Goal: Complete application form: Complete application form

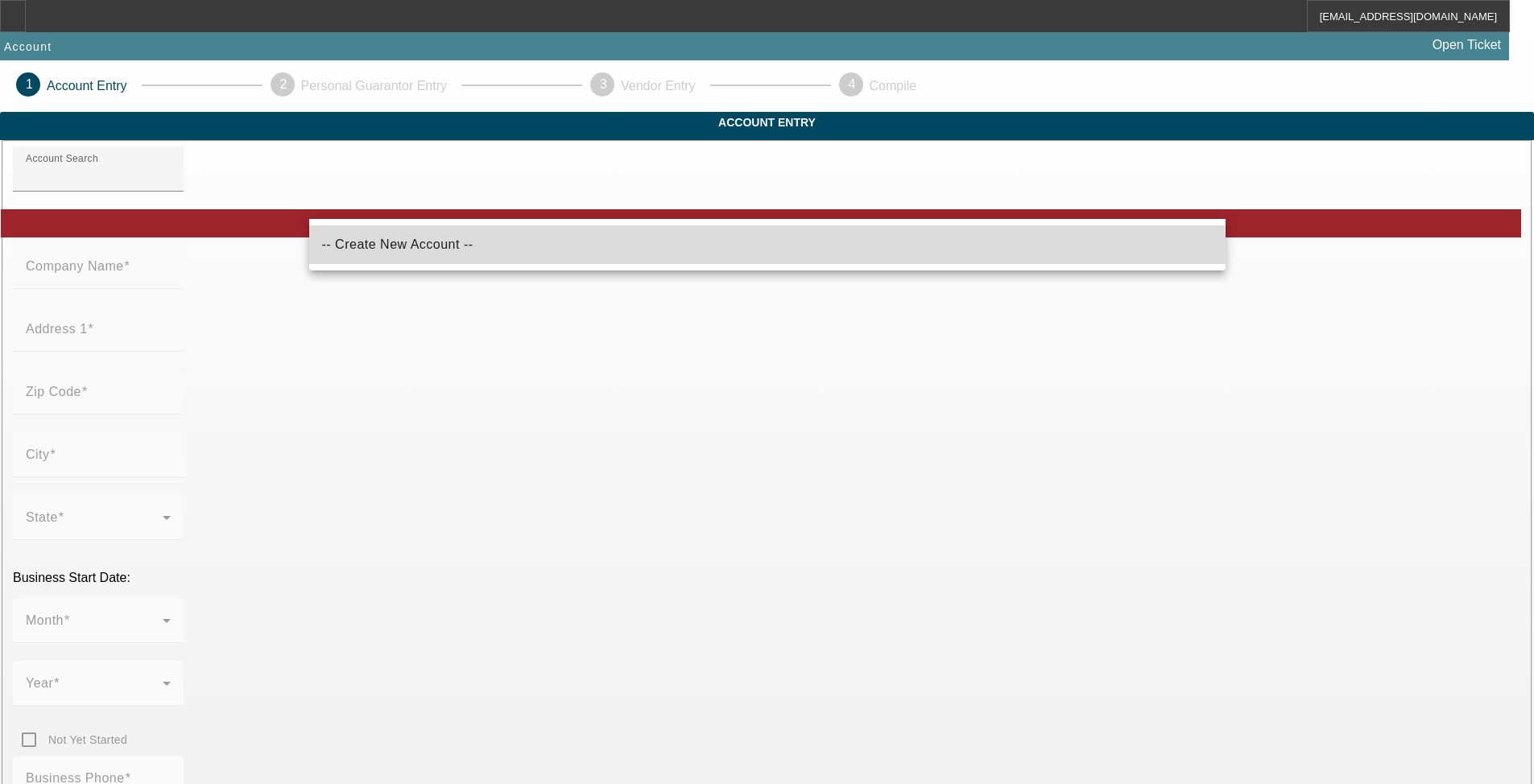
click at [452, 239] on mat-option "-- Create New Account --" at bounding box center [767, 245] width 917 height 39
type input "-- Create New Account --"
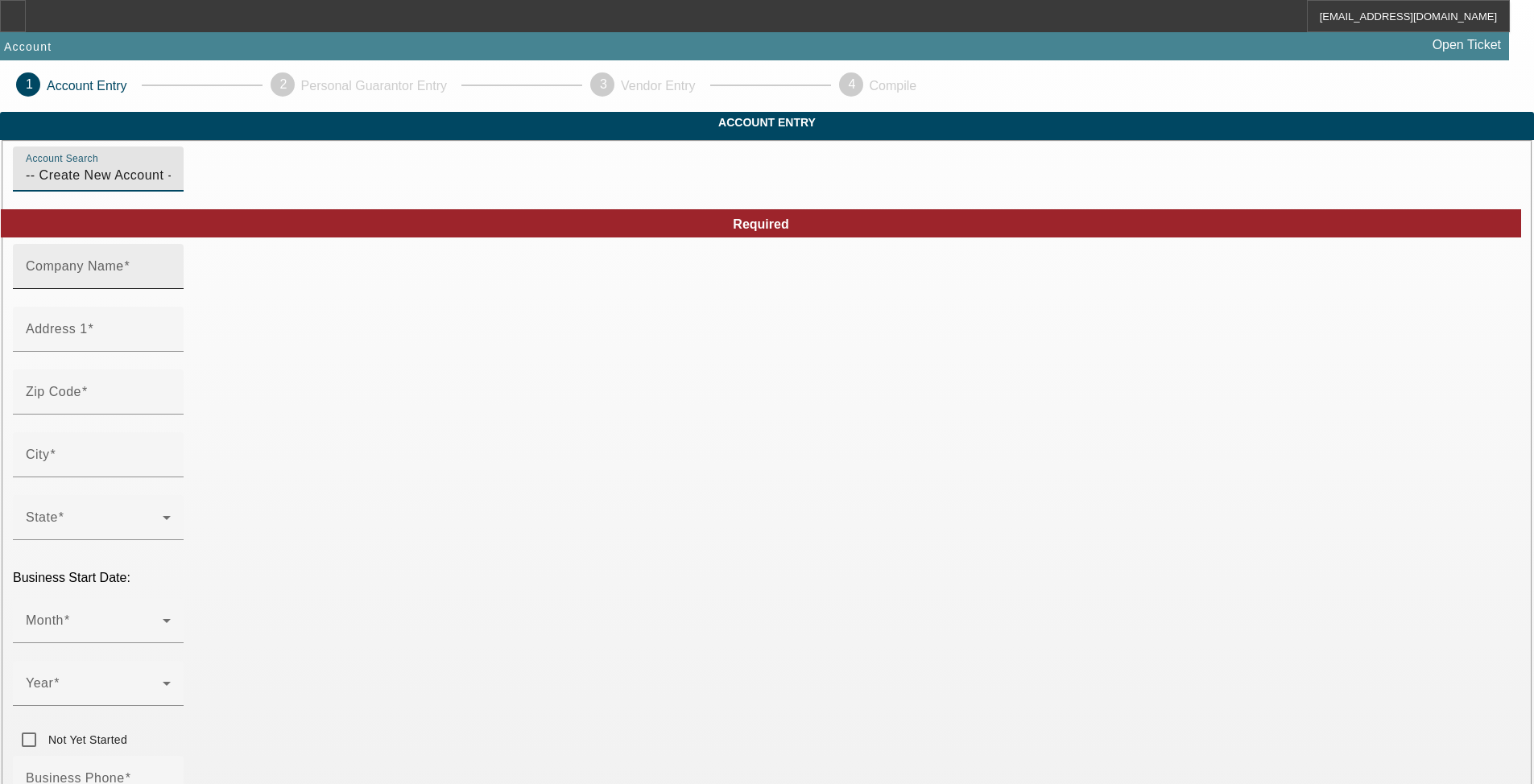
click at [124, 273] on mat-label "Company Name" at bounding box center [75, 266] width 98 height 14
click at [171, 283] on input "Company Name" at bounding box center [98, 273] width 145 height 19
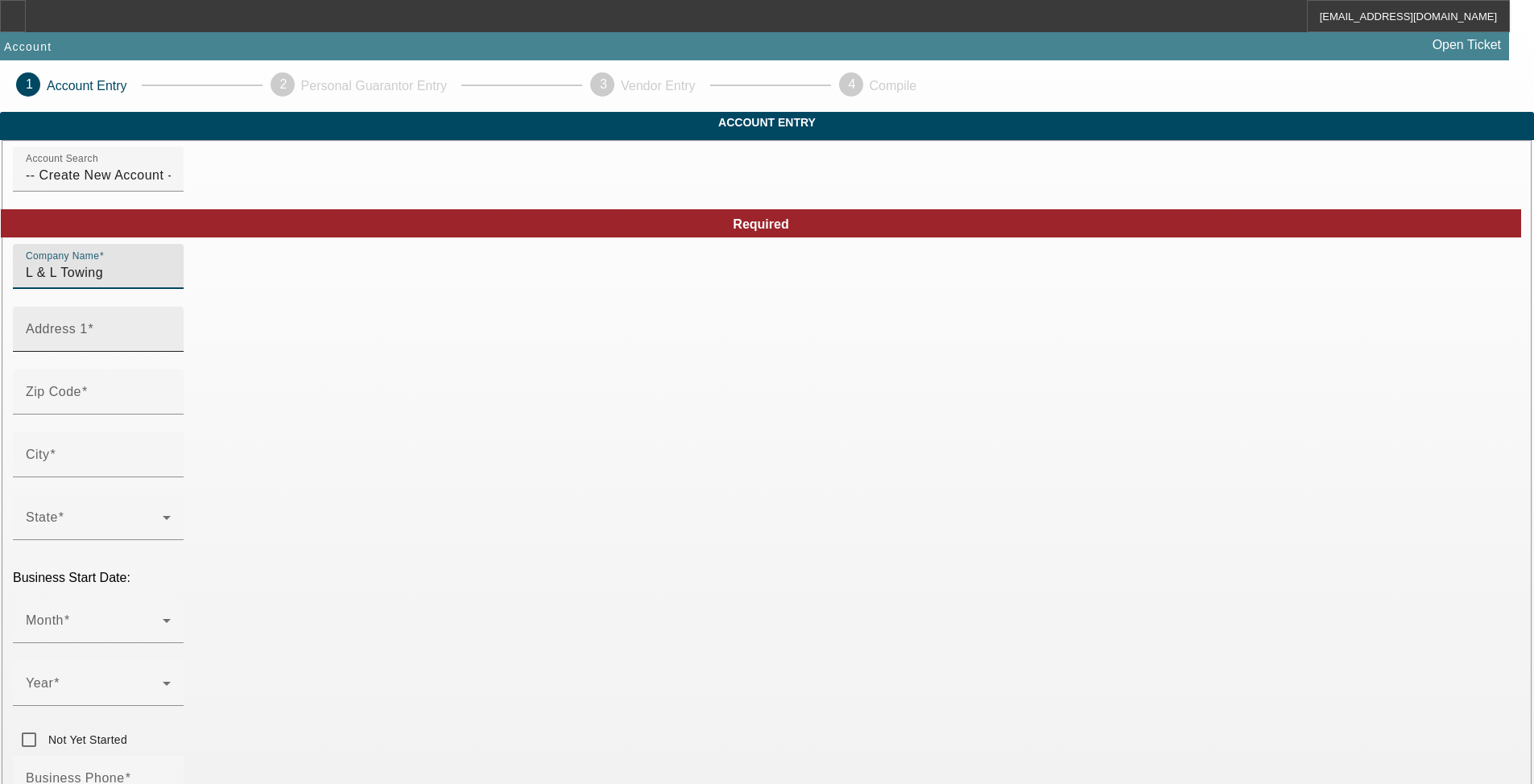
type input "L & L Towing"
click at [171, 339] on div "Address 1" at bounding box center [98, 329] width 145 height 45
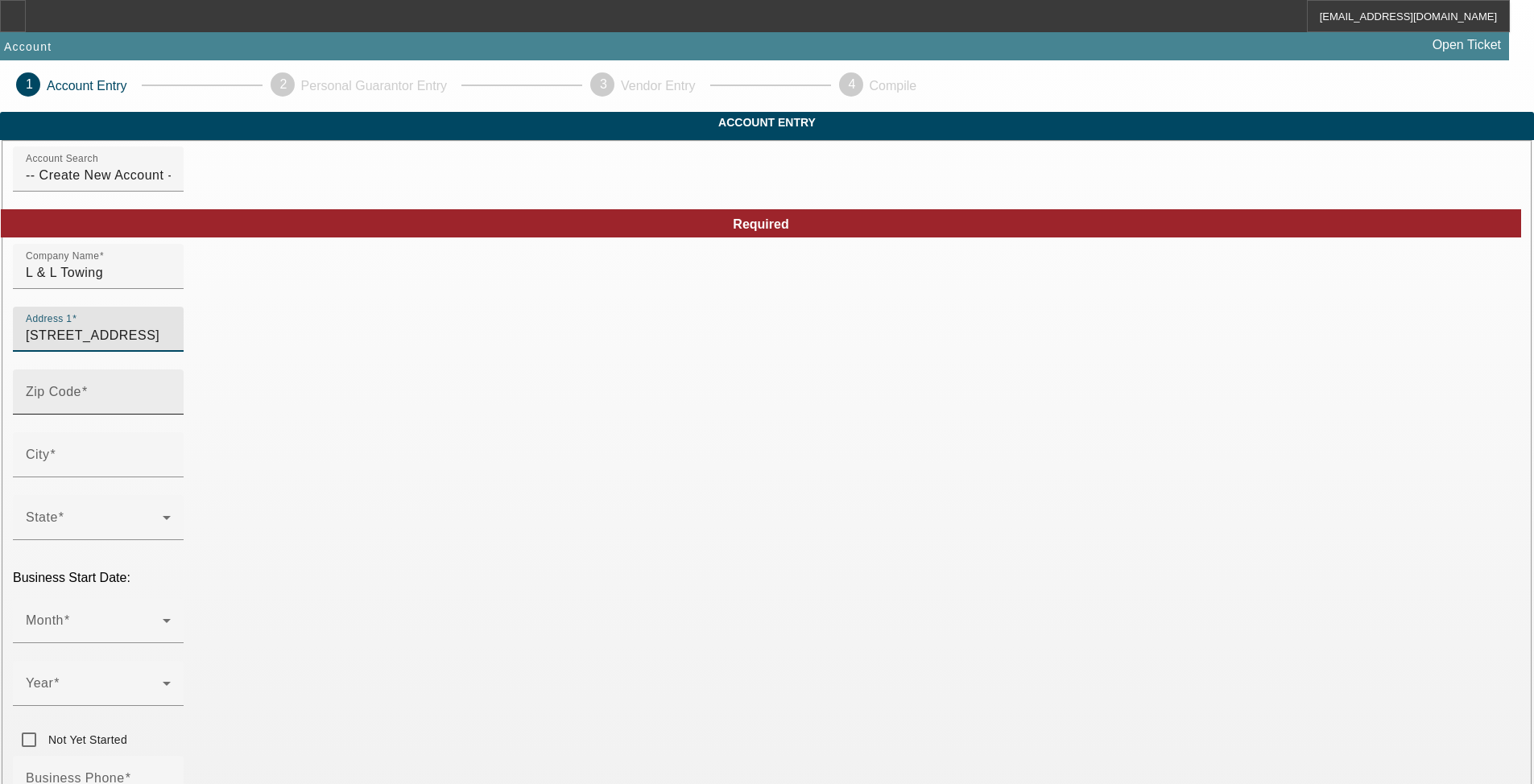
type input "[STREET_ADDRESS]"
click at [87, 398] on span at bounding box center [85, 392] width 7 height 14
click at [171, 408] on input "Zip Code" at bounding box center [98, 398] width 145 height 19
type input "91724"
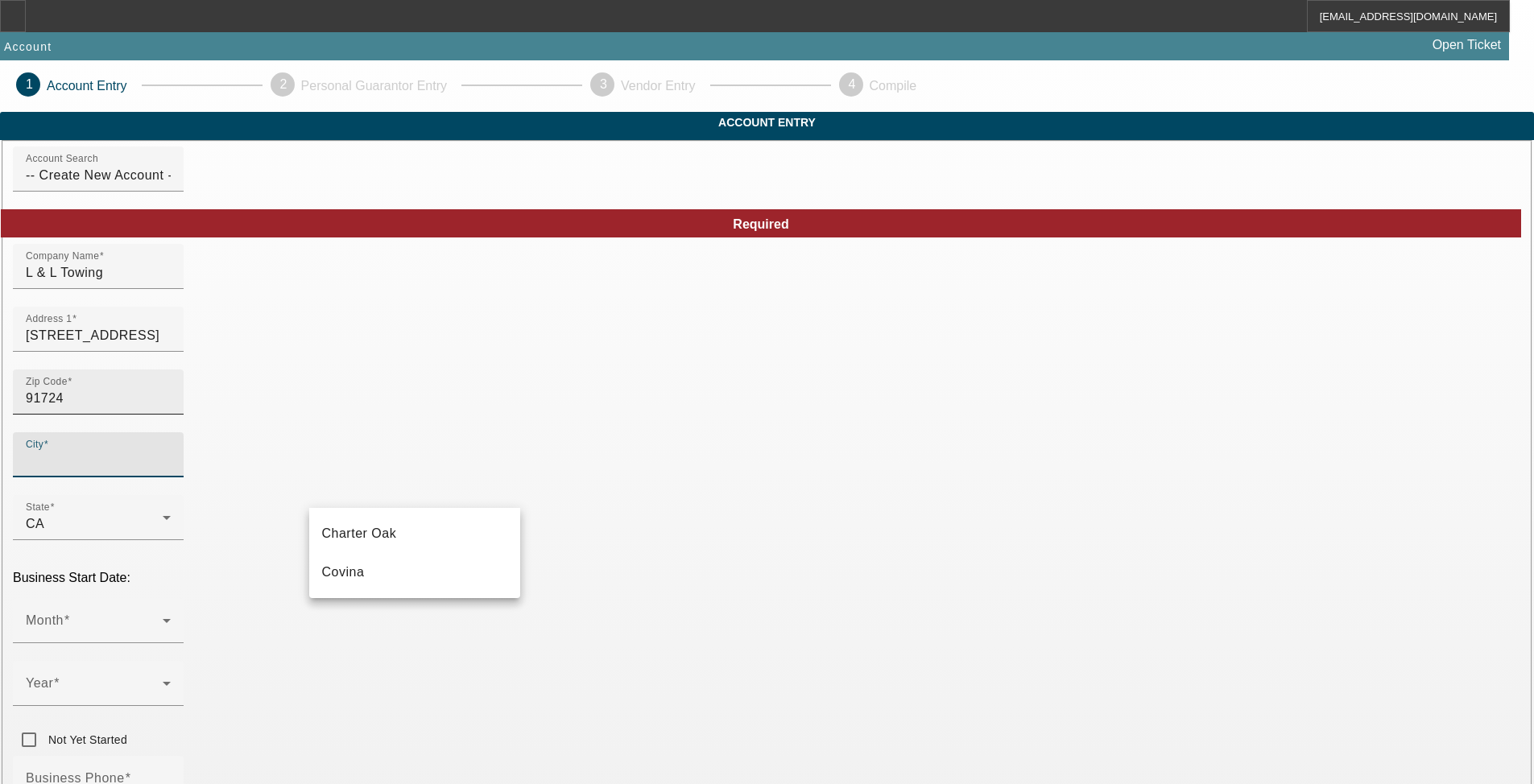
type input "[GEOGRAPHIC_DATA]"
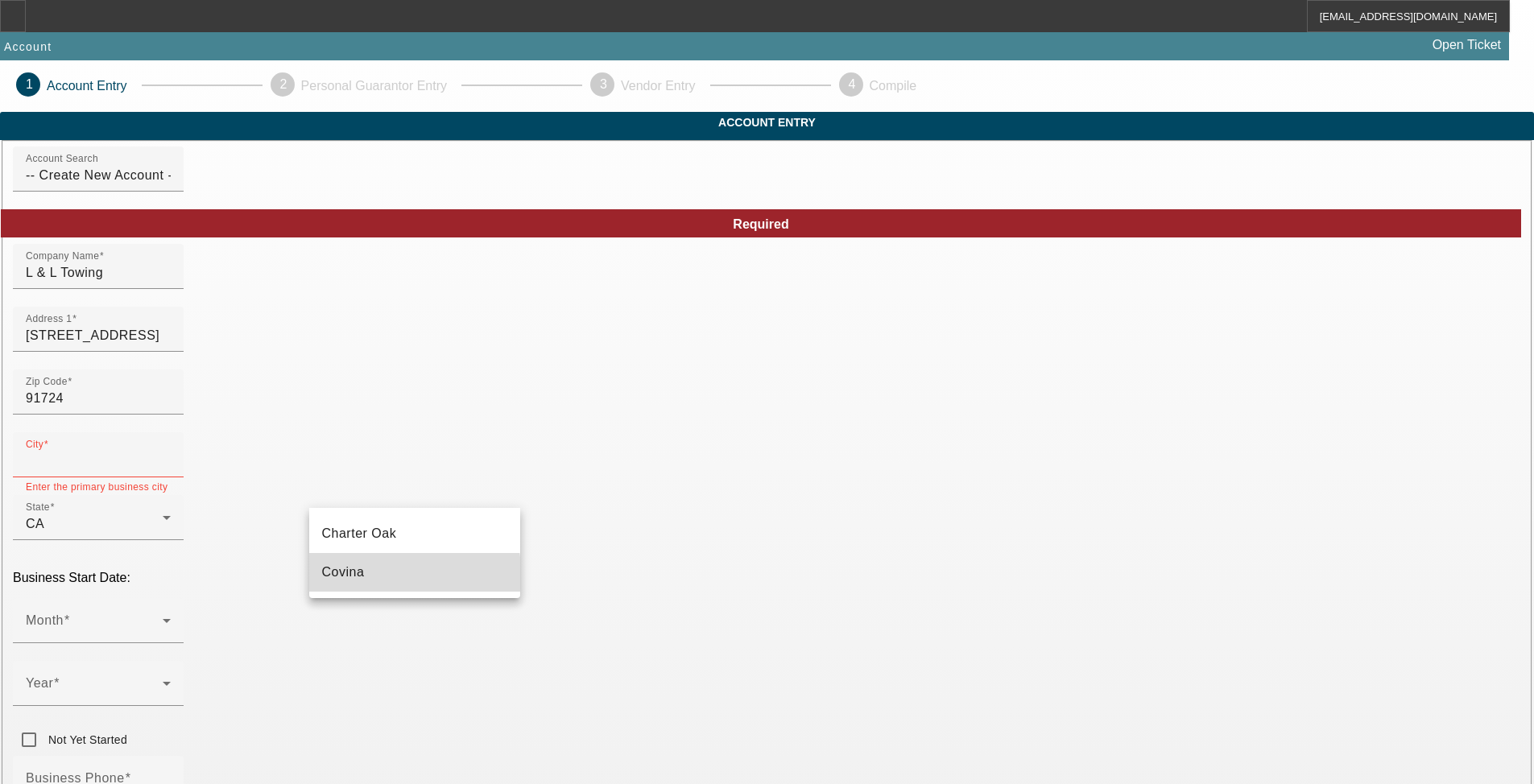
click at [380, 577] on mat-option "Covina" at bounding box center [414, 572] width 211 height 39
type input "Covina"
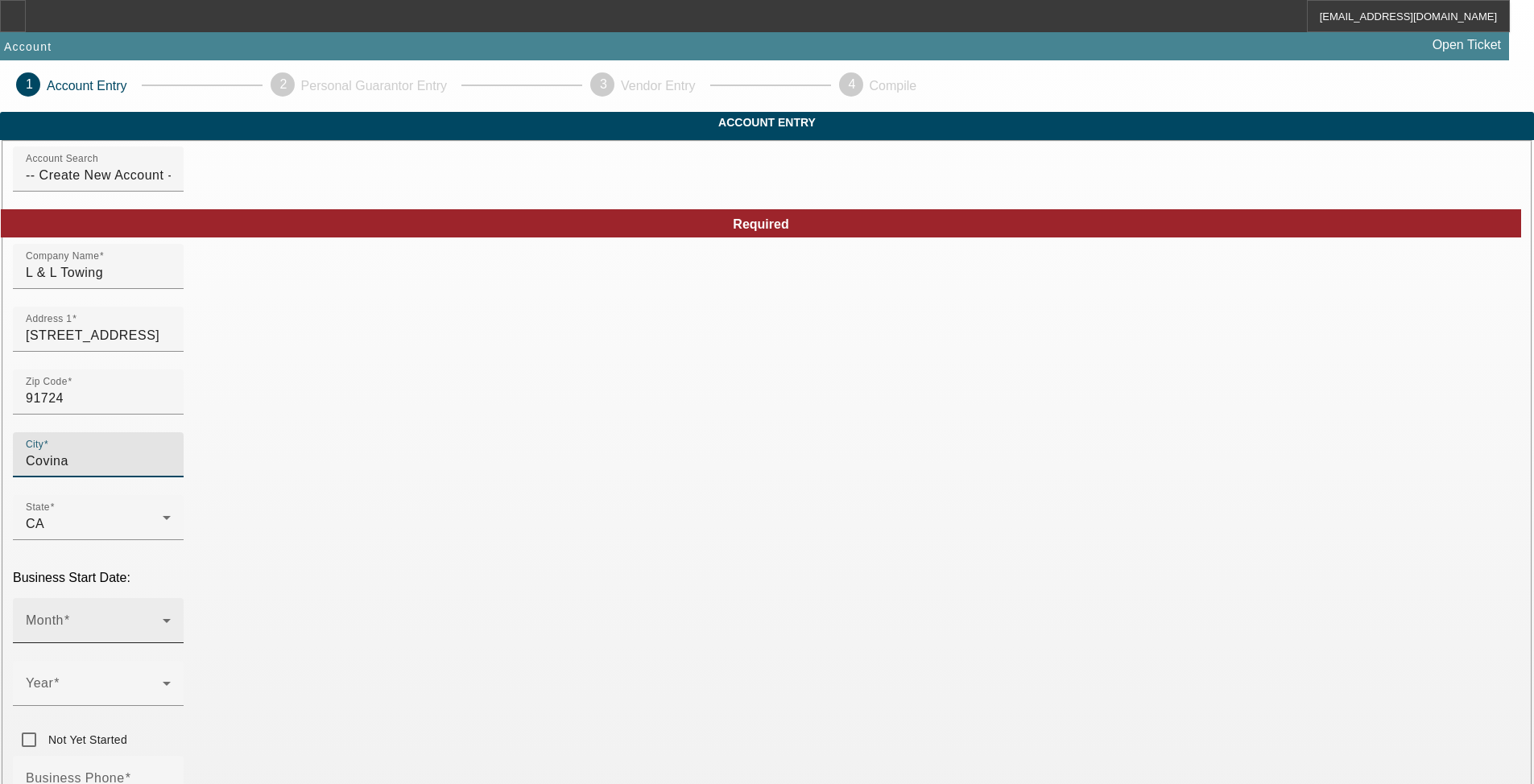
click at [162, 617] on span at bounding box center [94, 627] width 137 height 19
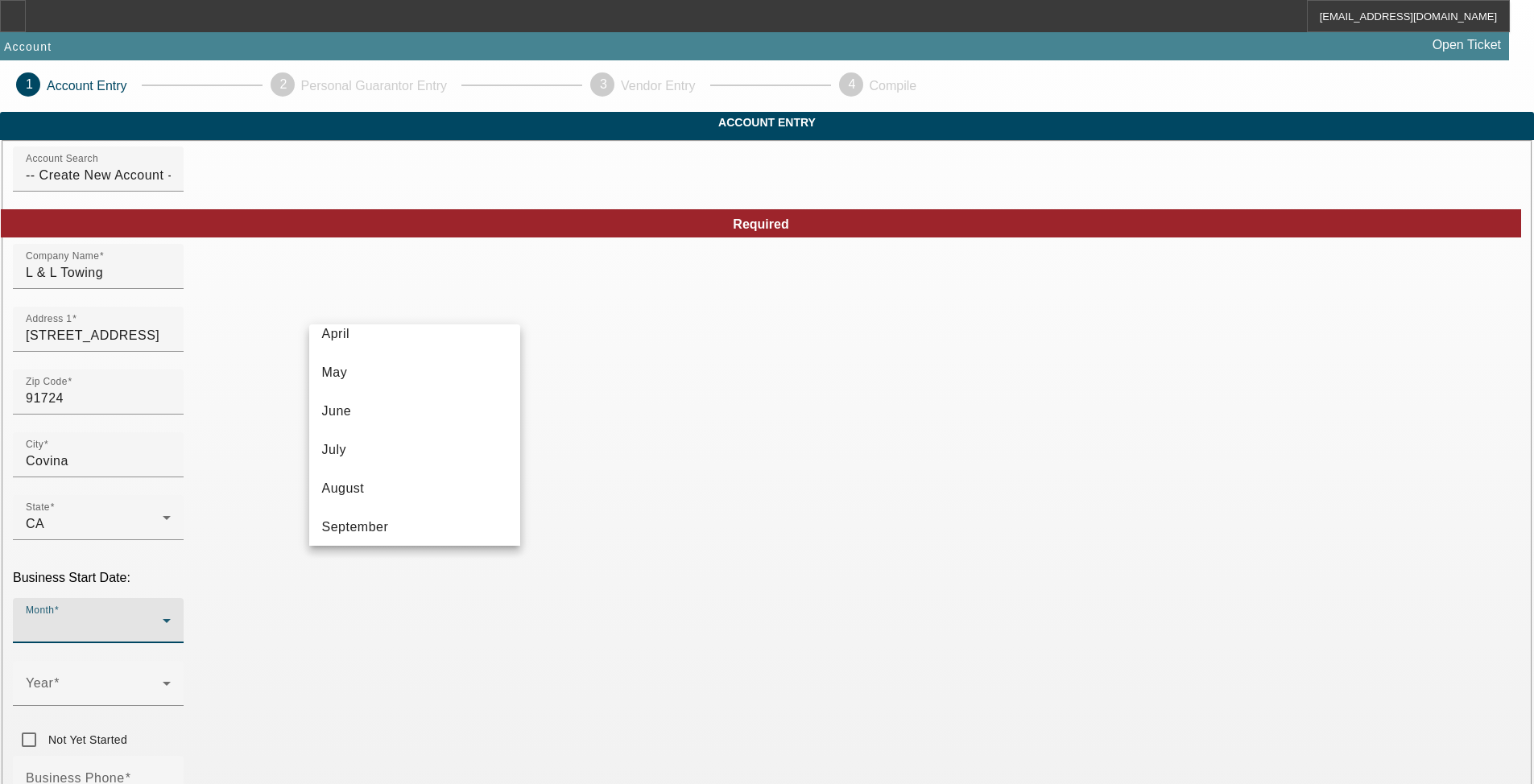
scroll to position [293, 0]
click at [421, 374] on mat-option "August" at bounding box center [414, 365] width 211 height 39
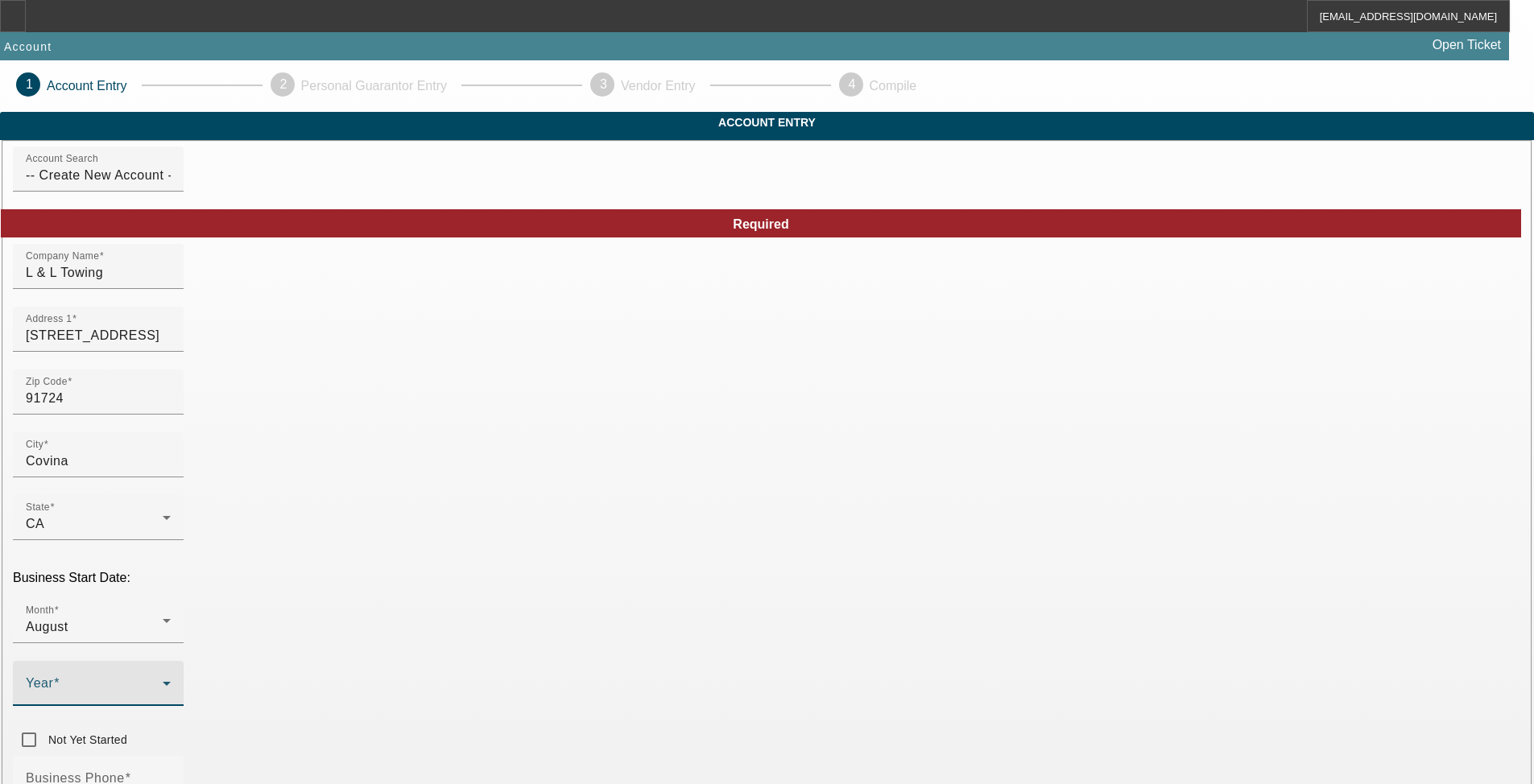
click at [162, 680] on span at bounding box center [94, 690] width 137 height 19
click at [578, 472] on span "2025" at bounding box center [572, 466] width 30 height 19
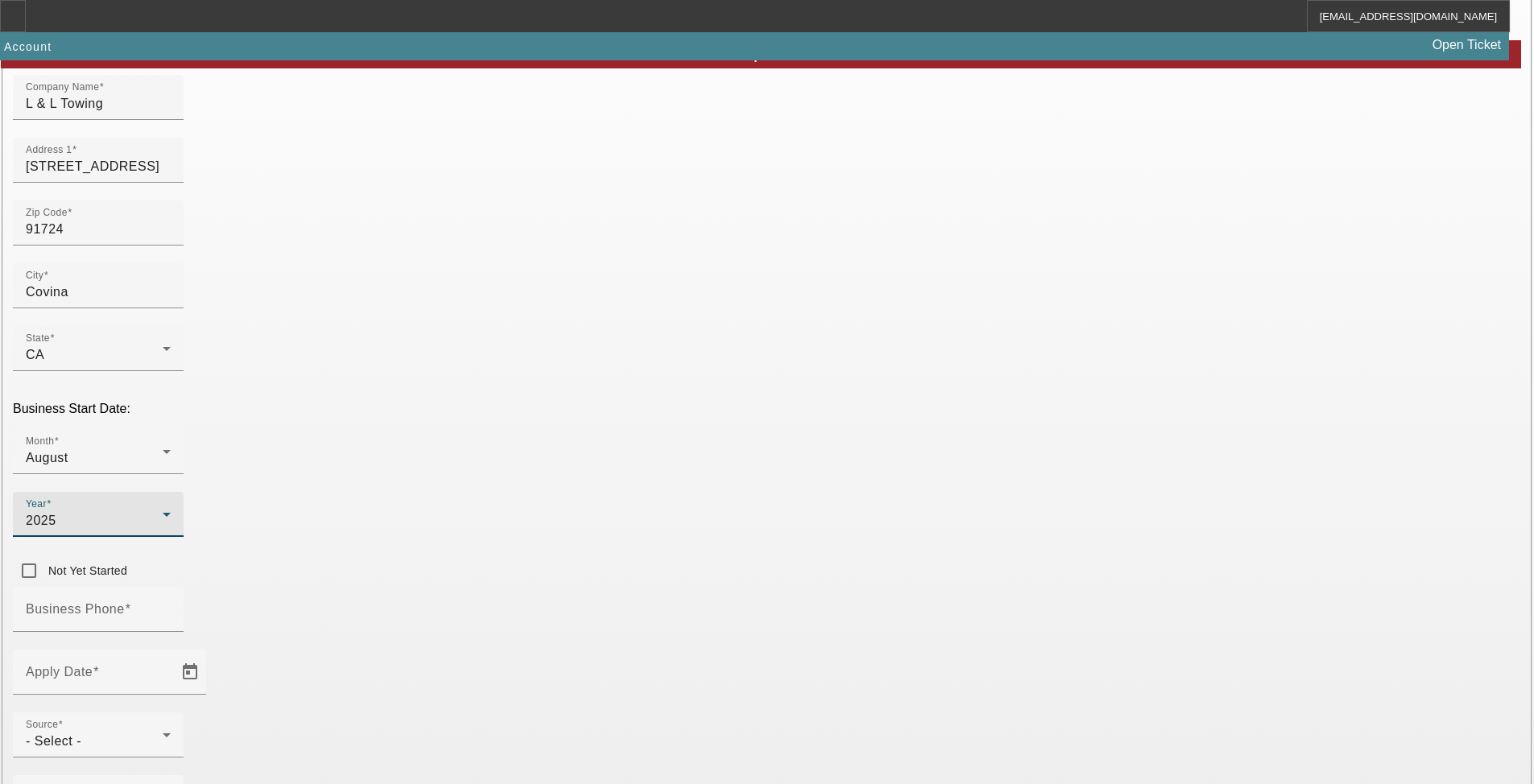
scroll to position [232, 0]
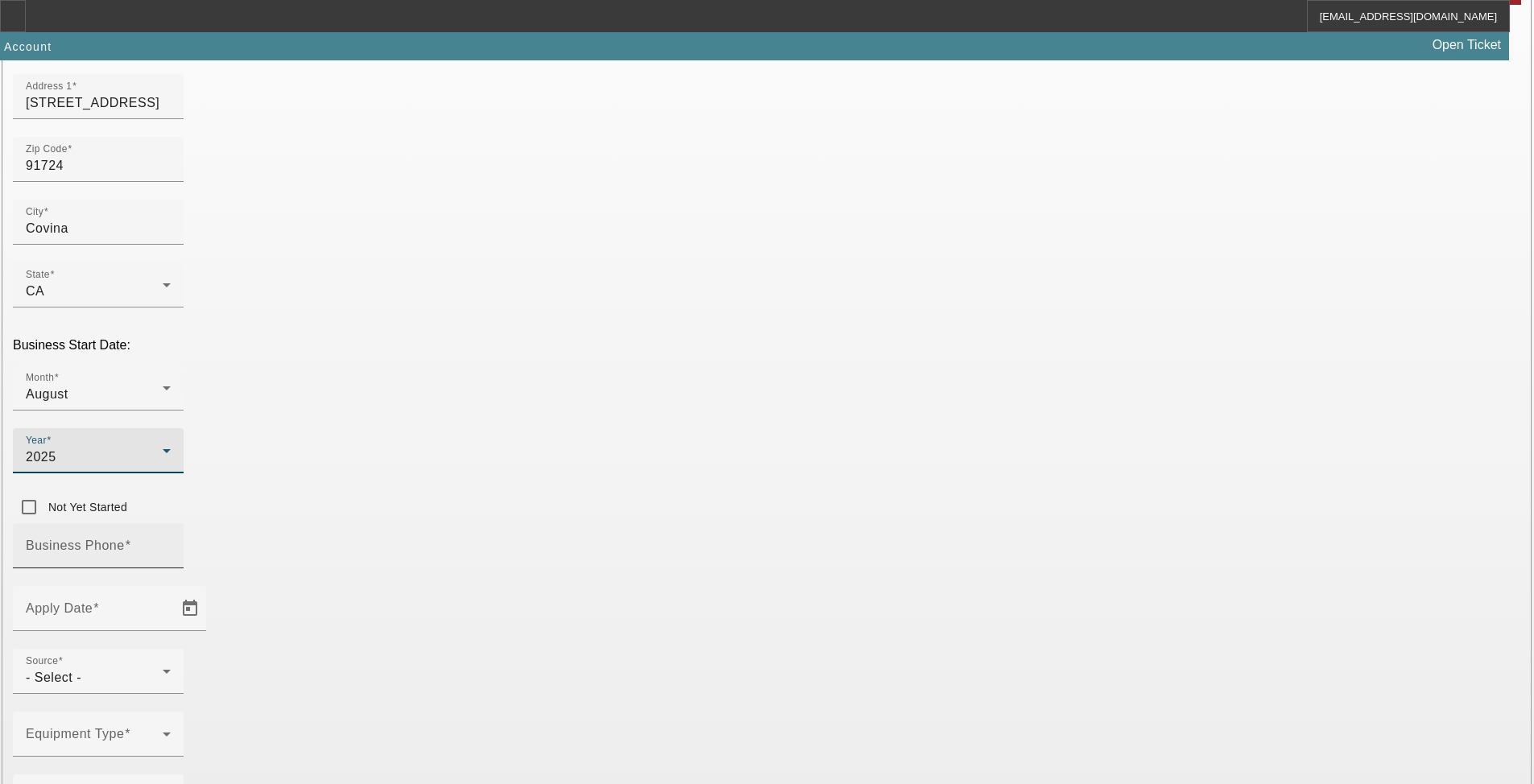
click at [171, 542] on input "Business Phone" at bounding box center [98, 552] width 145 height 19
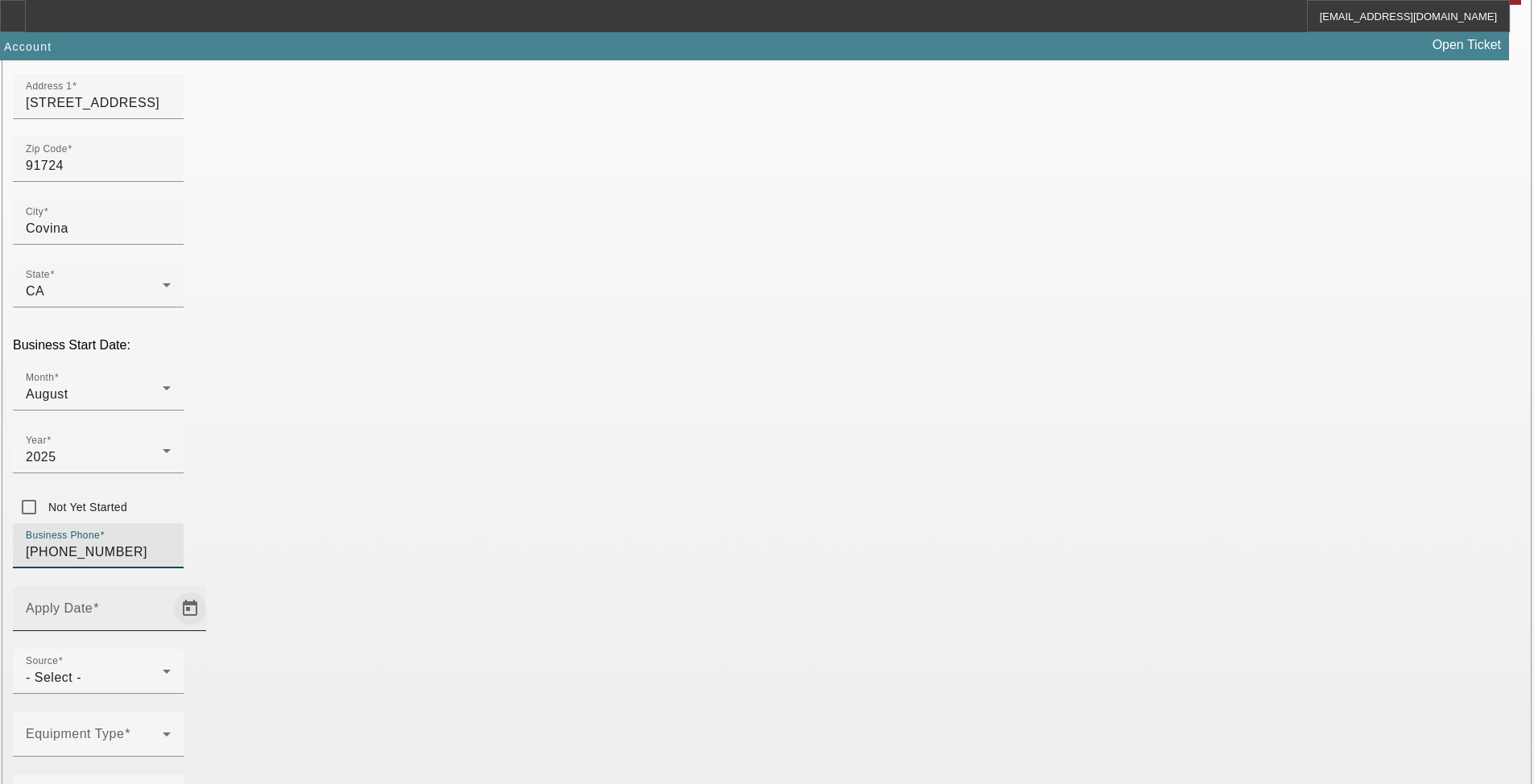
type input "[PHONE_NUMBER]"
click at [209, 589] on span "Open calendar" at bounding box center [191, 608] width 39 height 39
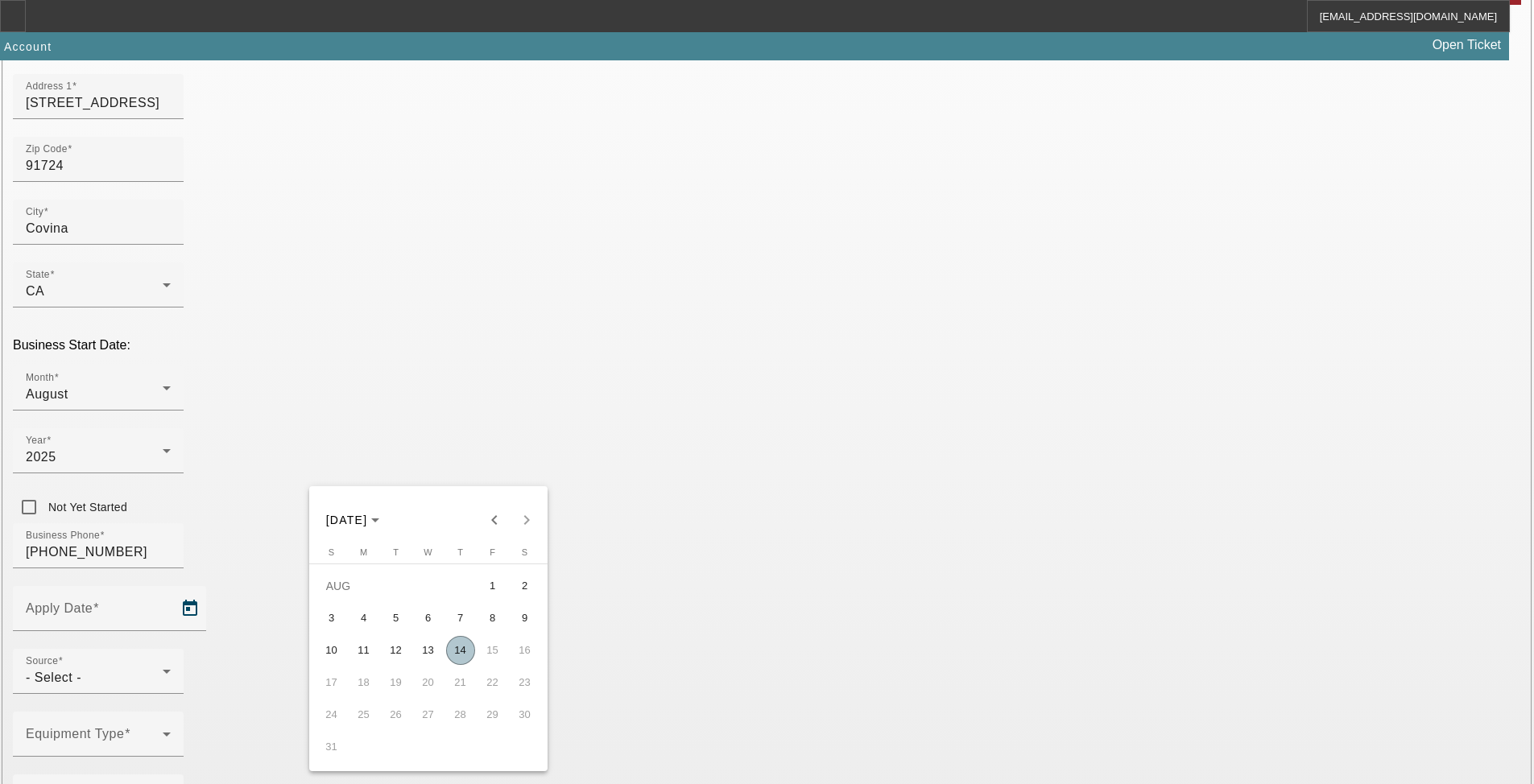
click at [473, 665] on button "14" at bounding box center [460, 650] width 32 height 32
type input "[DATE]"
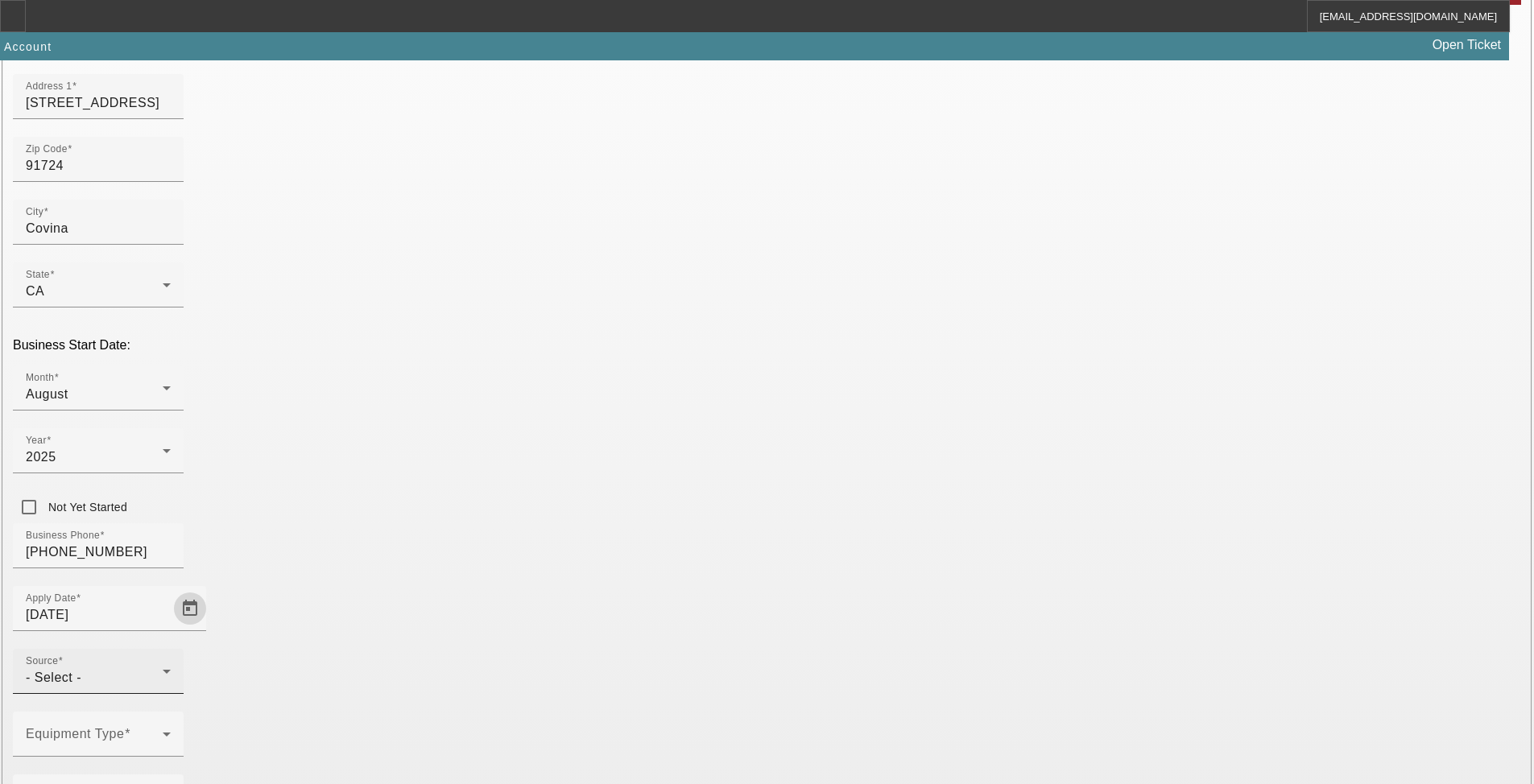
click at [162, 668] on div "- Select -" at bounding box center [94, 678] width 137 height 19
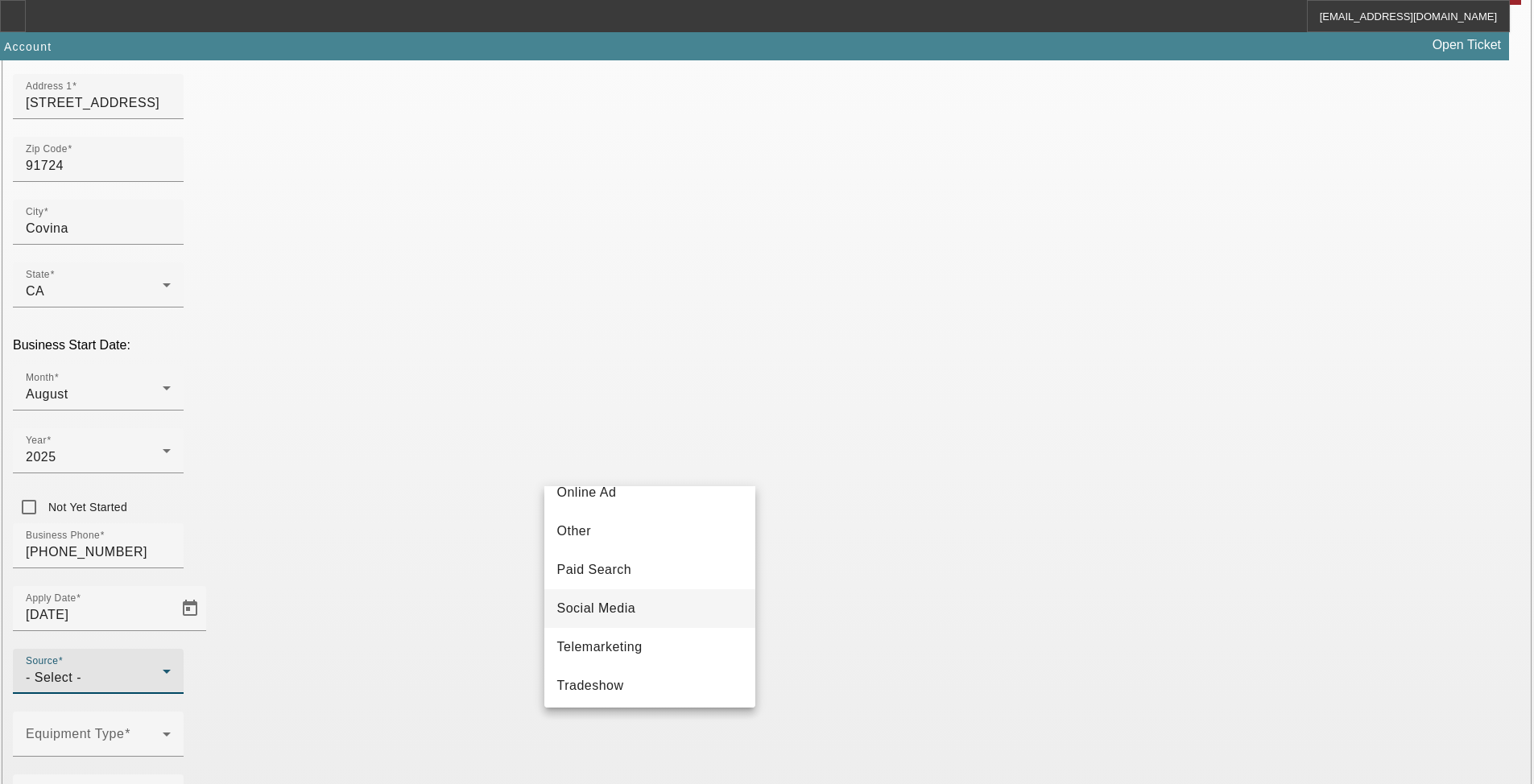
scroll to position [572, 0]
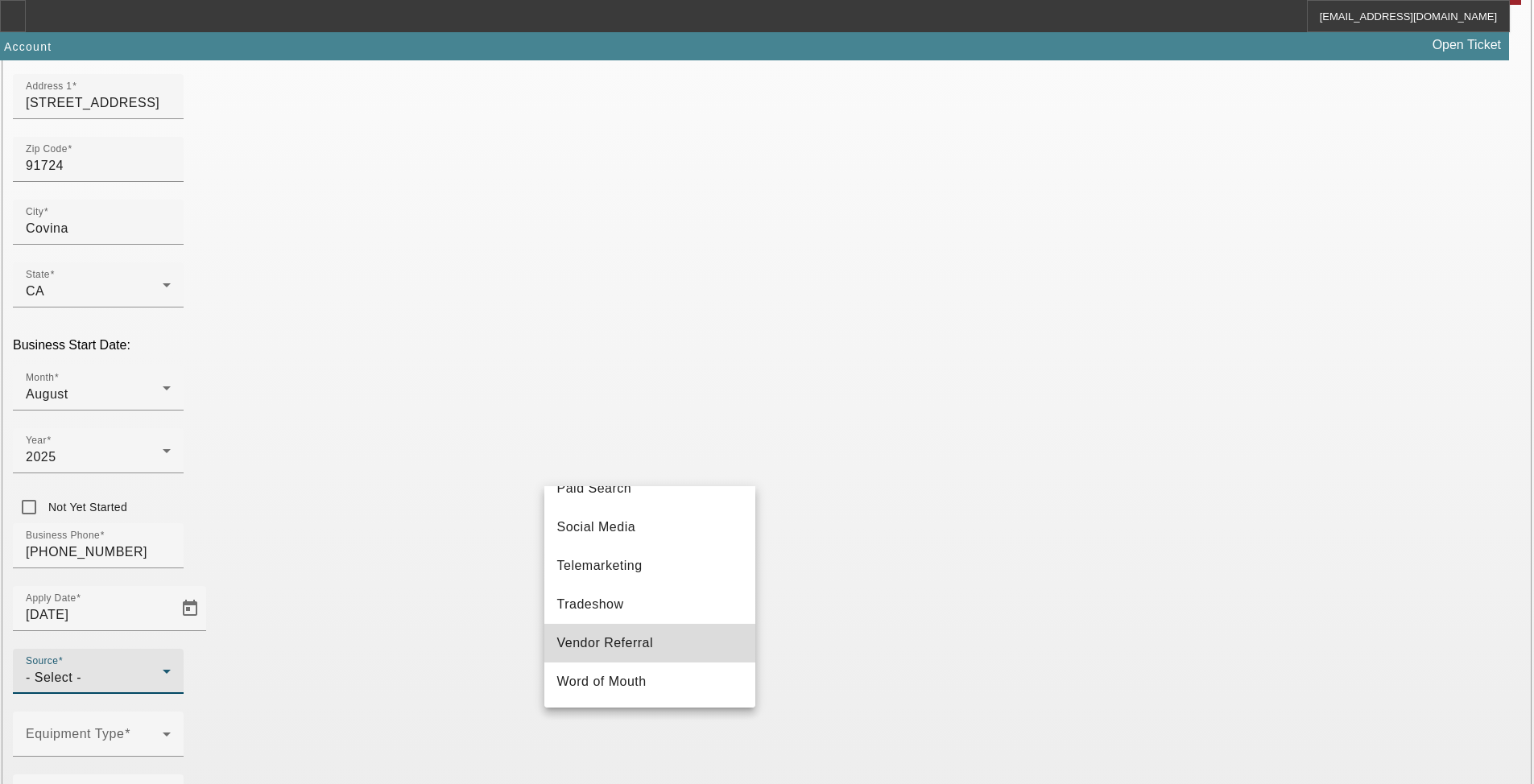
click at [680, 637] on mat-option "Vendor Referral" at bounding box center [649, 643] width 211 height 39
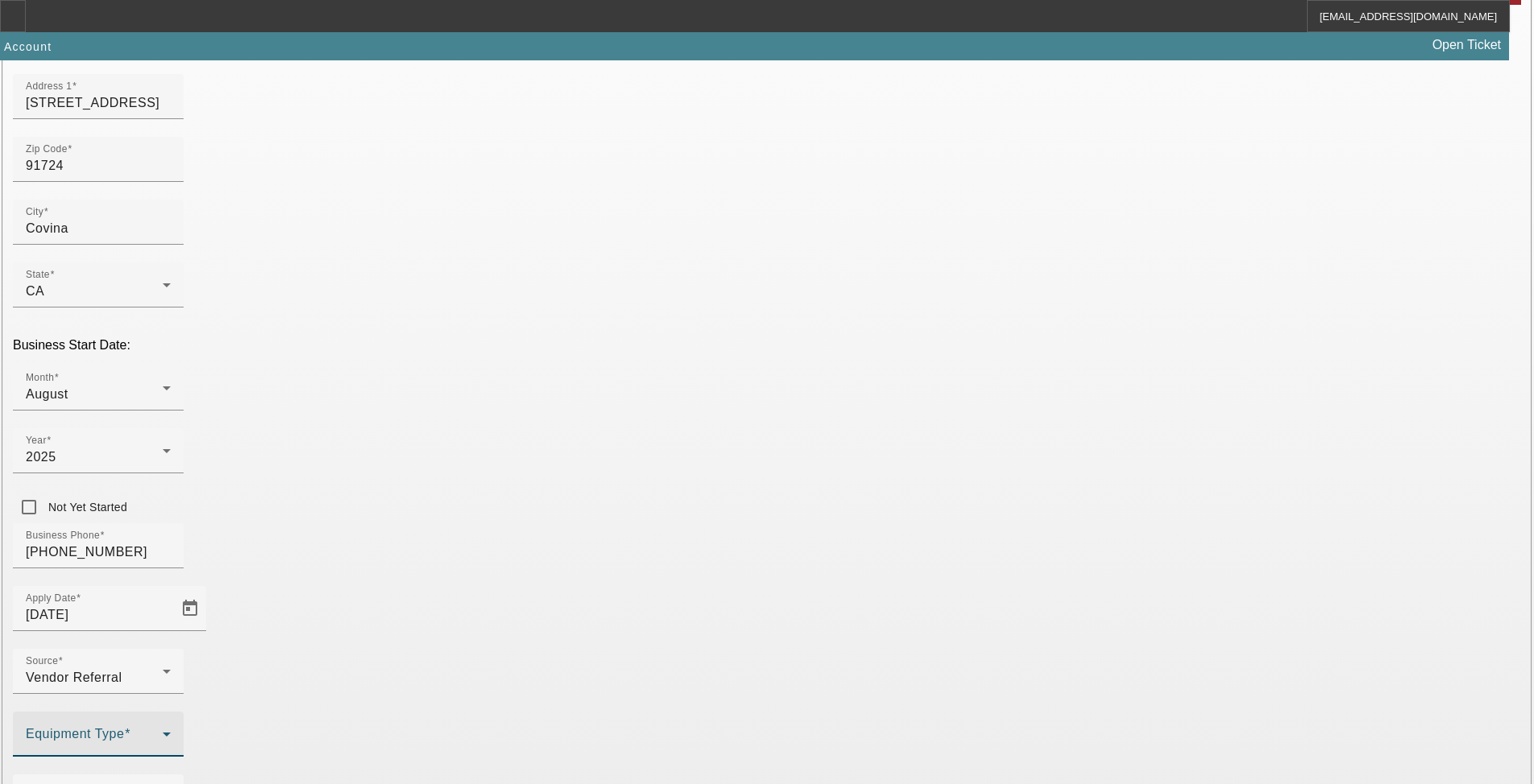
click at [162, 731] on span at bounding box center [94, 740] width 137 height 19
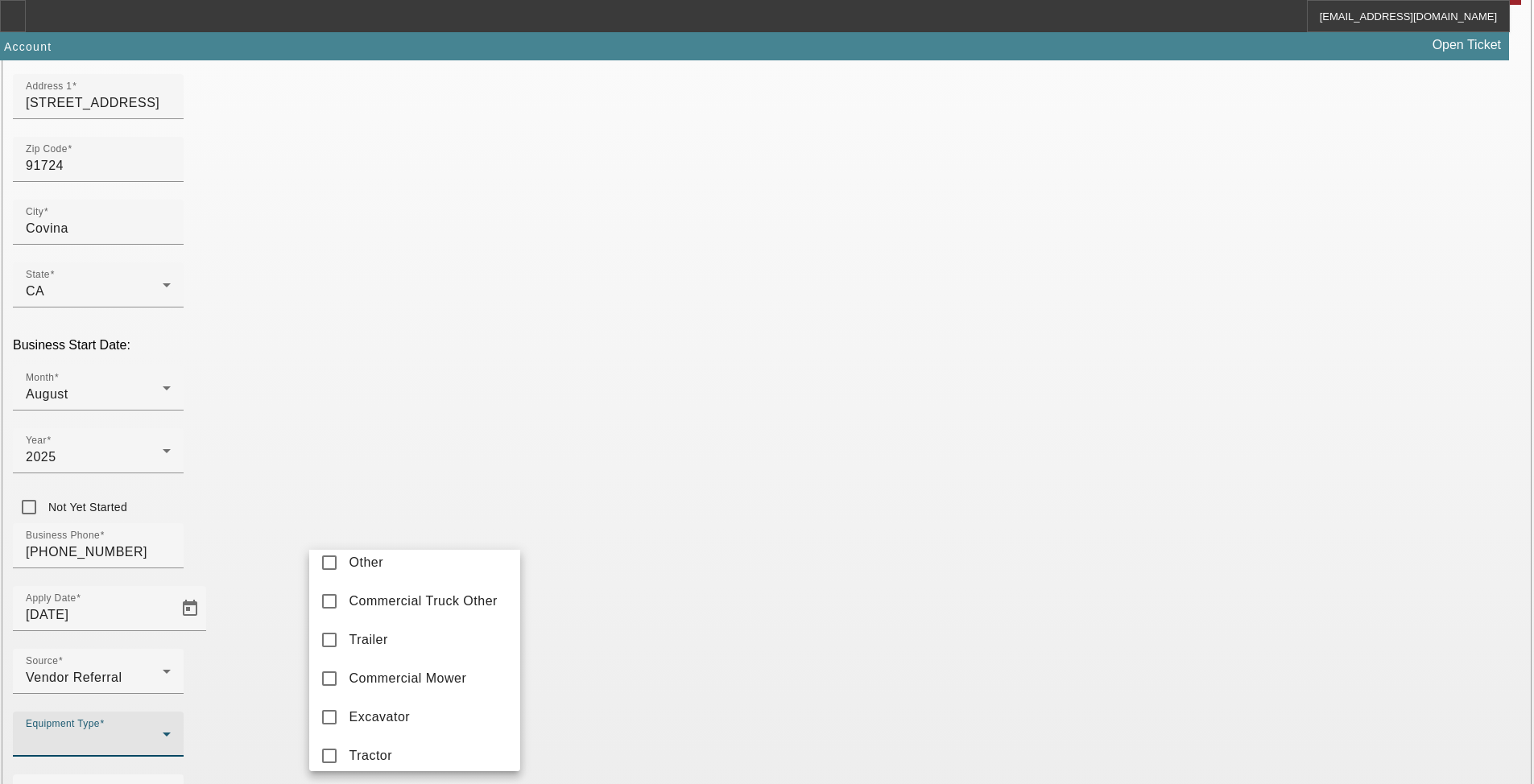
scroll to position [0, 0]
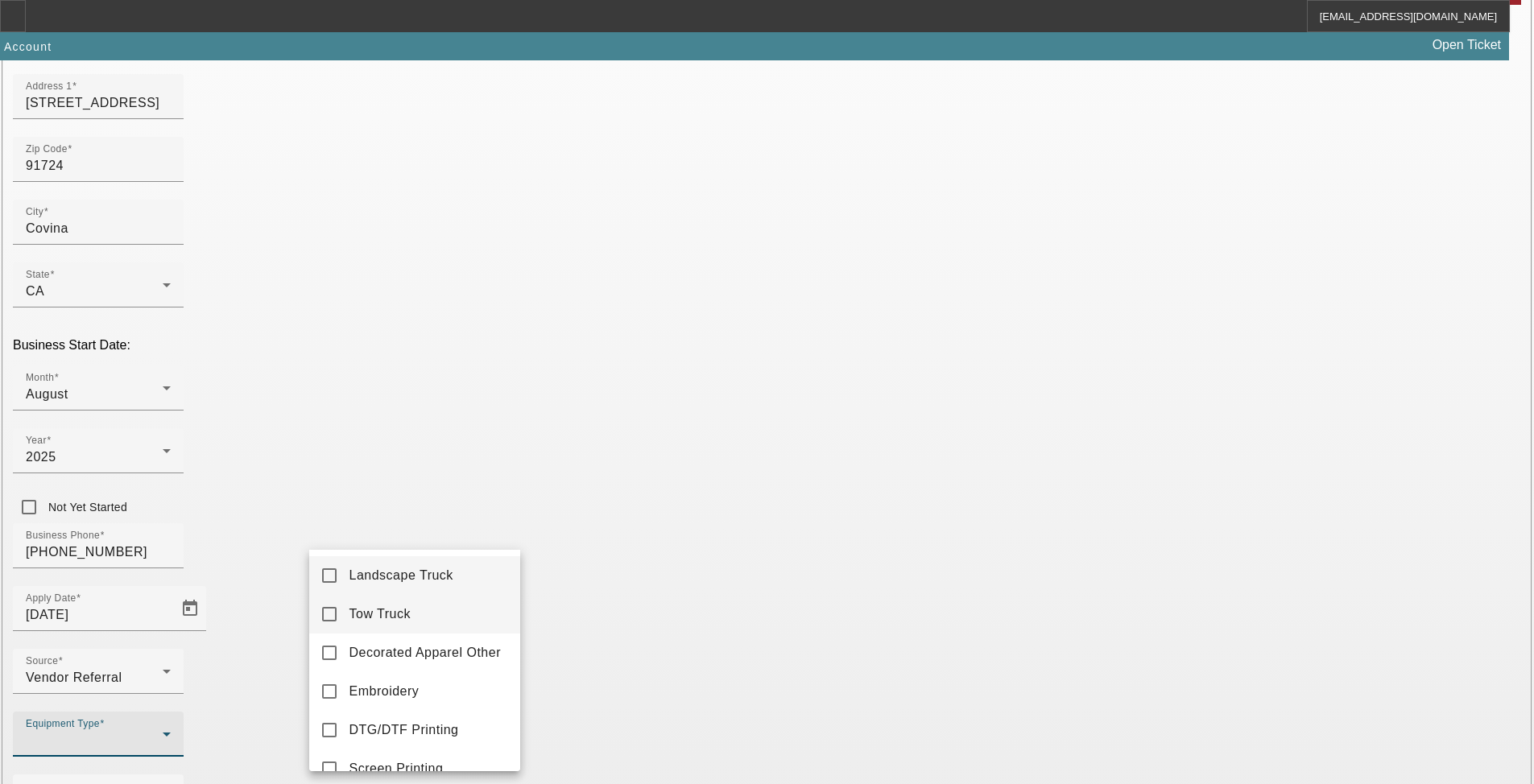
click at [458, 620] on mat-option "Tow Truck" at bounding box center [414, 614] width 211 height 39
click at [715, 551] on div at bounding box center [767, 392] width 1534 height 784
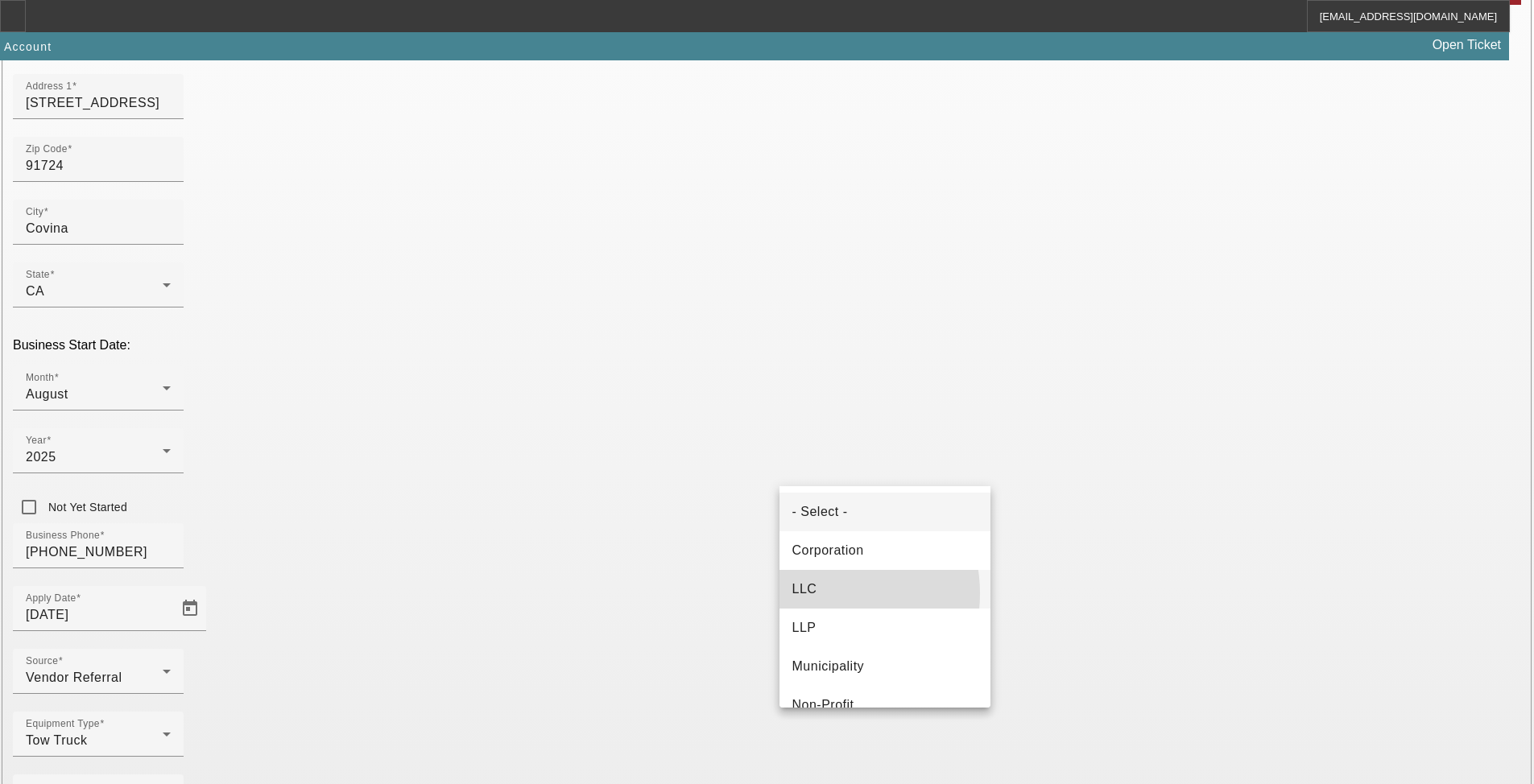
click at [820, 594] on mat-option "LLC" at bounding box center [885, 589] width 211 height 39
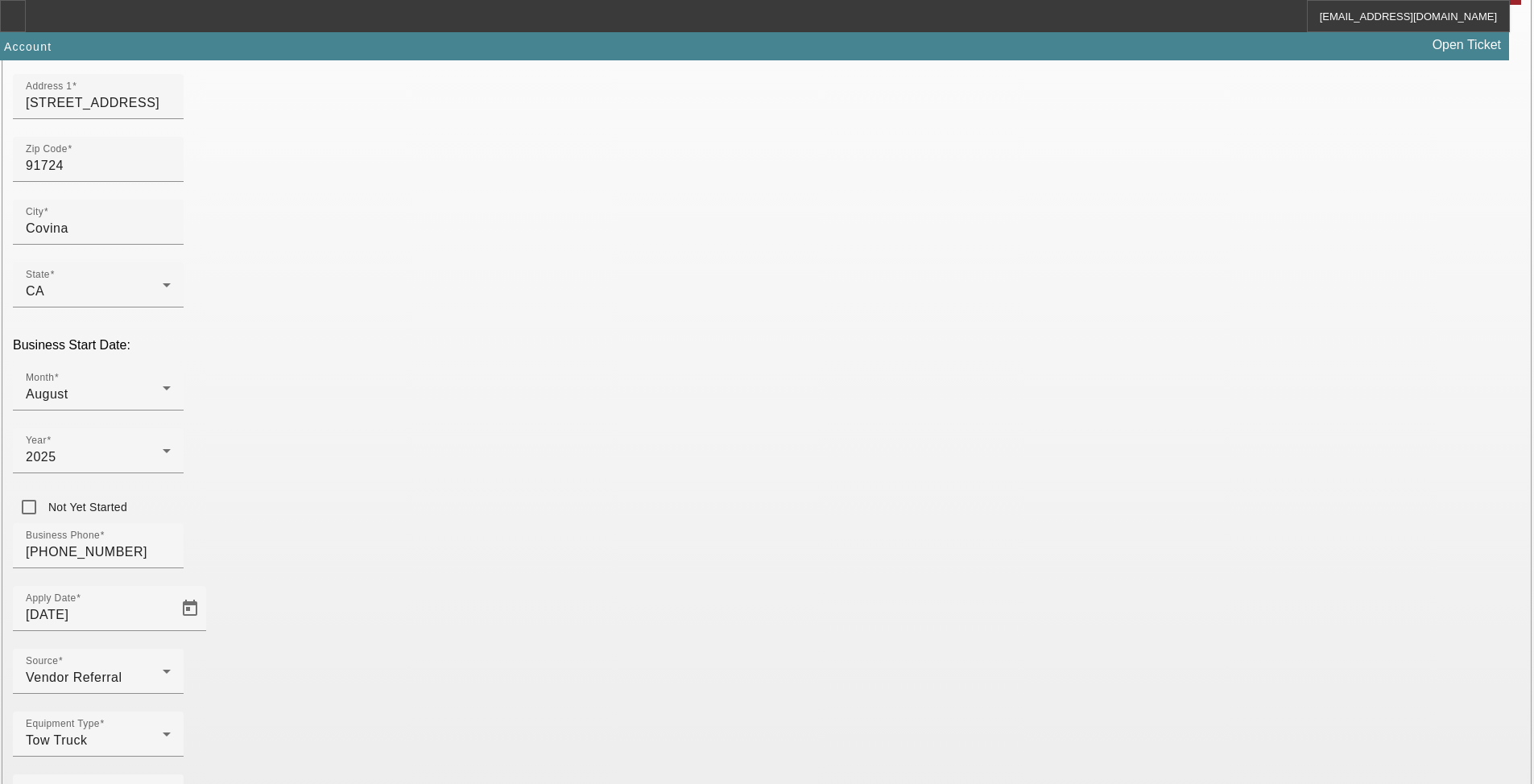
type input "393745392"
click at [125, 770] on mat-label "Primary Industry" at bounding box center [76, 797] width 100 height 14
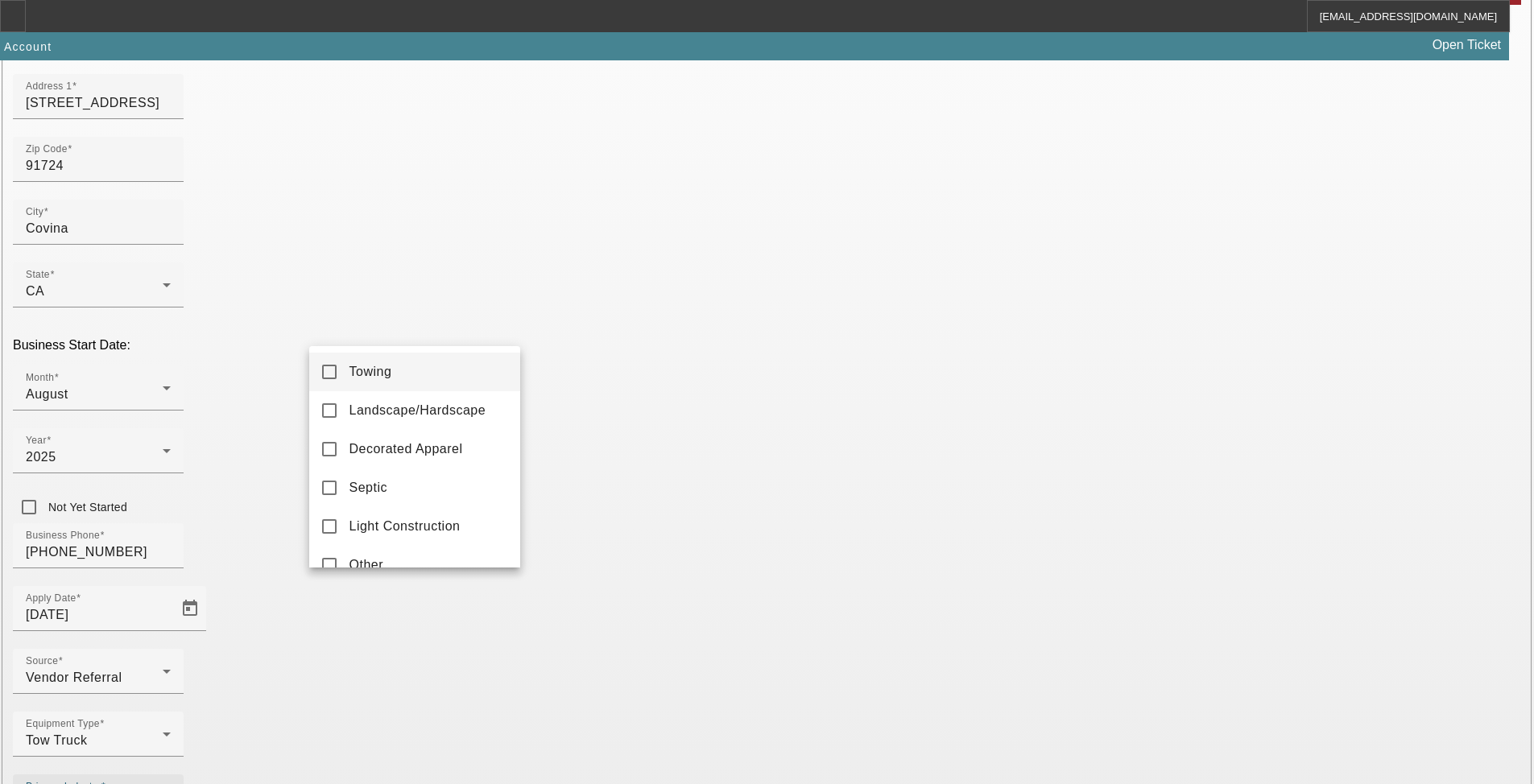
click at [425, 365] on mat-option "Towing" at bounding box center [414, 372] width 211 height 39
click at [664, 577] on div at bounding box center [767, 392] width 1534 height 784
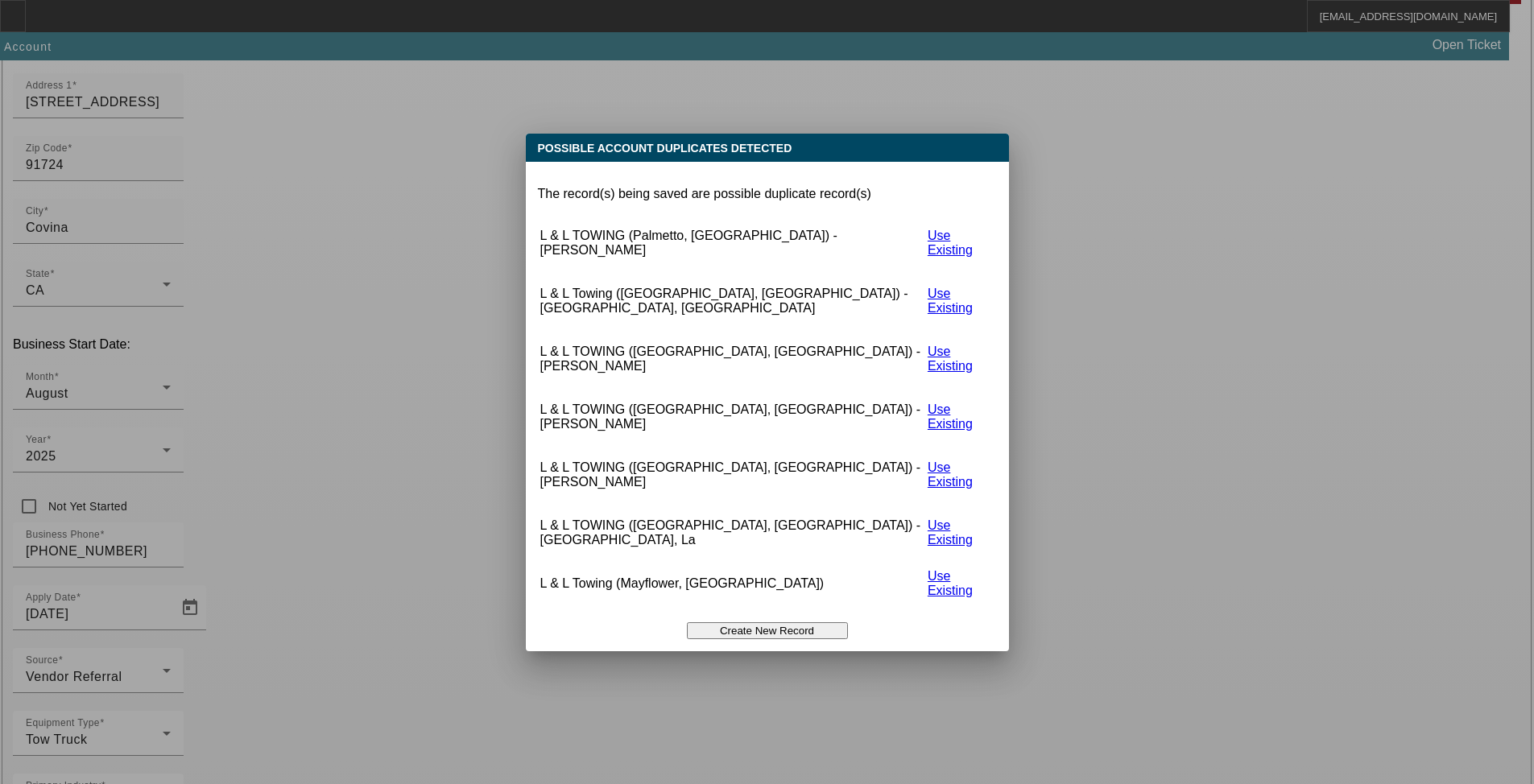
click at [774, 622] on button "Create New Record" at bounding box center [768, 630] width 161 height 17
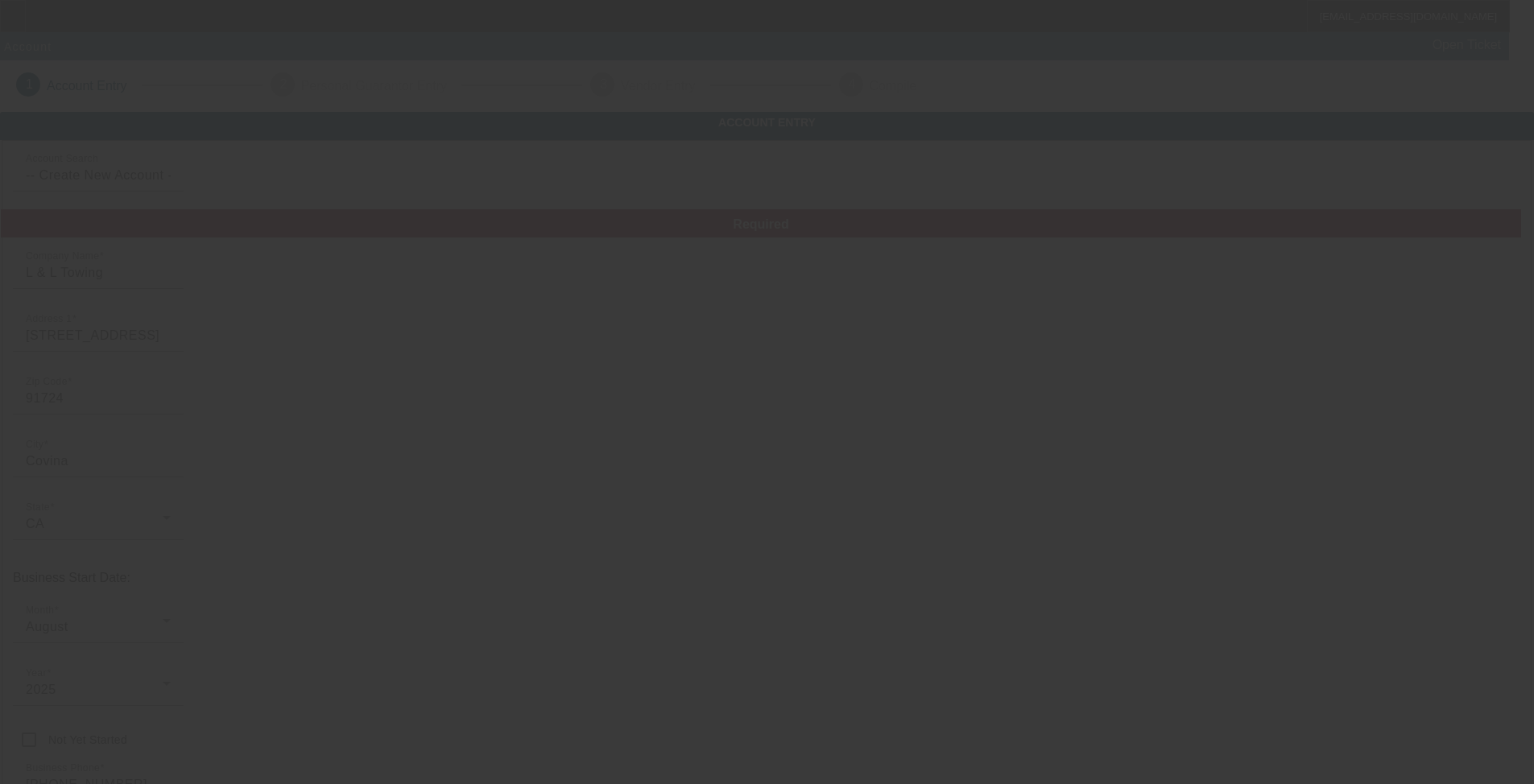
scroll to position [232, 0]
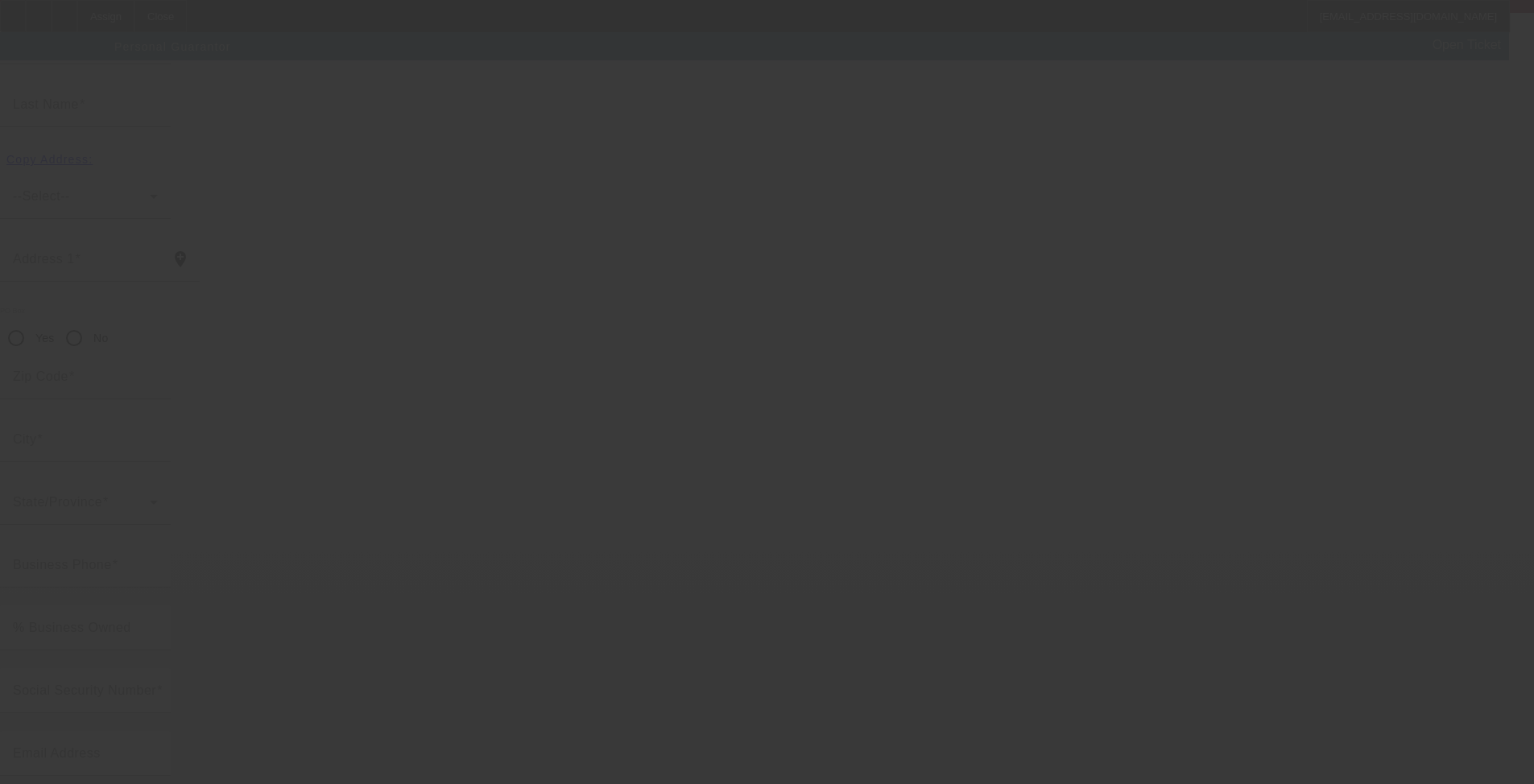
scroll to position [4, 0]
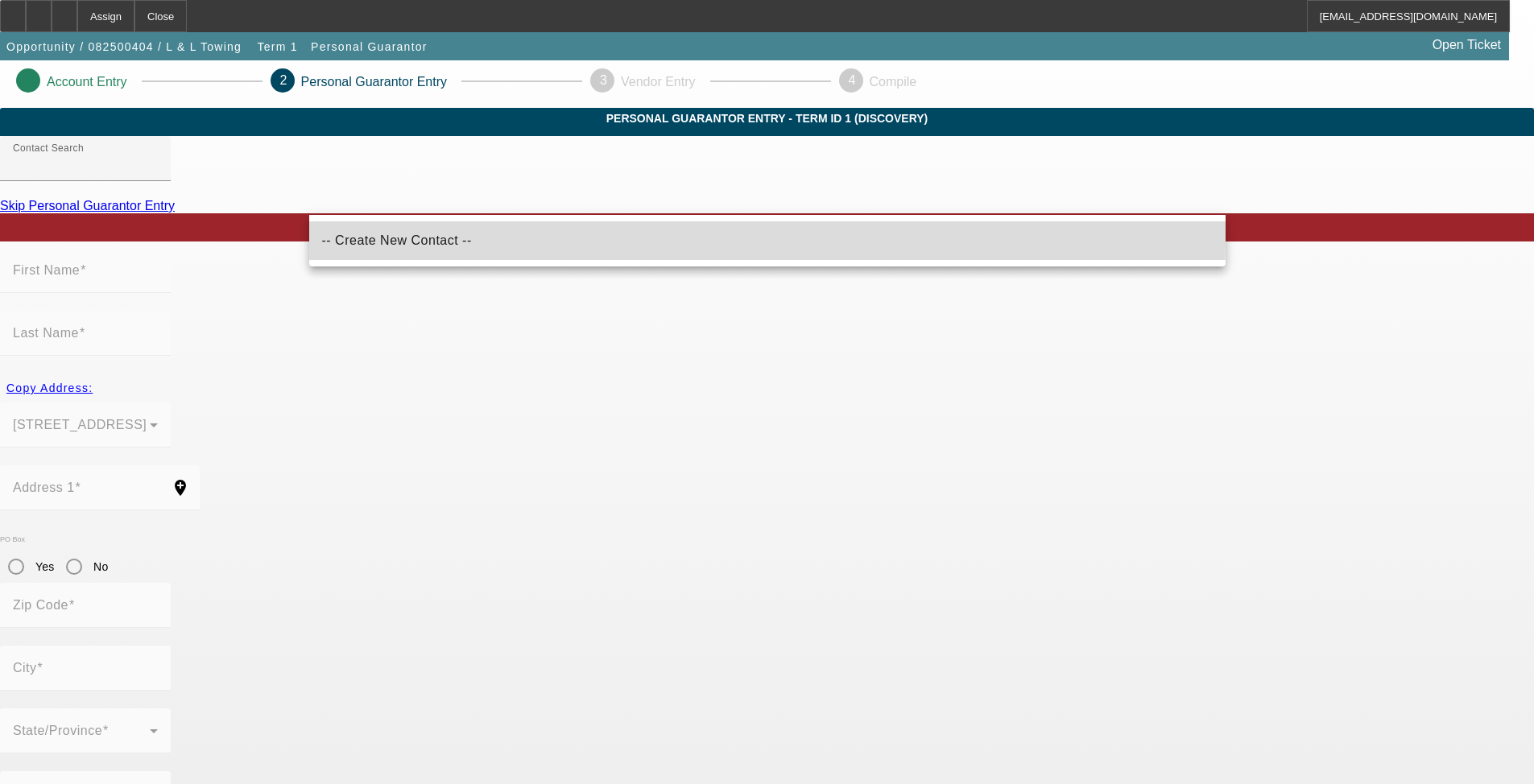
click at [370, 236] on span "-- Create New Contact --" at bounding box center [397, 240] width 150 height 14
type input "-- Create New Contact --"
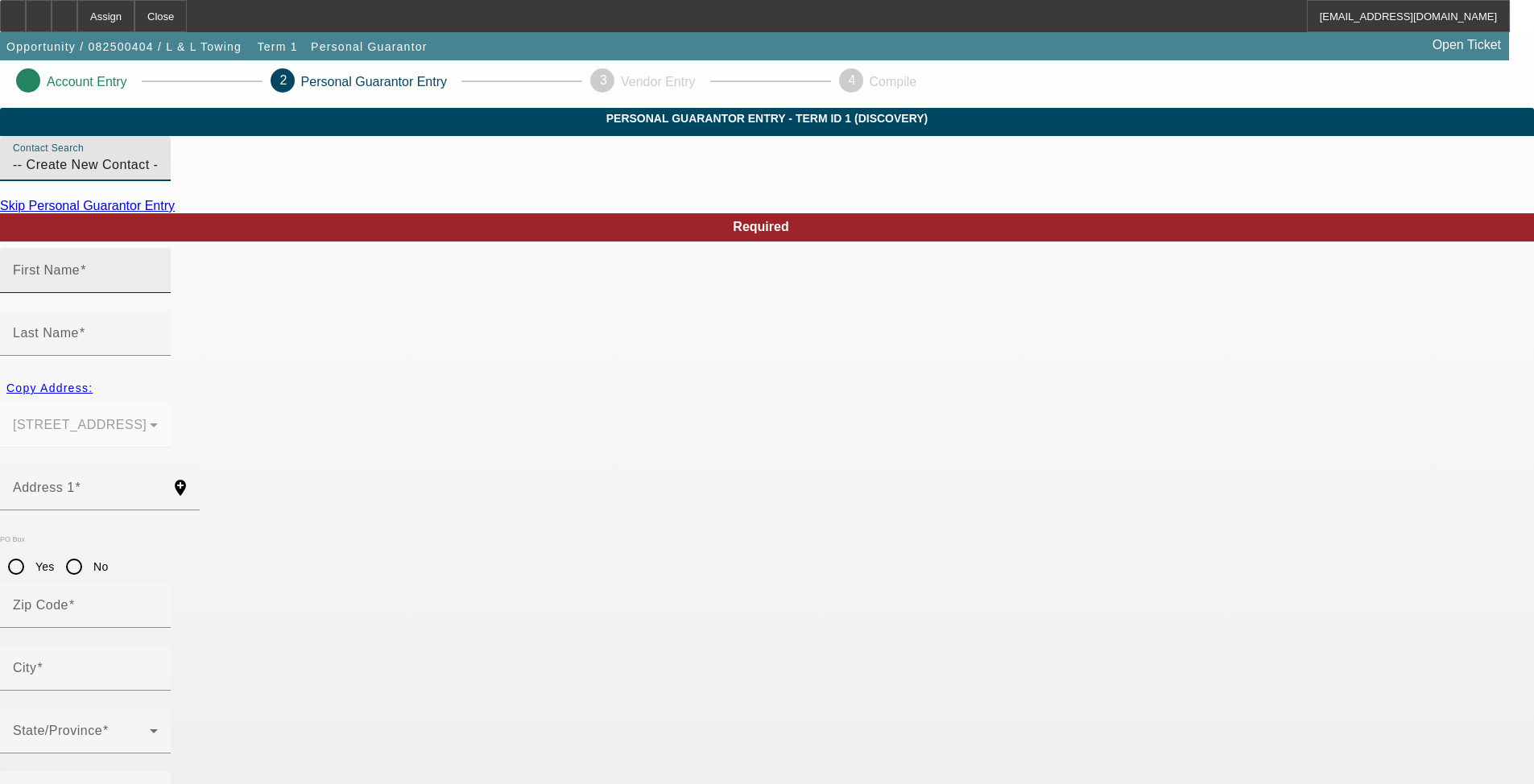
click at [157, 293] on div "First Name" at bounding box center [85, 270] width 145 height 45
drag, startPoint x: 378, startPoint y: 312, endPoint x: 384, endPoint y: 302, distance: 11.7
click at [157, 287] on input "First Name" at bounding box center [85, 277] width 145 height 19
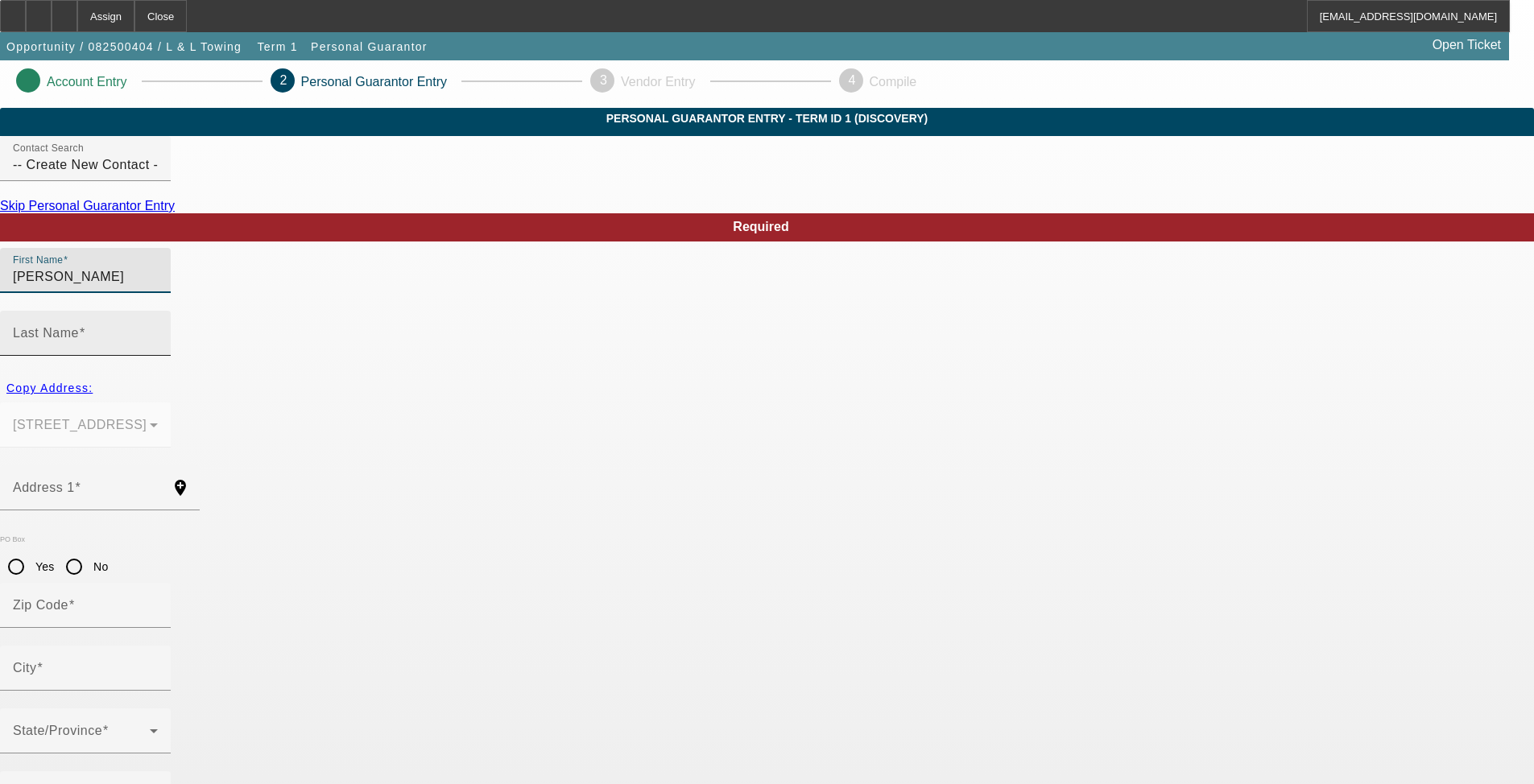
type input "[PERSON_NAME]"
click at [157, 311] on div "Last Name" at bounding box center [85, 333] width 145 height 45
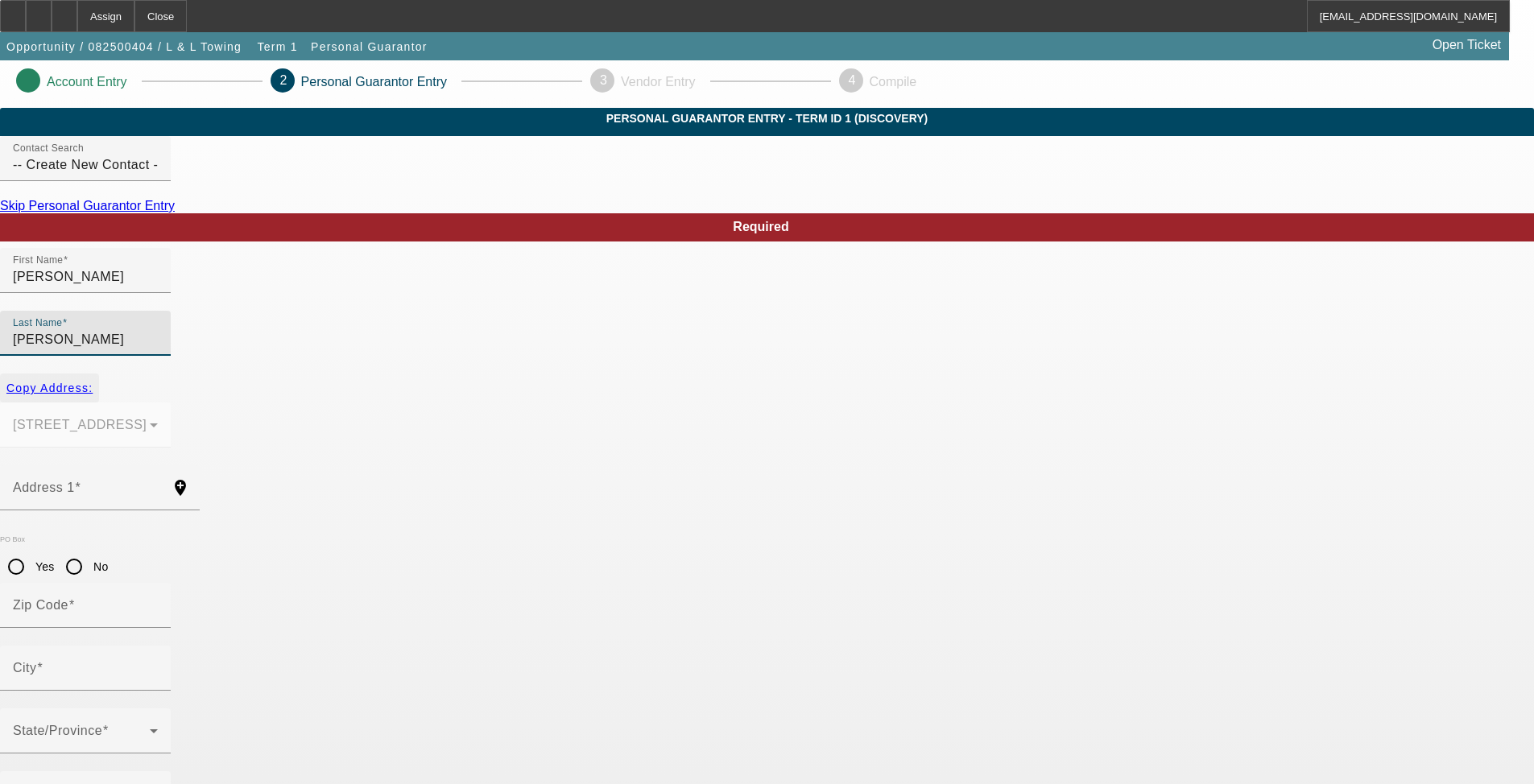
type input "[PERSON_NAME]"
click at [92, 382] on span "Copy Address:" at bounding box center [50, 388] width 87 height 13
type input "[STREET_ADDRESS]"
type input "91724"
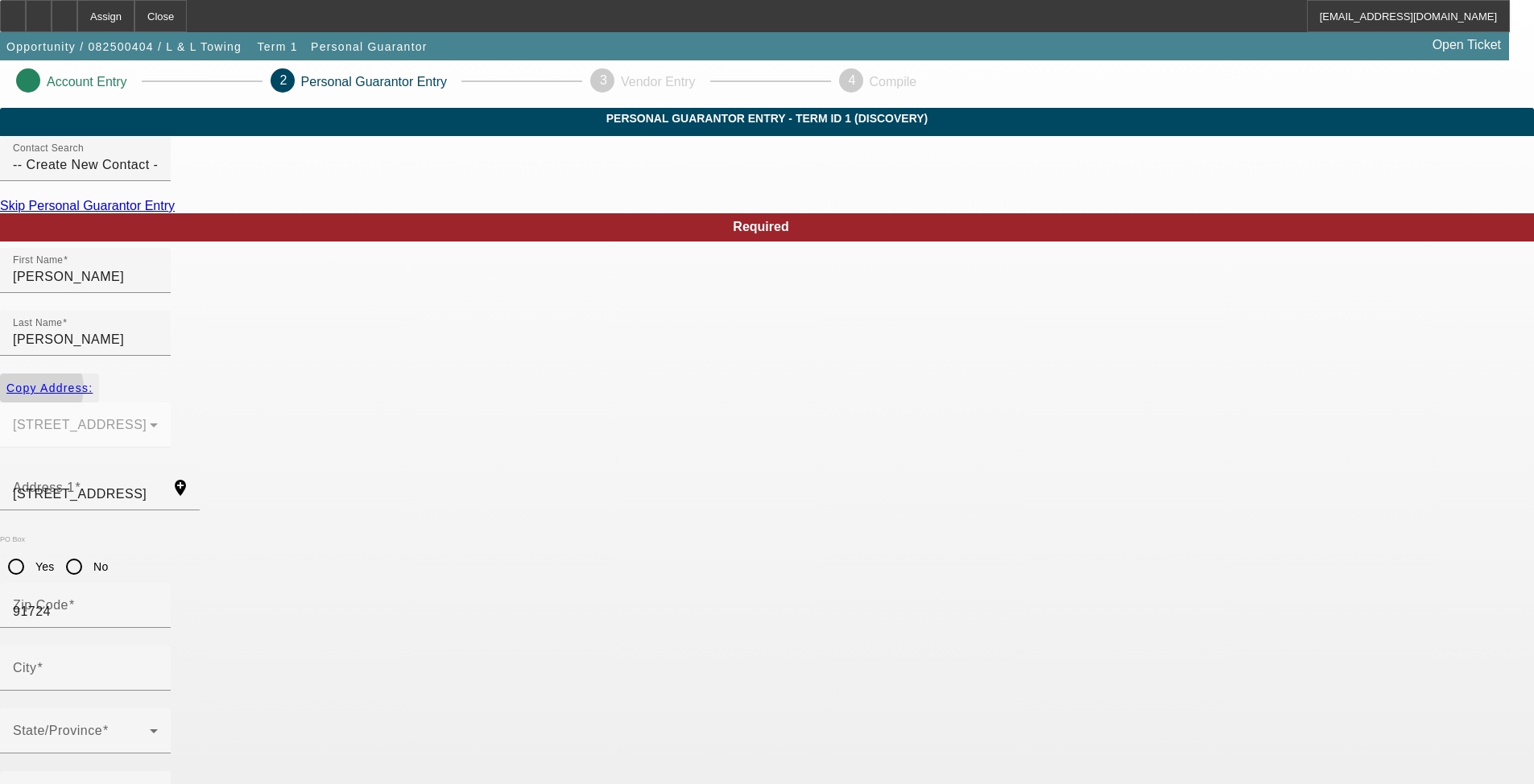
type input "Covina"
click at [157, 770] on div "Business Phone" at bounding box center [85, 794] width 145 height 45
type input "[PHONE_NUMBER]"
type input "100"
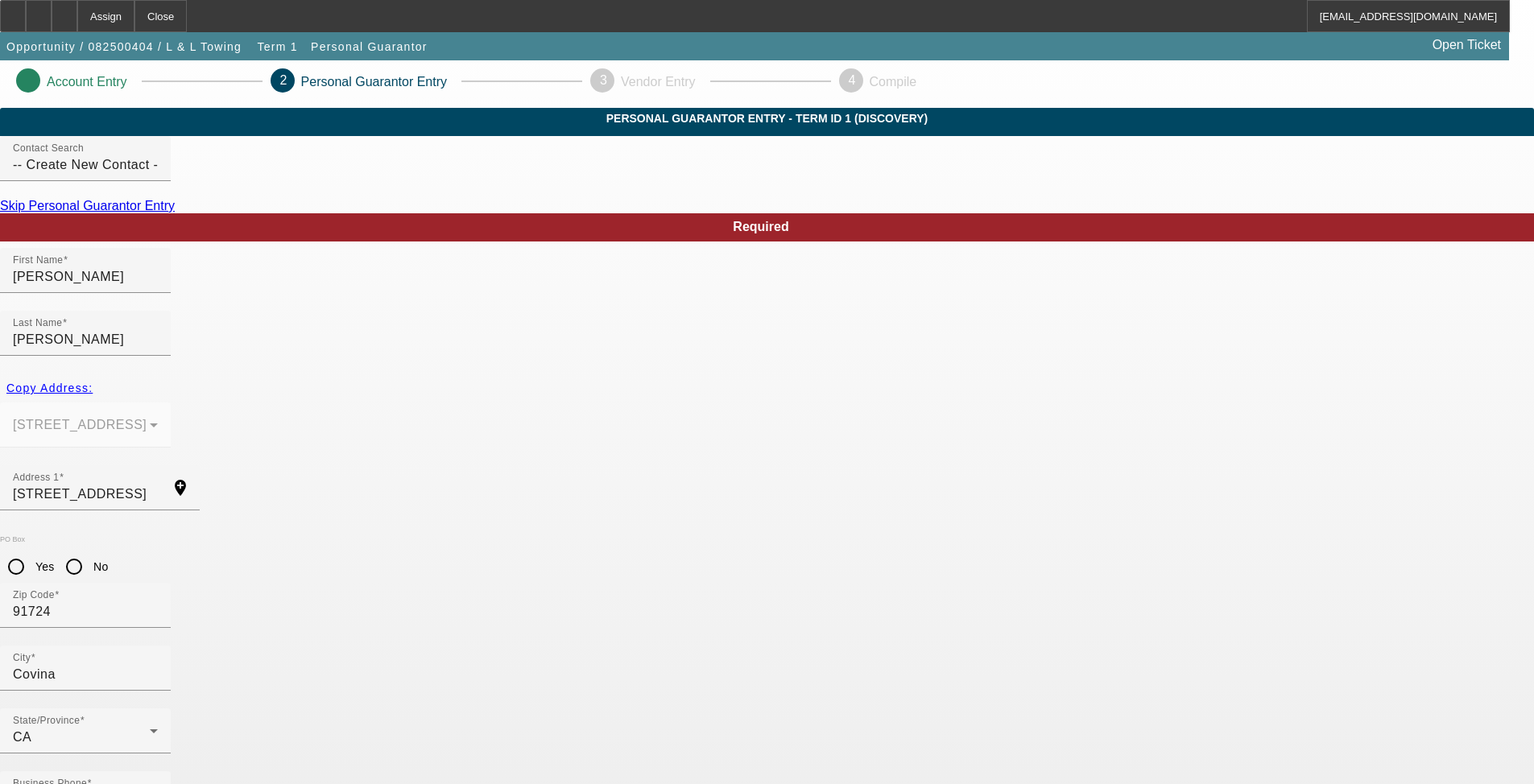
type input "551-89-1580"
paste input "[EMAIL_ADDRESS][DOMAIN_NAME]"
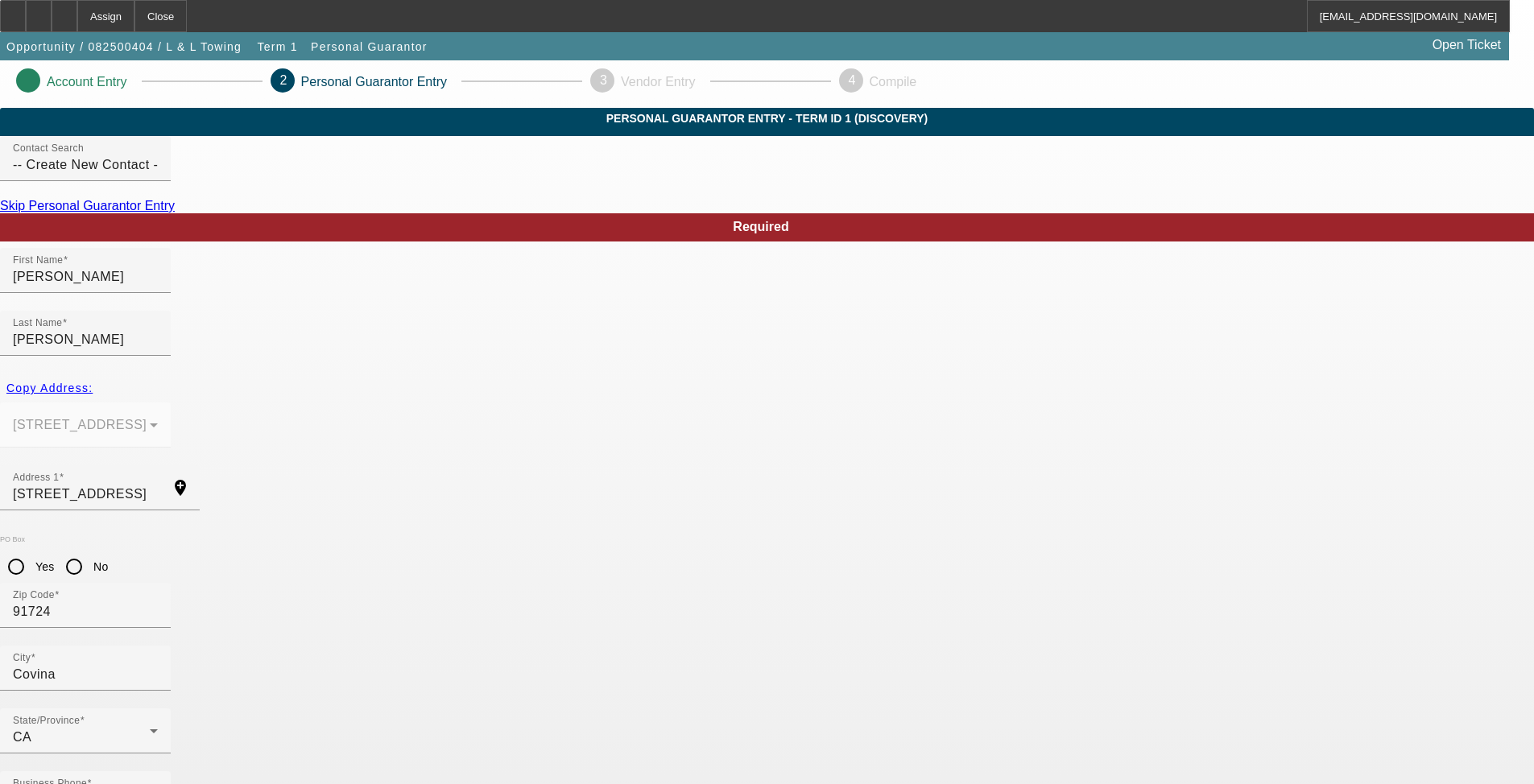
type input "[EMAIL_ADDRESS][DOMAIN_NAME]"
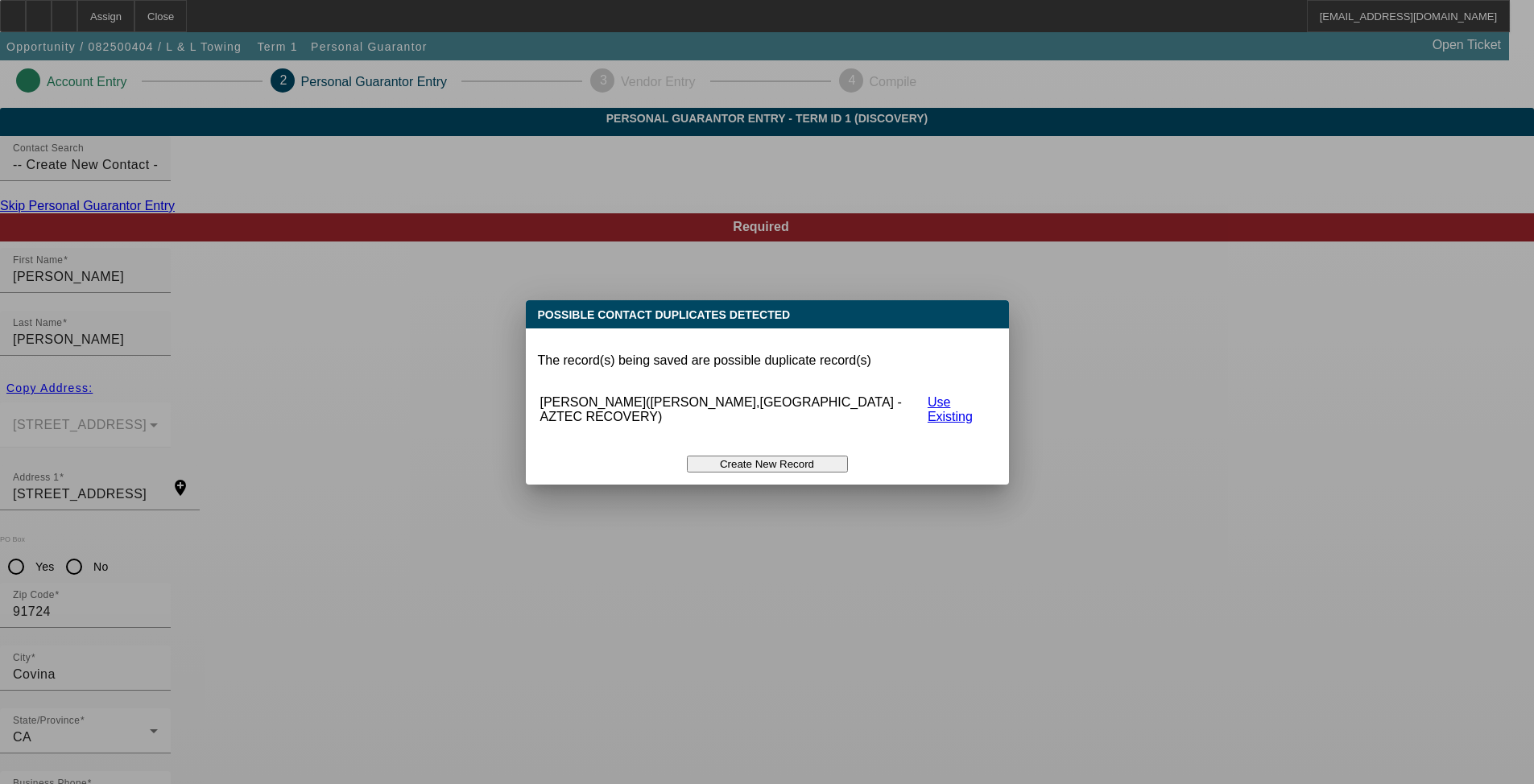
click at [766, 456] on button "Create New Record" at bounding box center [768, 463] width 161 height 17
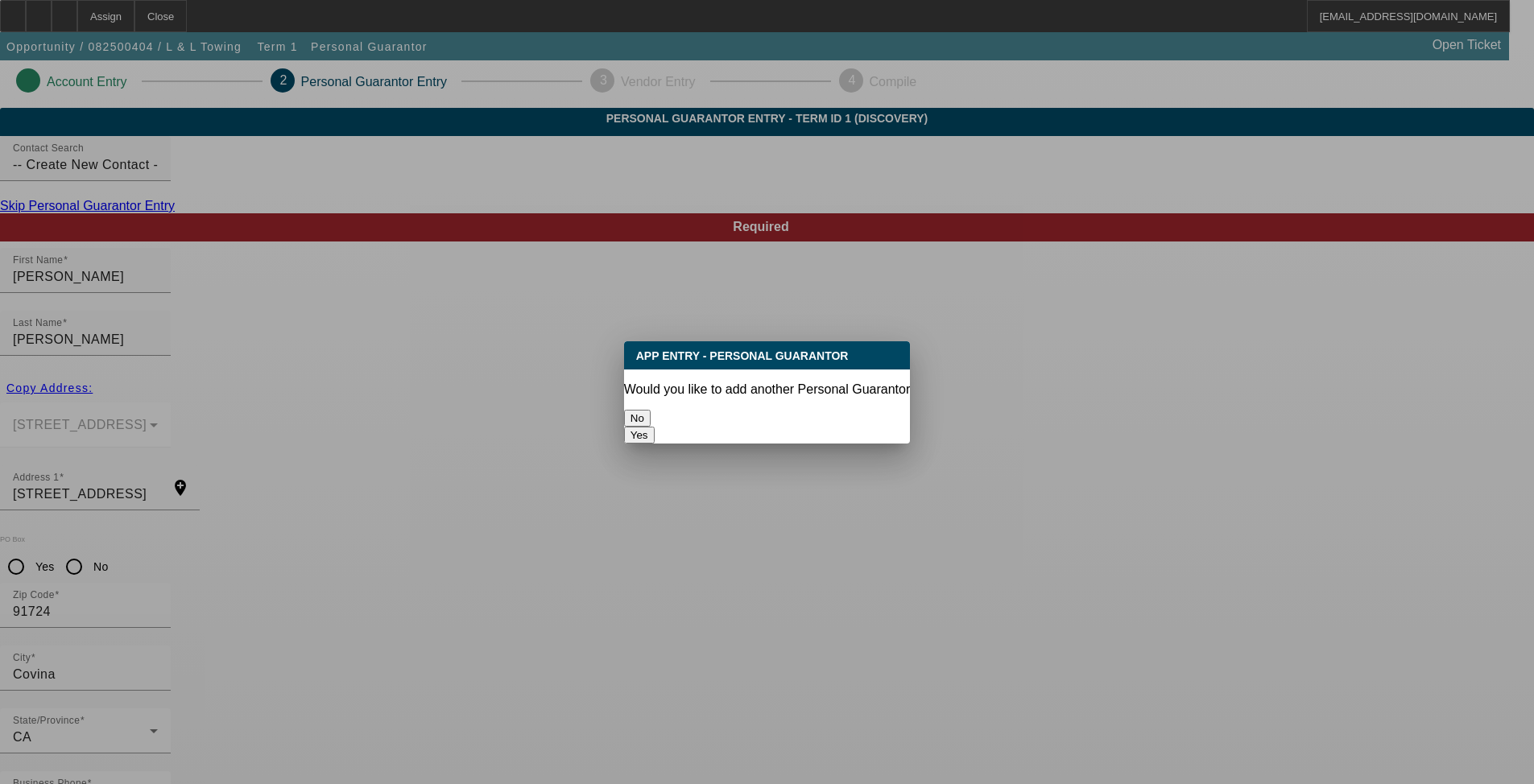
click at [650, 410] on button "No" at bounding box center [637, 418] width 26 height 17
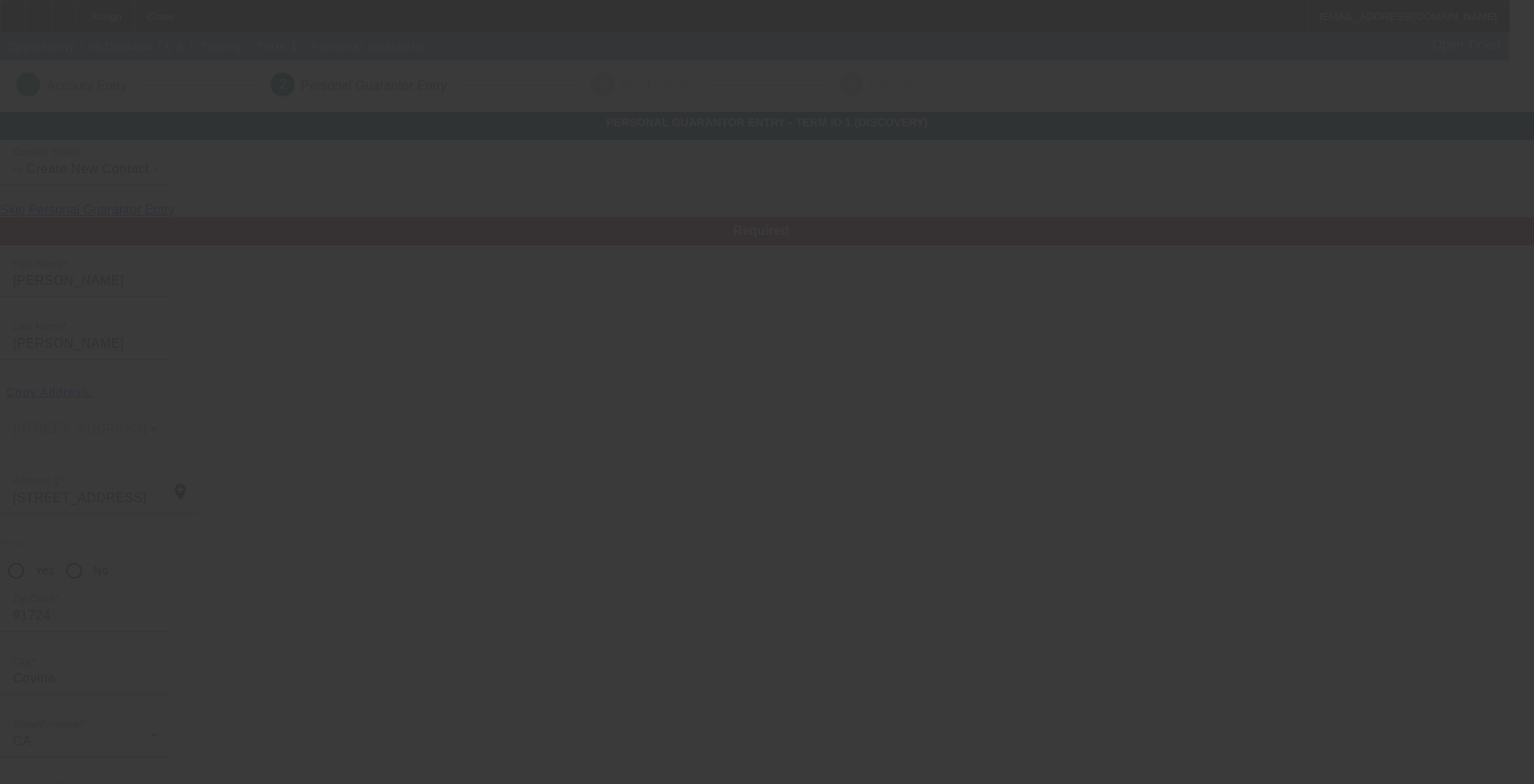
scroll to position [4, 0]
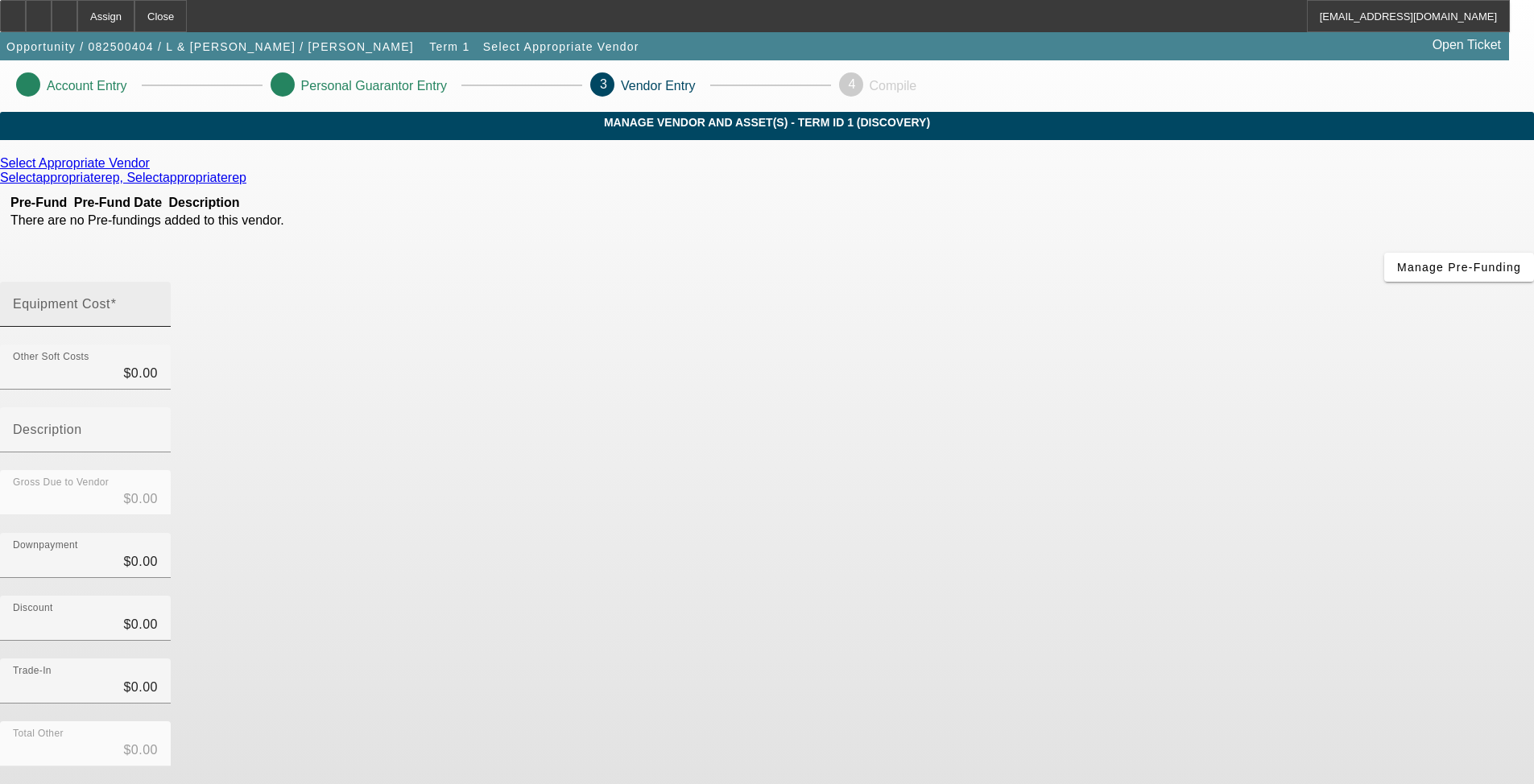
click at [157, 301] on input "Equipment Cost" at bounding box center [85, 311] width 145 height 19
type input "8"
type input "$8.00"
type input "80"
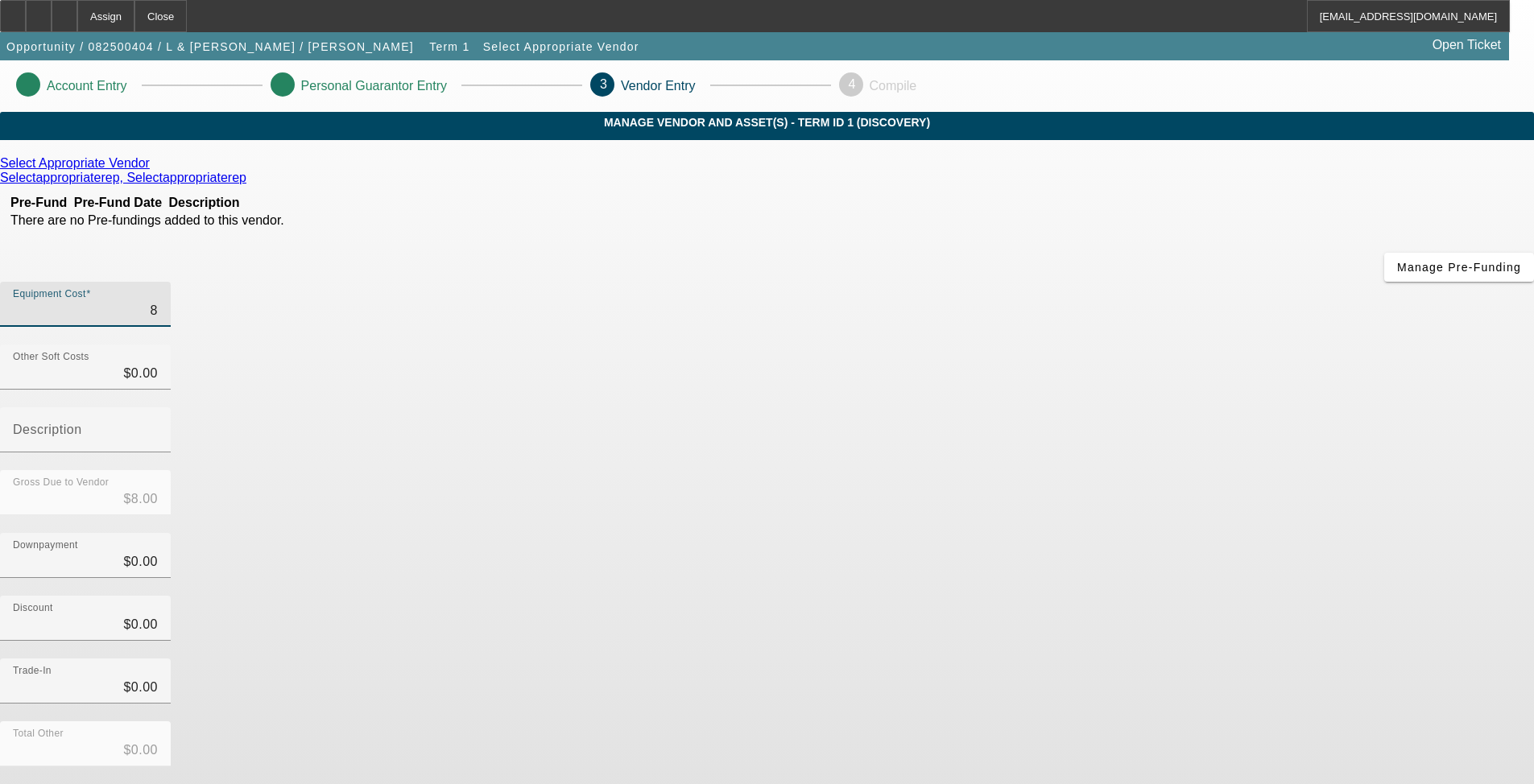
type input "$80.00"
type input "809"
type input "$809.00"
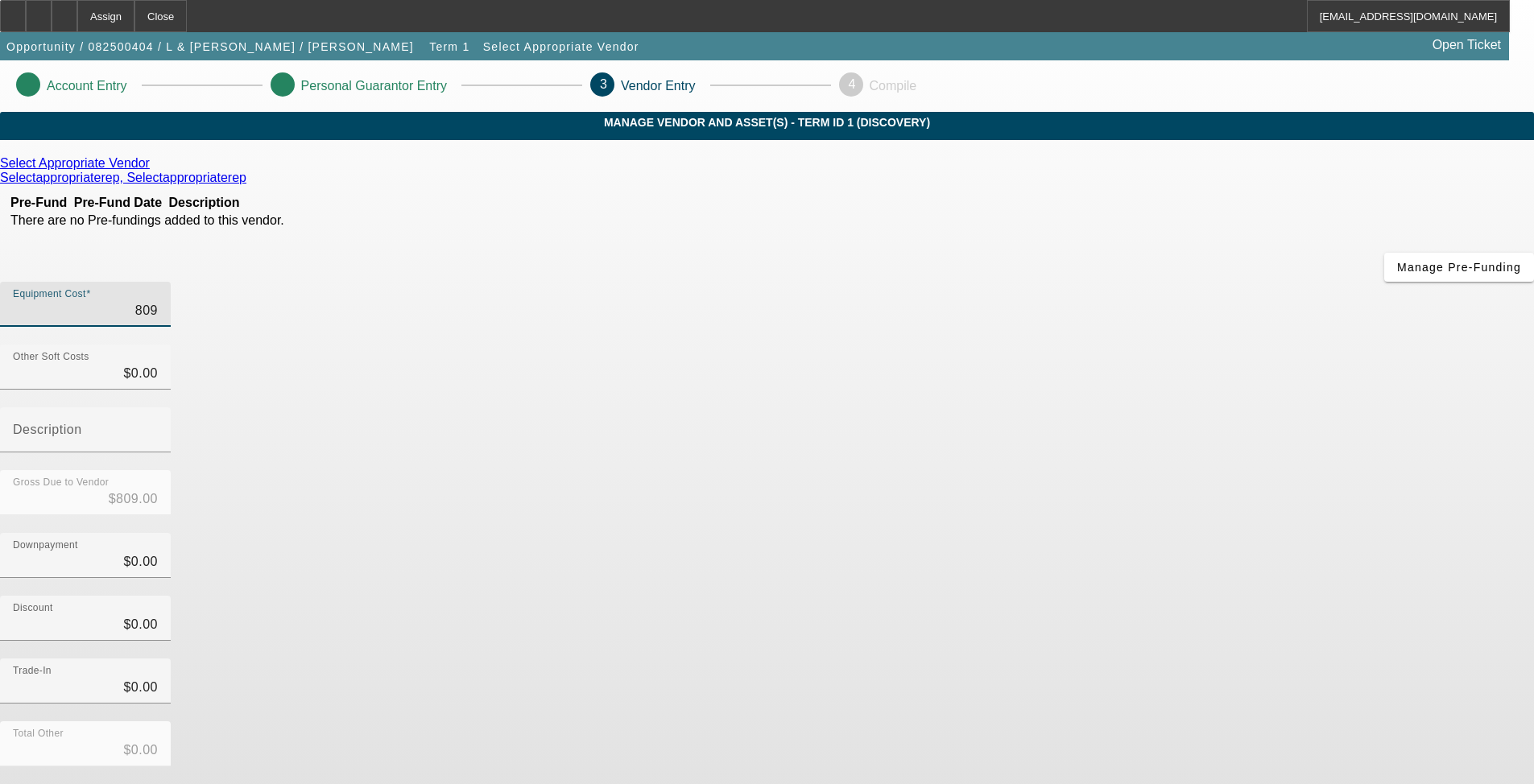
type input "8092"
type input "$8,092.00"
type input "80928"
type input "$80,928.00"
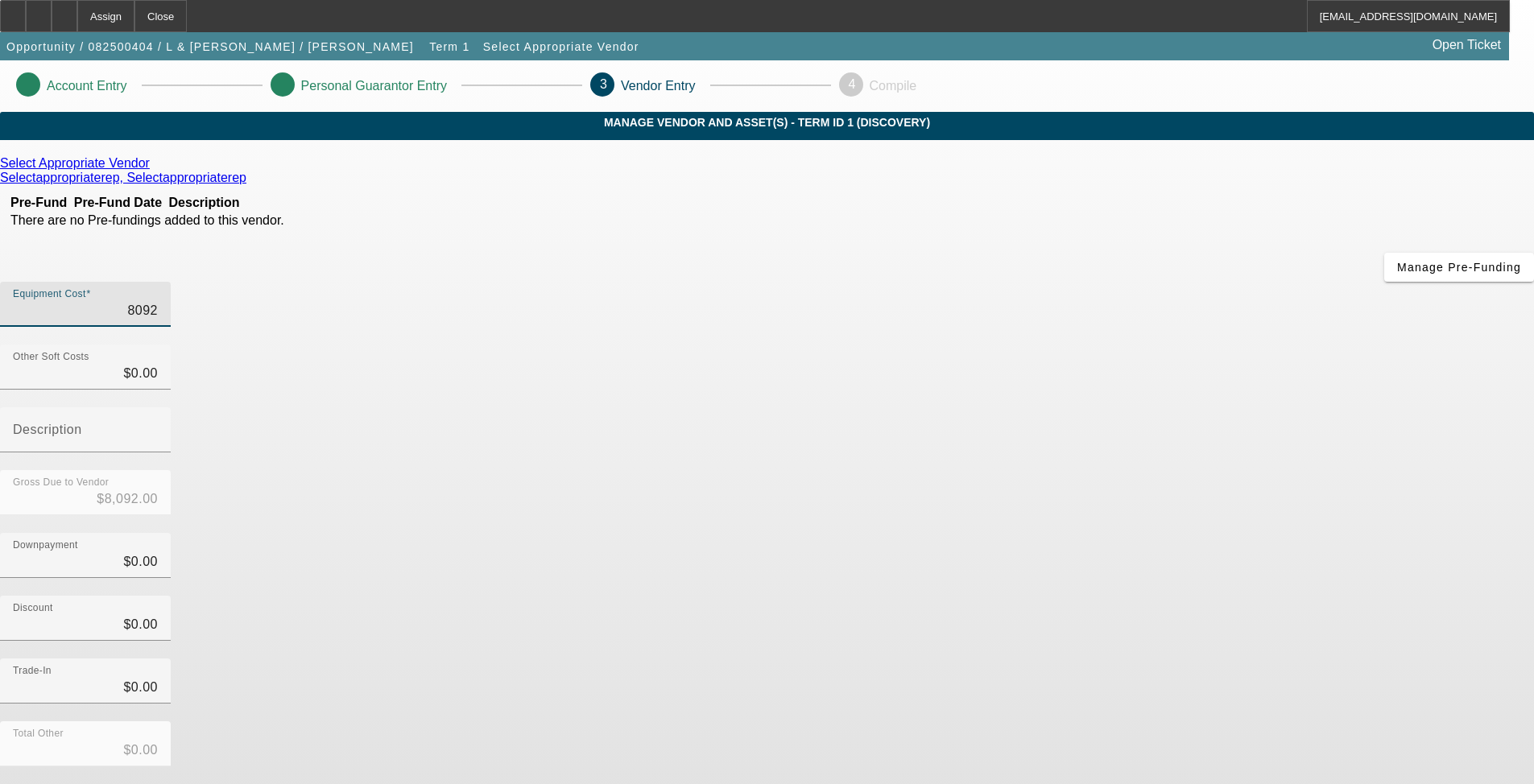
type input "$80,928.00"
type input "80928.9"
type input "$80,928.90"
type input "80928.93"
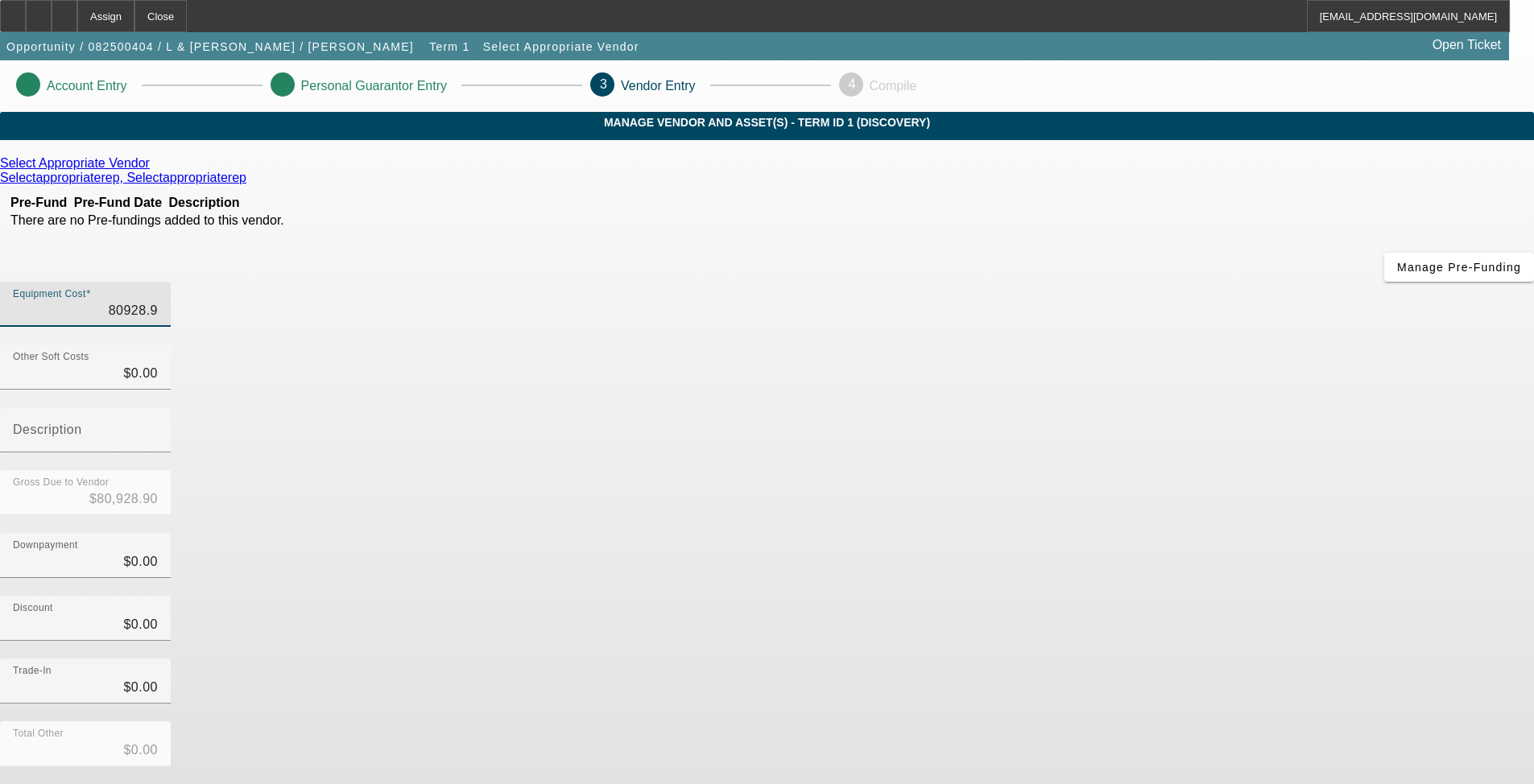
type input "$80,928.93"
drag, startPoint x: 1232, startPoint y: 402, endPoint x: 1188, endPoint y: 404, distance: 44.0
click at [1206, 532] on div "Downpayment $0.00" at bounding box center [767, 563] width 1534 height 63
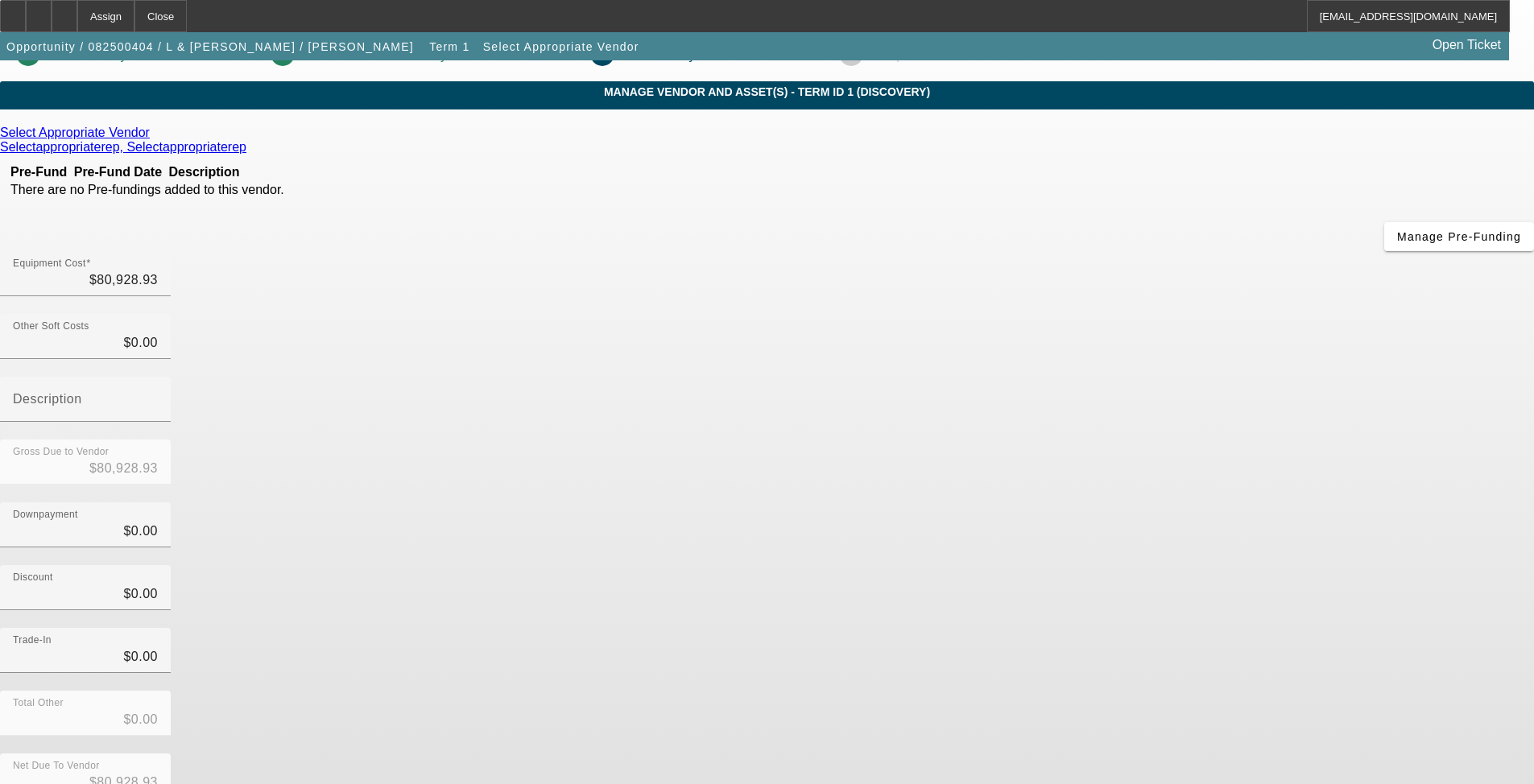
scroll to position [32, 0]
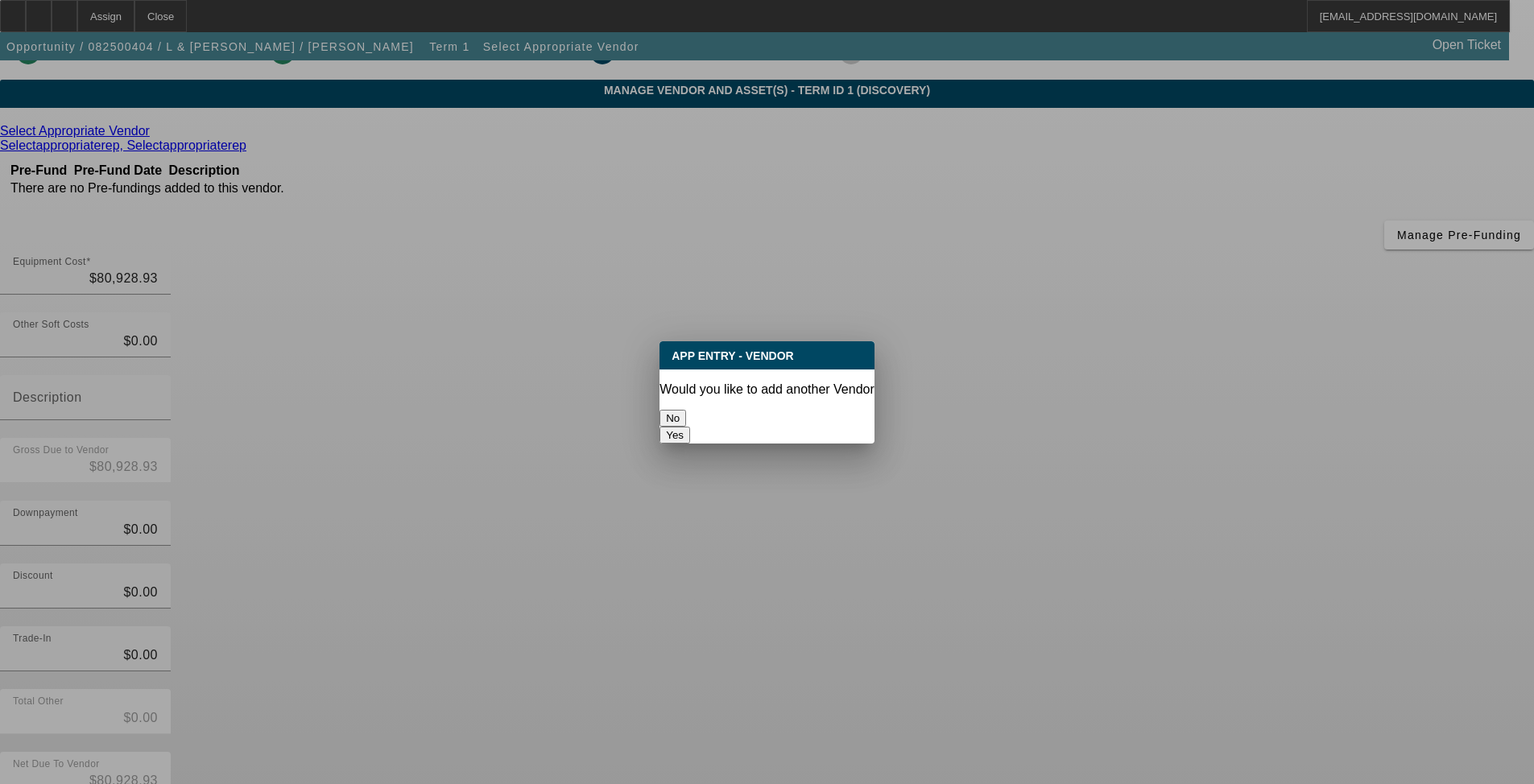
click at [686, 410] on button "No" at bounding box center [672, 418] width 26 height 17
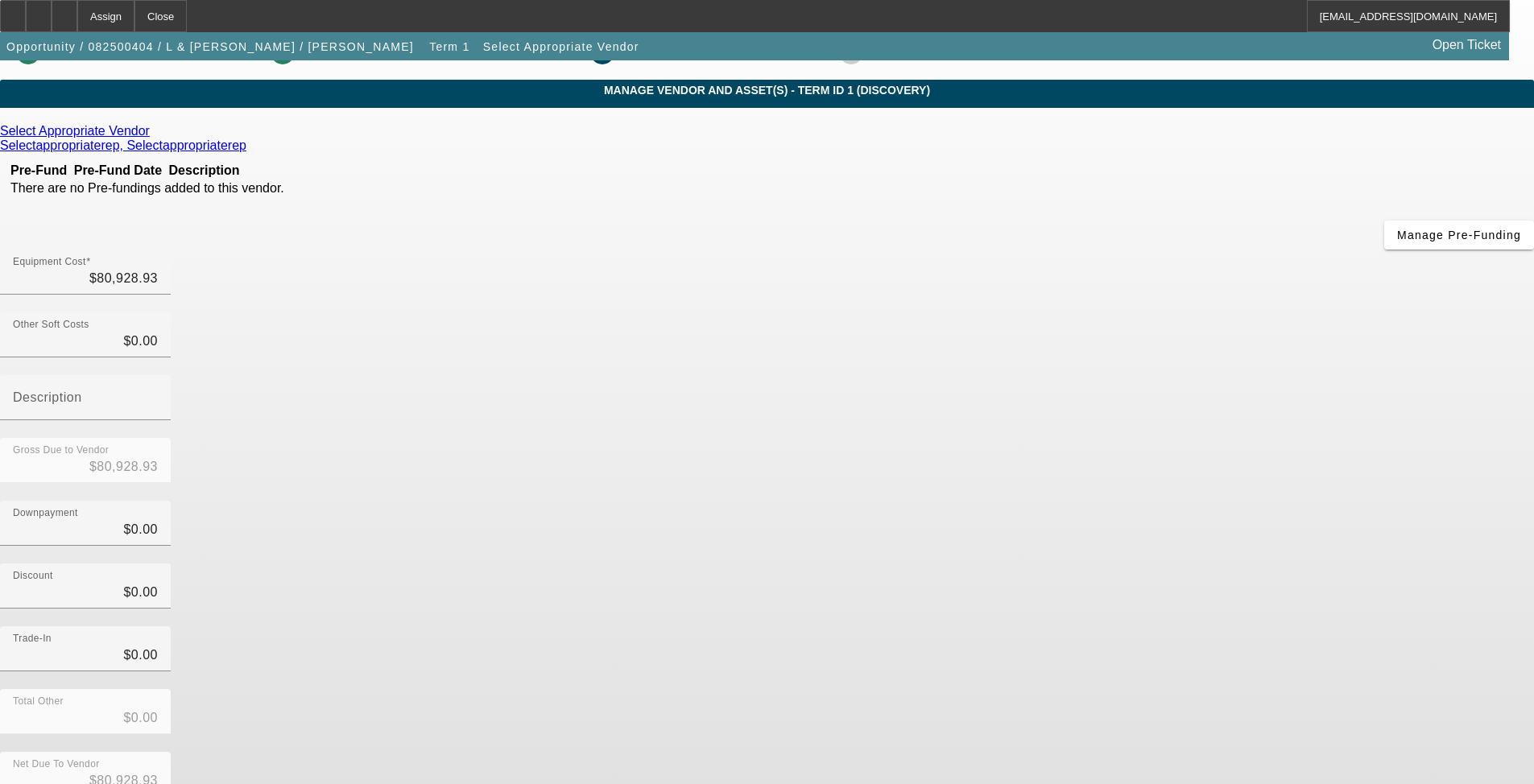
scroll to position [32, 0]
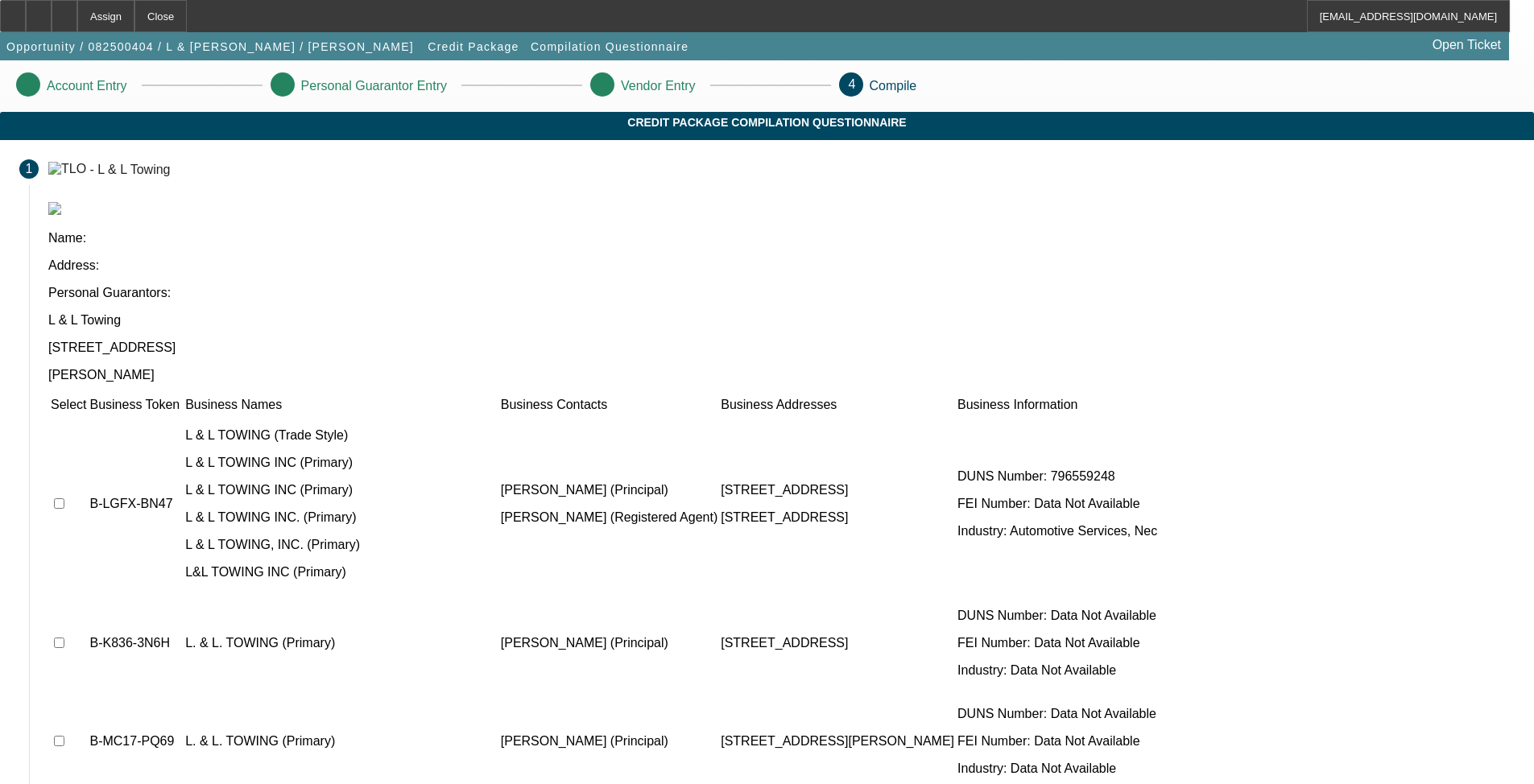
drag, startPoint x: 880, startPoint y: 461, endPoint x: 1038, endPoint y: 465, distance: 158.1
click at [955, 635] on p "[STREET_ADDRESS]" at bounding box center [837, 642] width 233 height 15
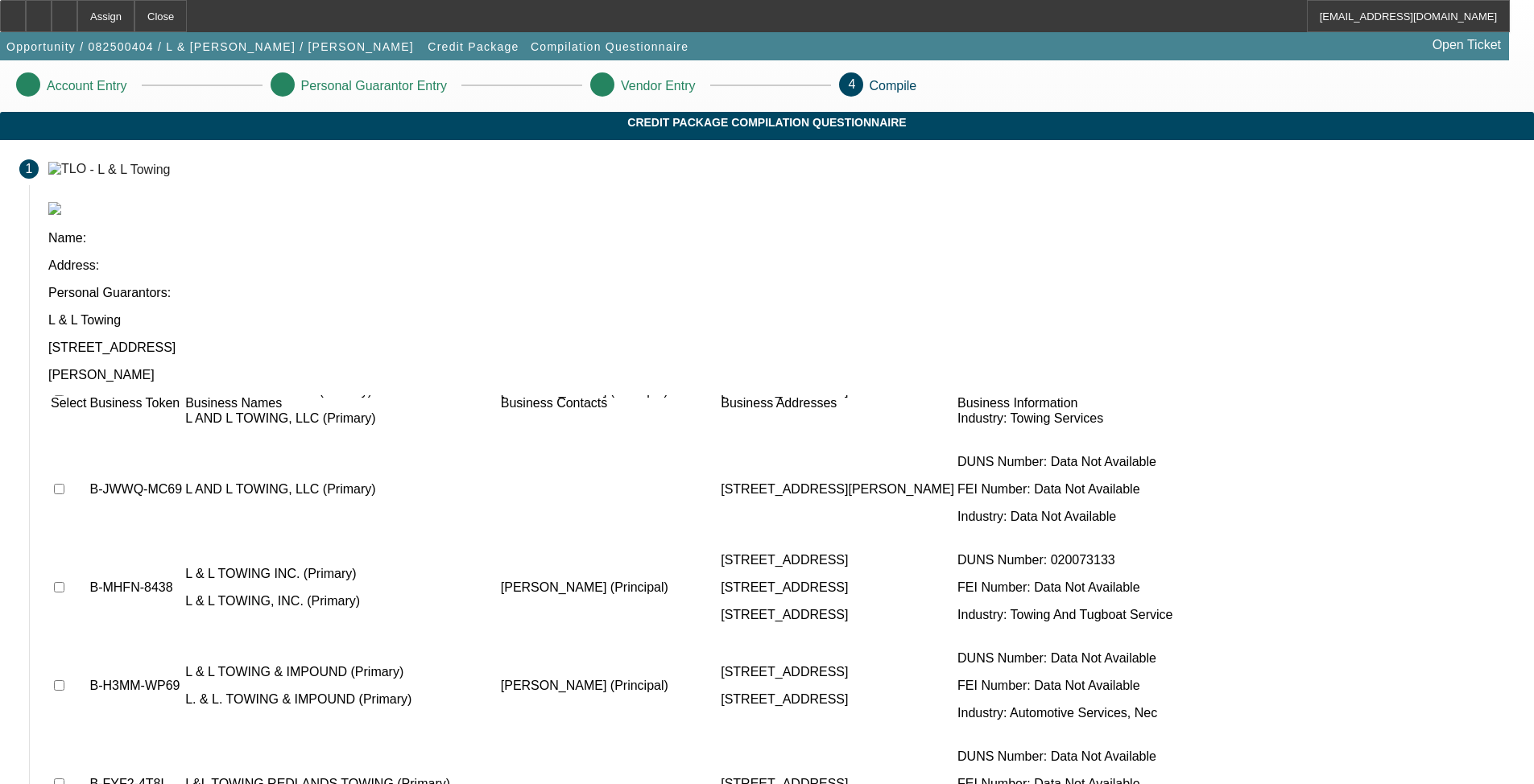
scroll to position [2151, 0]
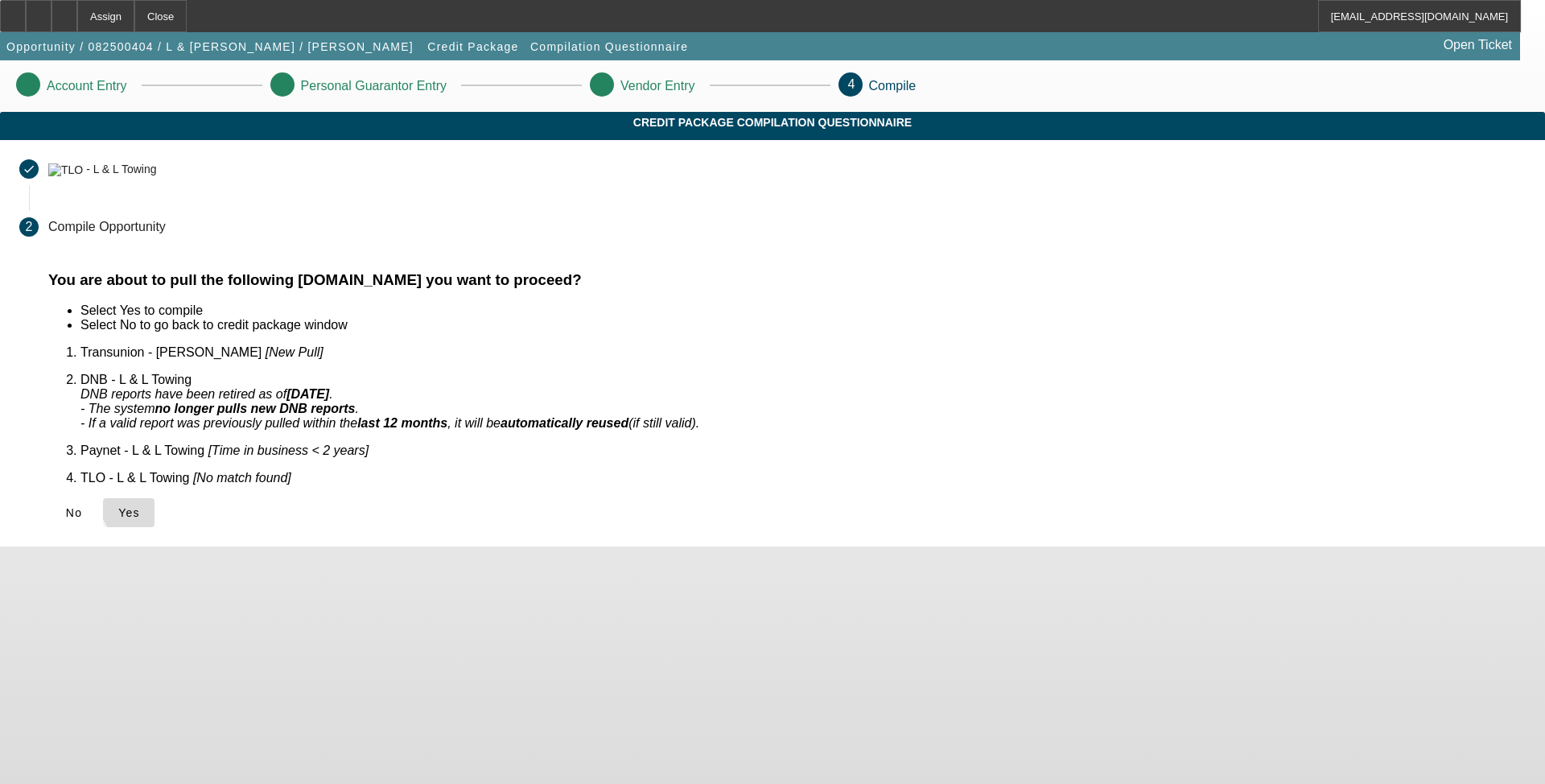
click at [140, 506] on span "Yes" at bounding box center [129, 512] width 21 height 13
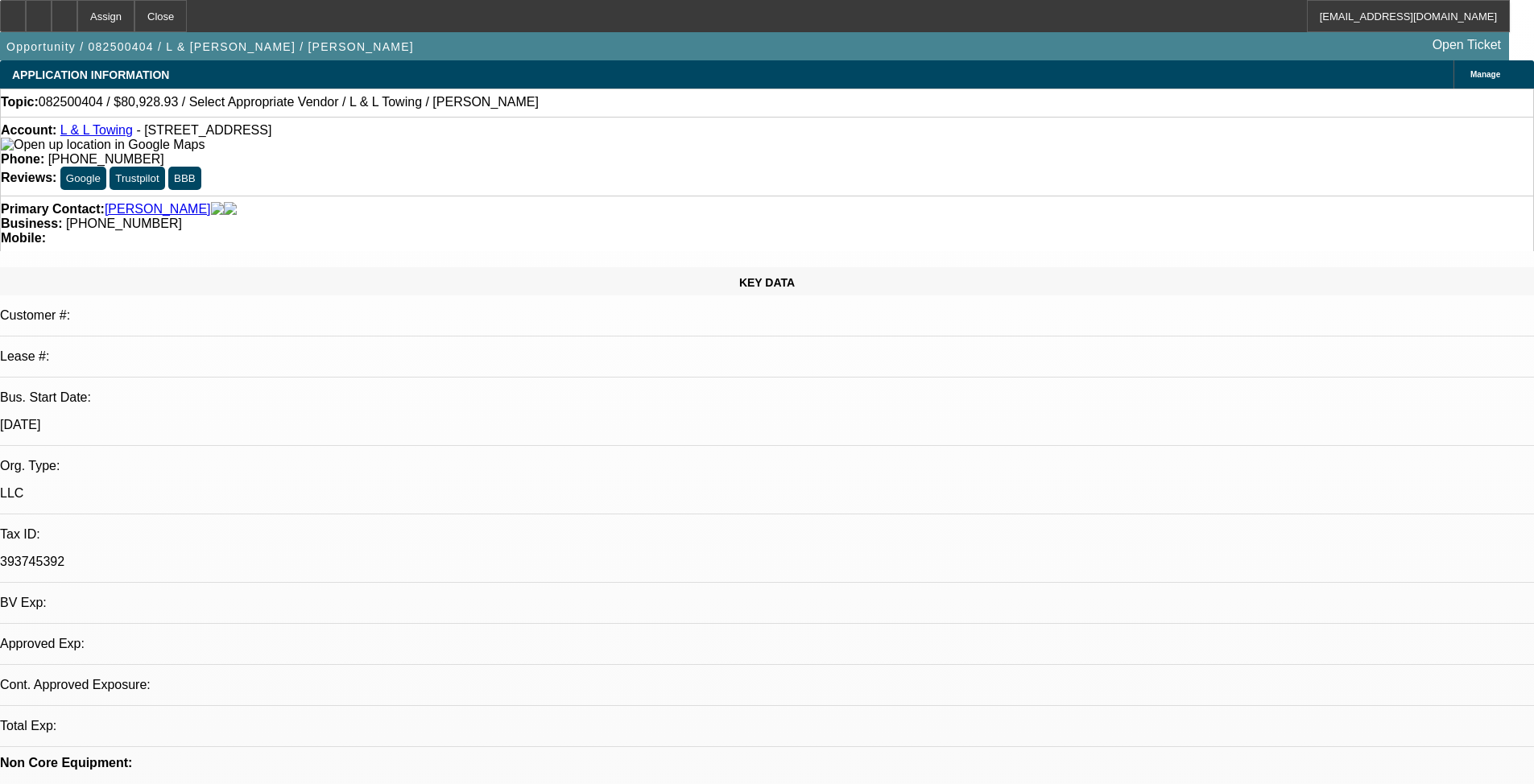
select select "0"
select select "2"
select select "0.1"
select select "4"
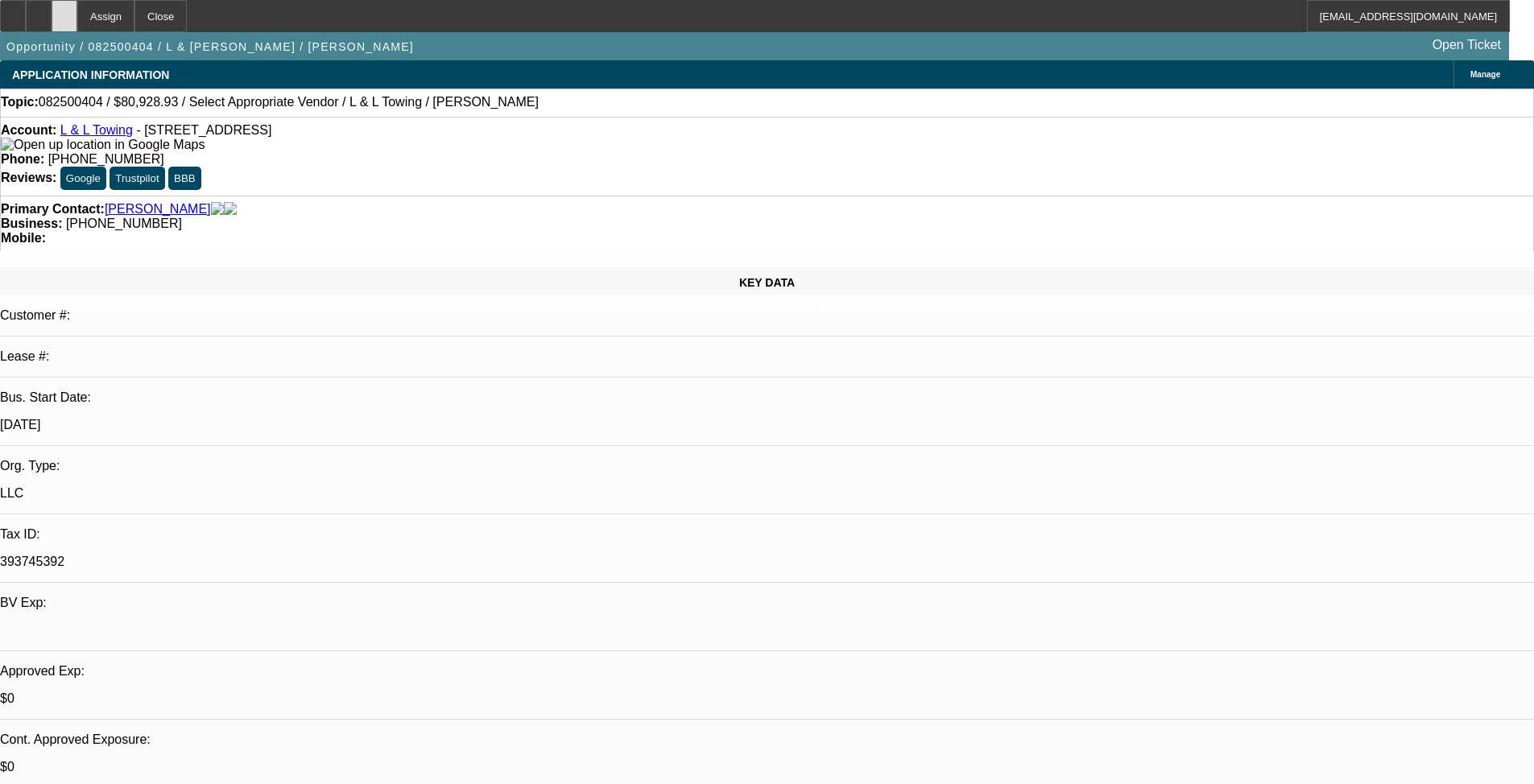
click at [78, 26] on div at bounding box center [64, 16] width 26 height 32
select select "0"
select select "2"
select select "0.1"
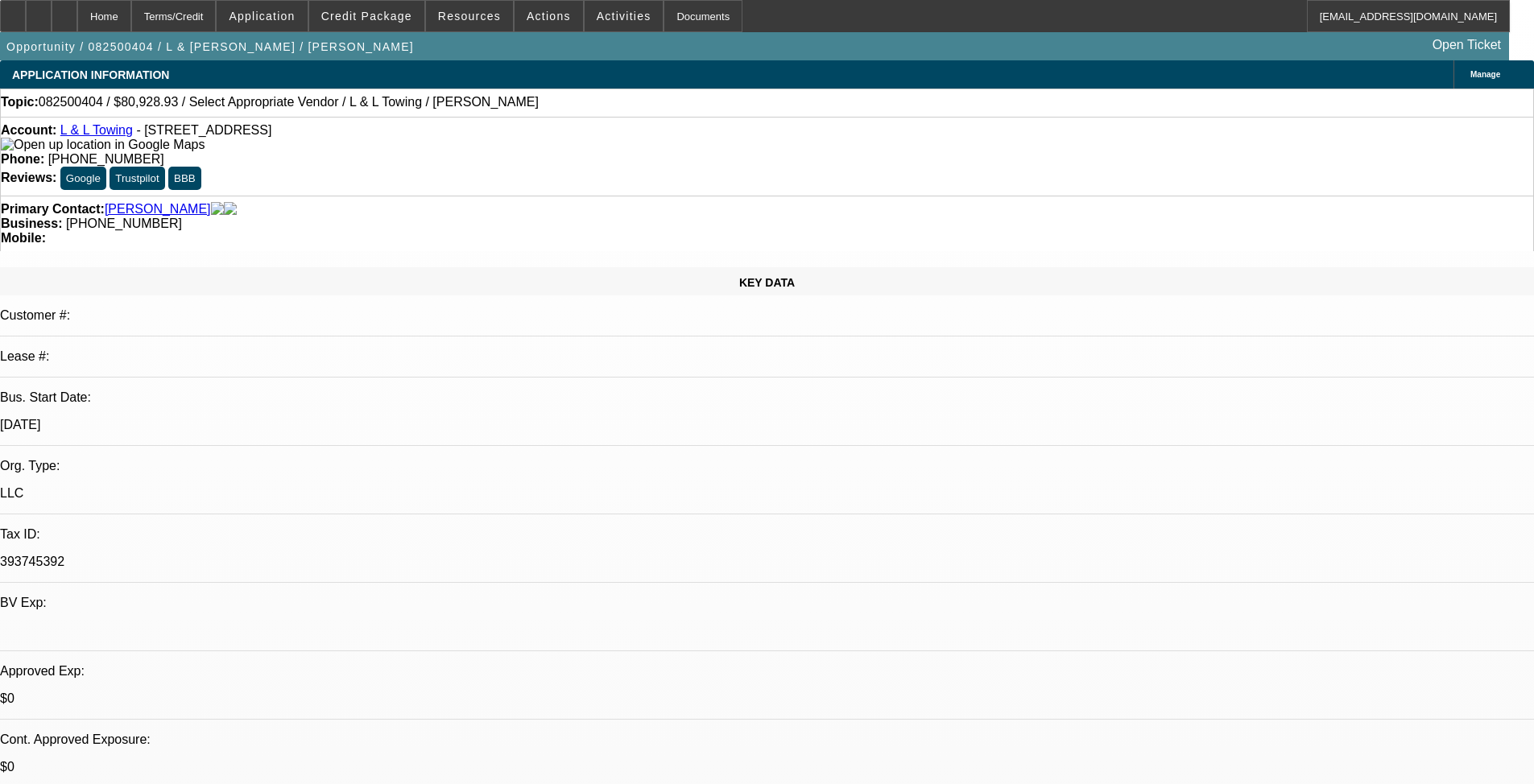
select select "4"
click at [39, 11] on icon at bounding box center [39, 11] width 0 height 0
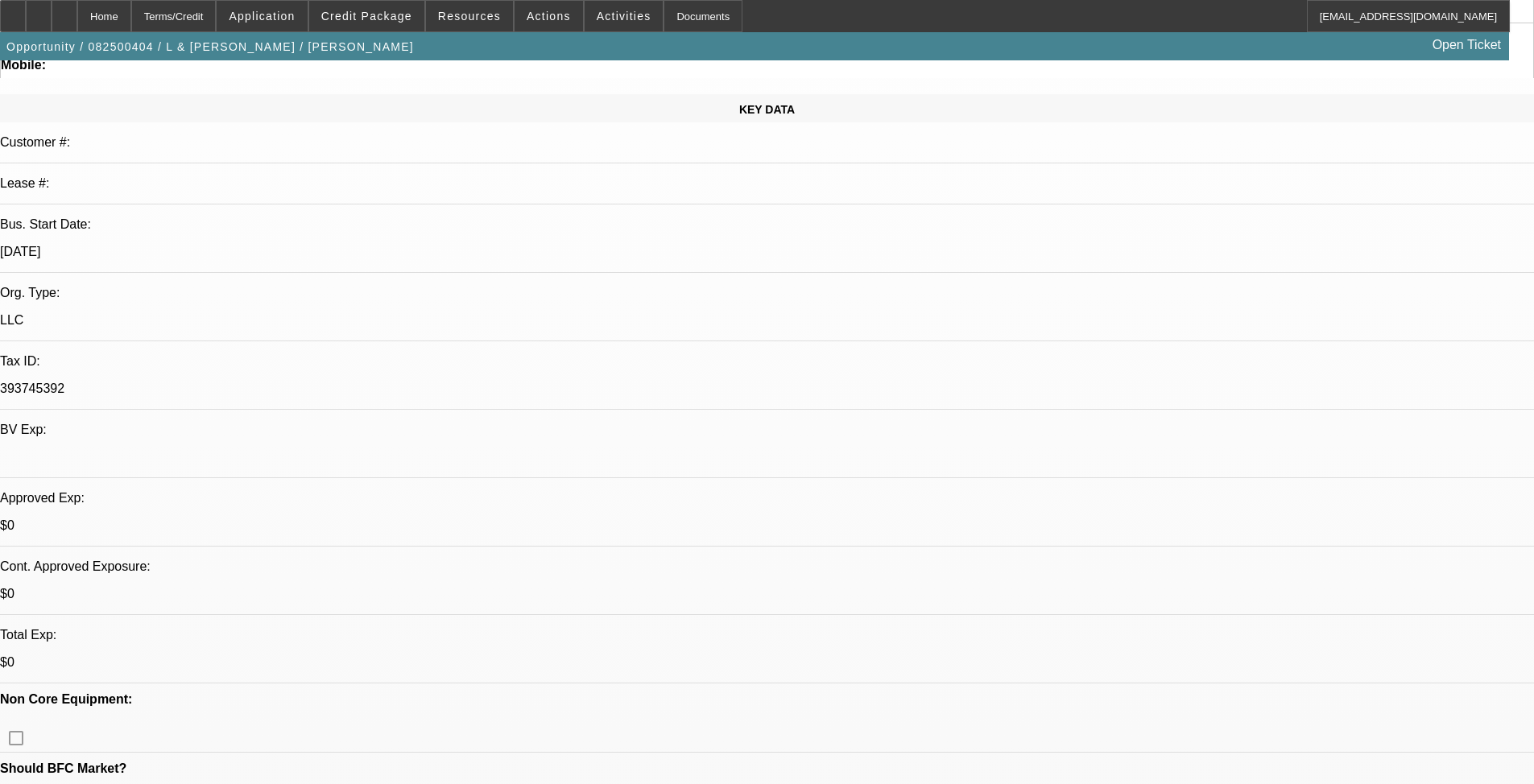
scroll to position [161, 0]
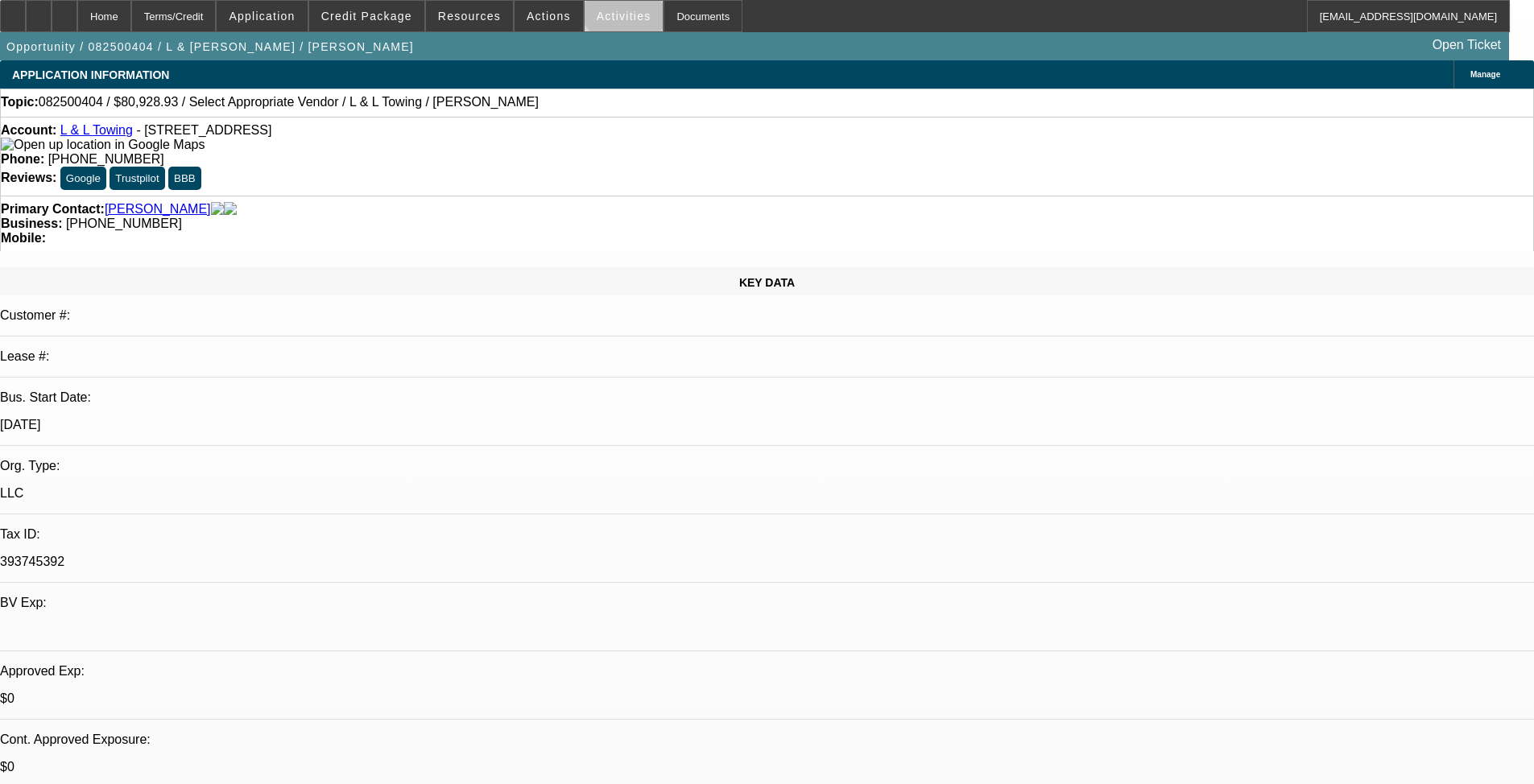
click at [611, 4] on span at bounding box center [623, 17] width 79 height 39
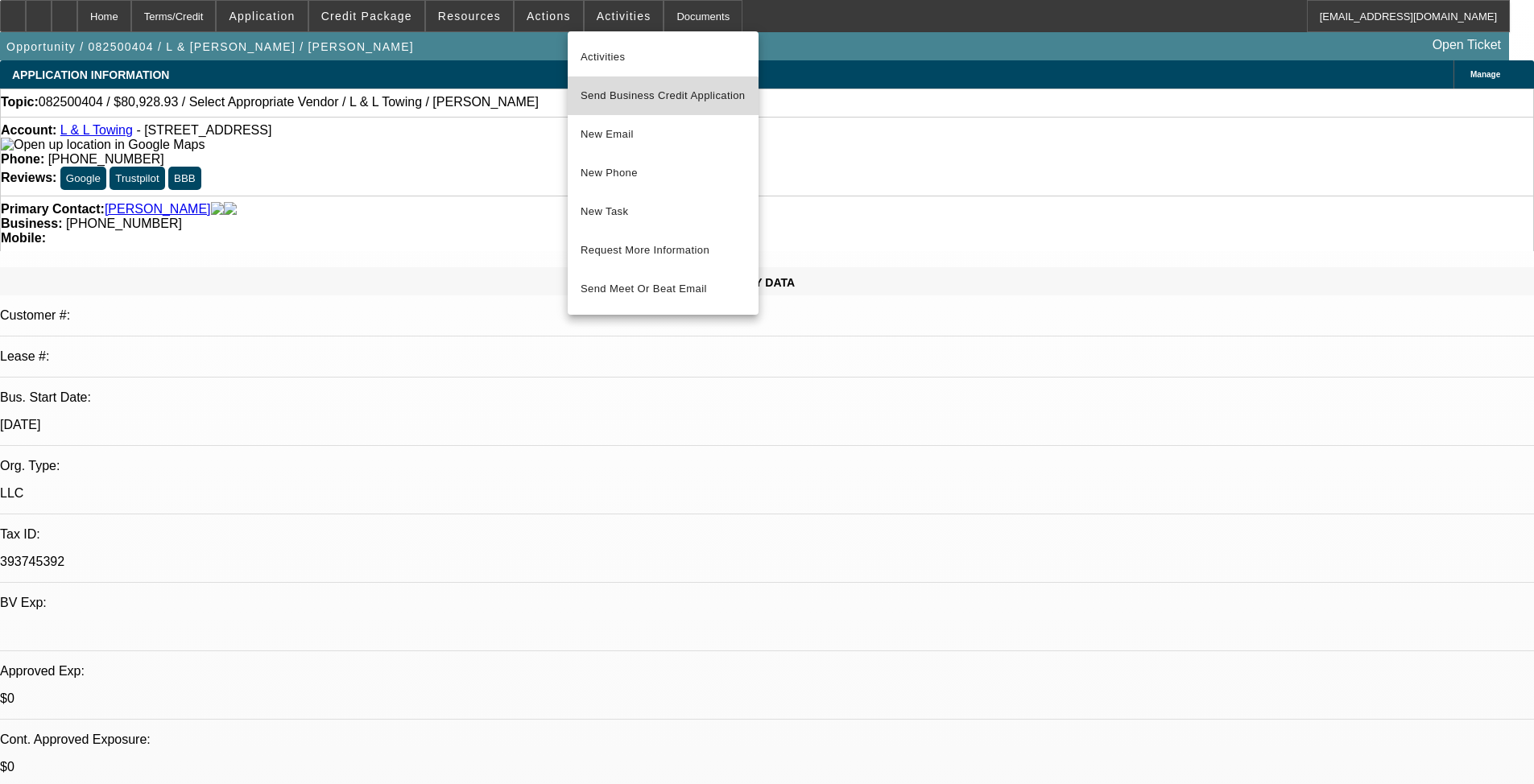
click at [650, 101] on span "Send Business Credit Application" at bounding box center [663, 96] width 165 height 19
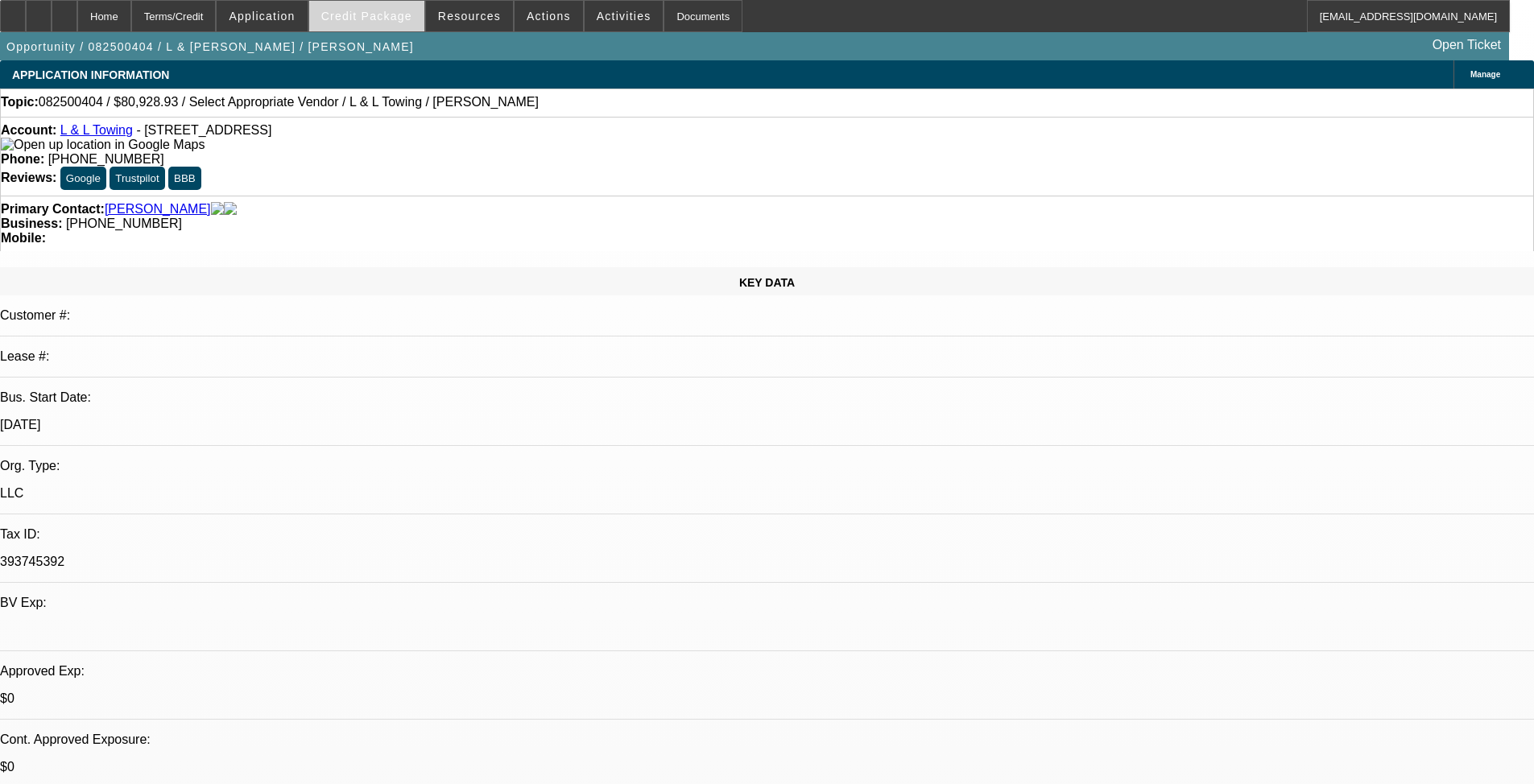
click at [395, 10] on span "Credit Package" at bounding box center [367, 16] width 91 height 13
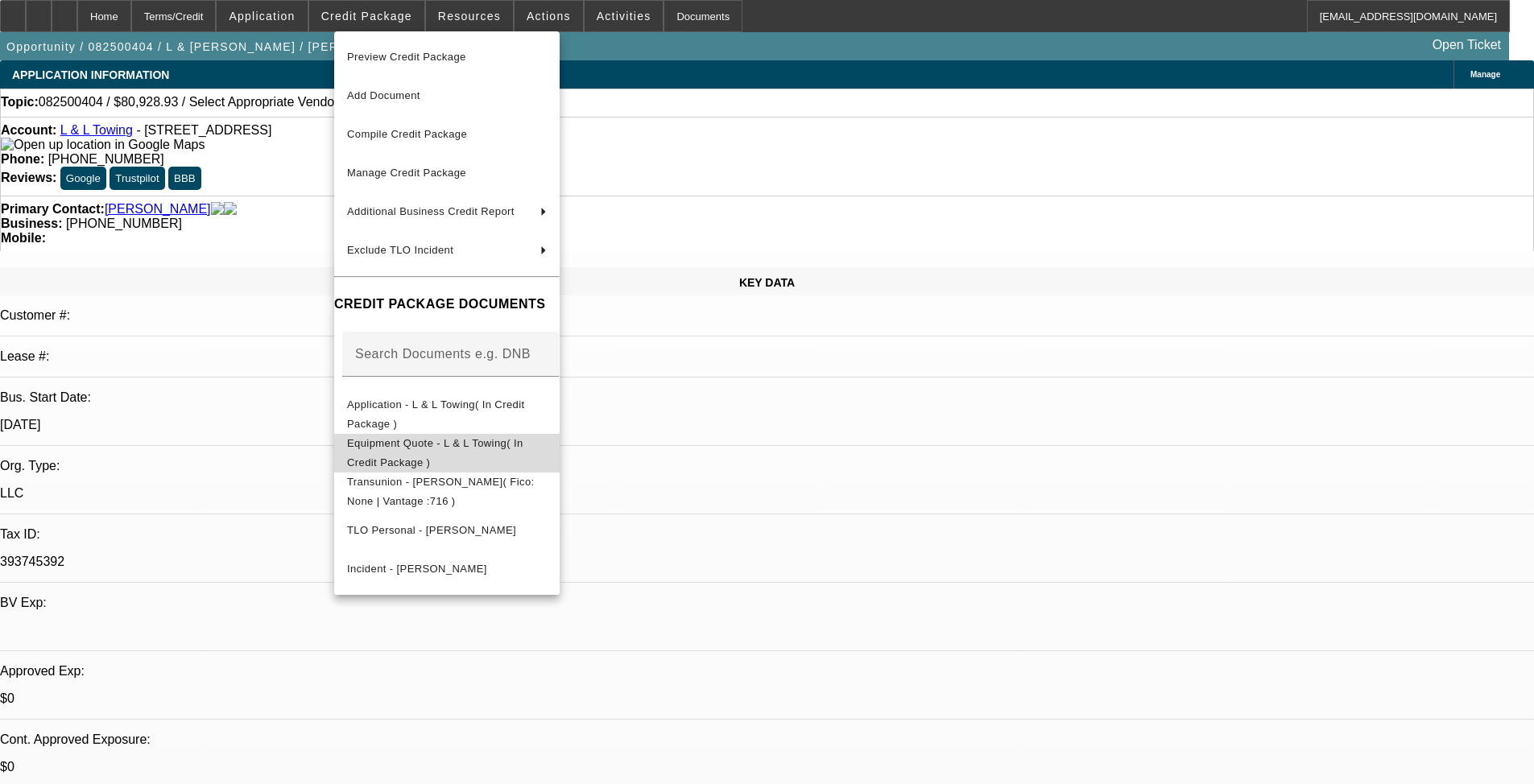
click at [473, 436] on button "Equipment Quote - L & L Towing( In Credit Package )" at bounding box center [447, 453] width 226 height 39
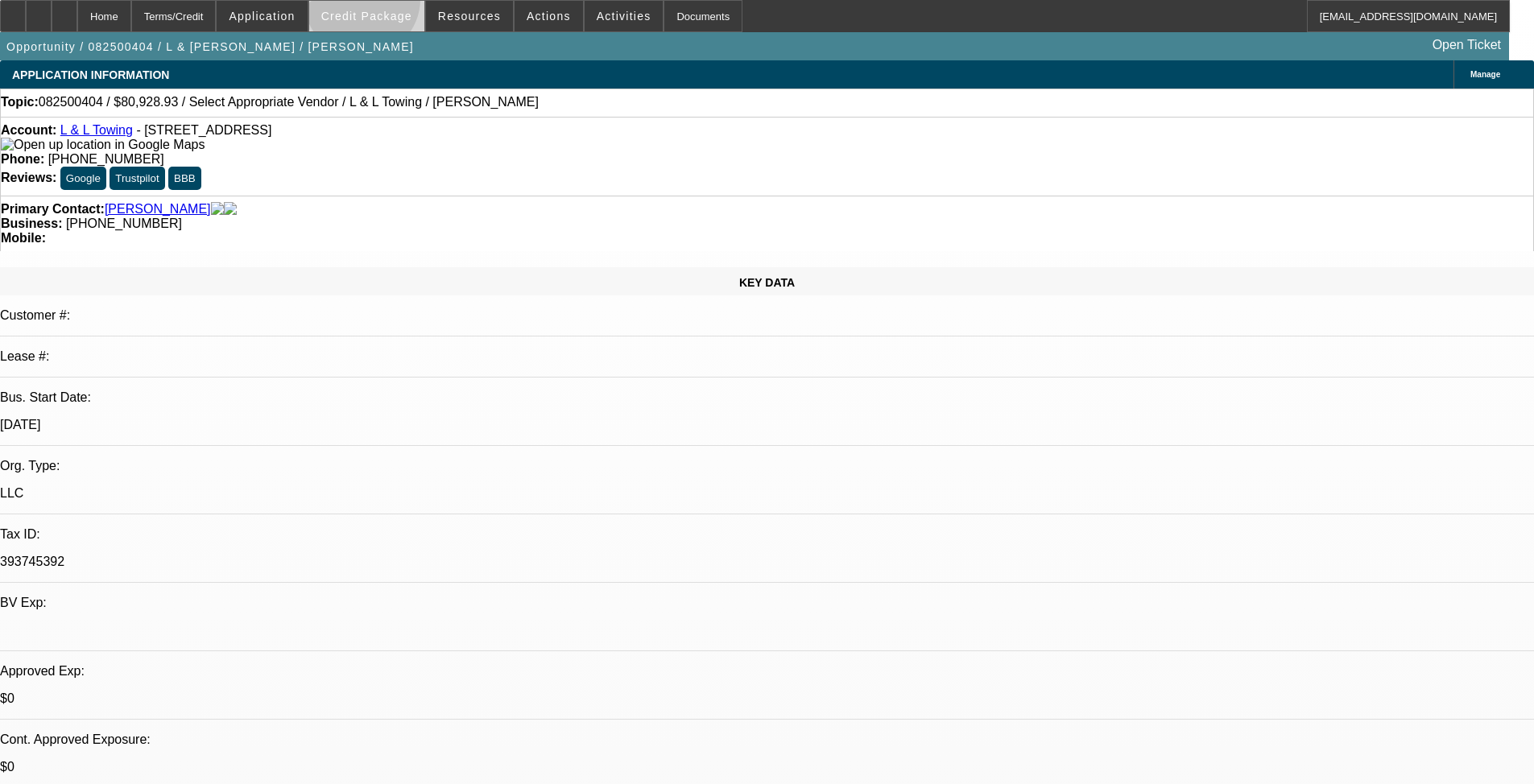
click at [387, 3] on span at bounding box center [366, 17] width 115 height 39
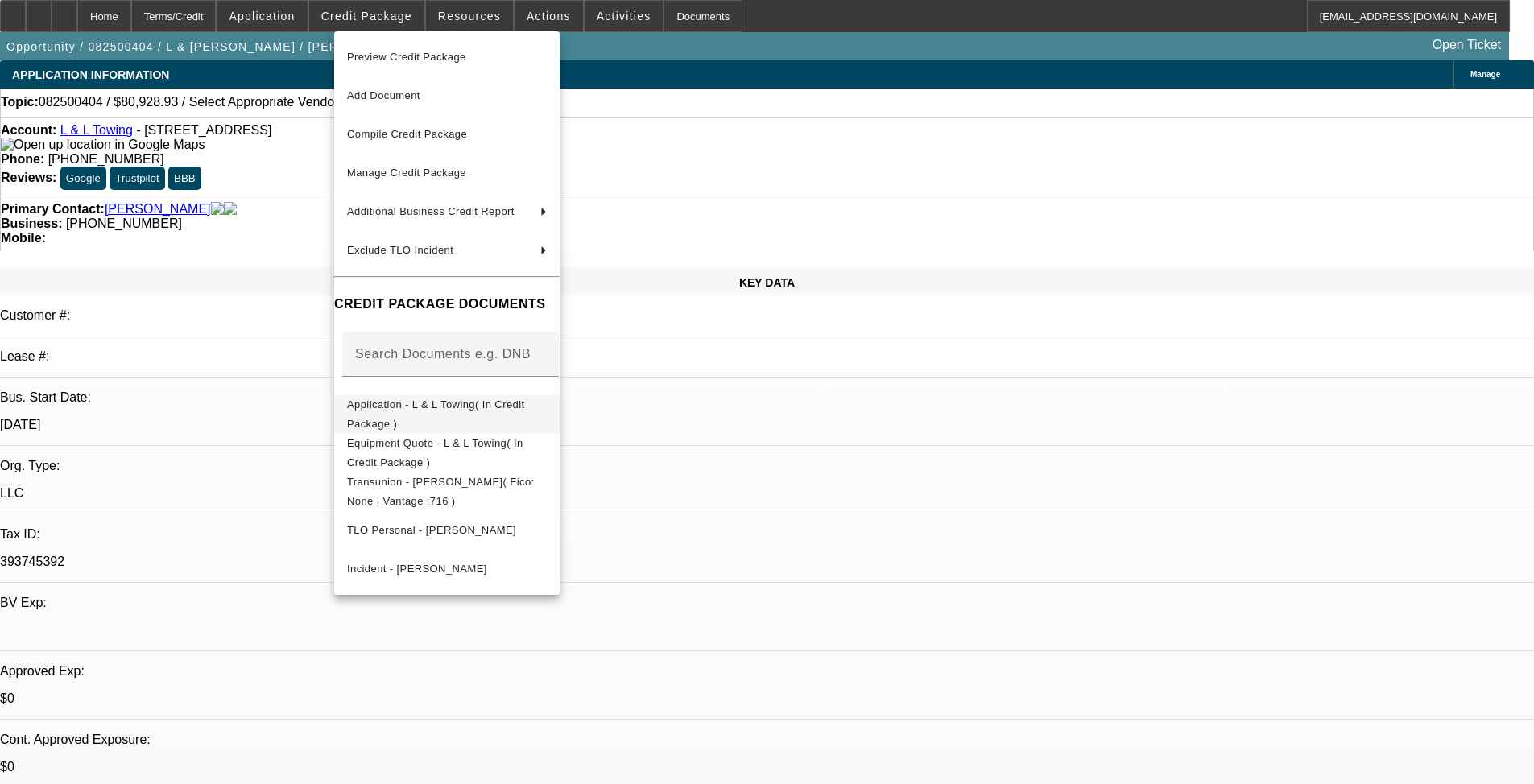
click at [415, 401] on span "Application - L & L Towing( In Credit Package )" at bounding box center [446, 415] width 199 height 39
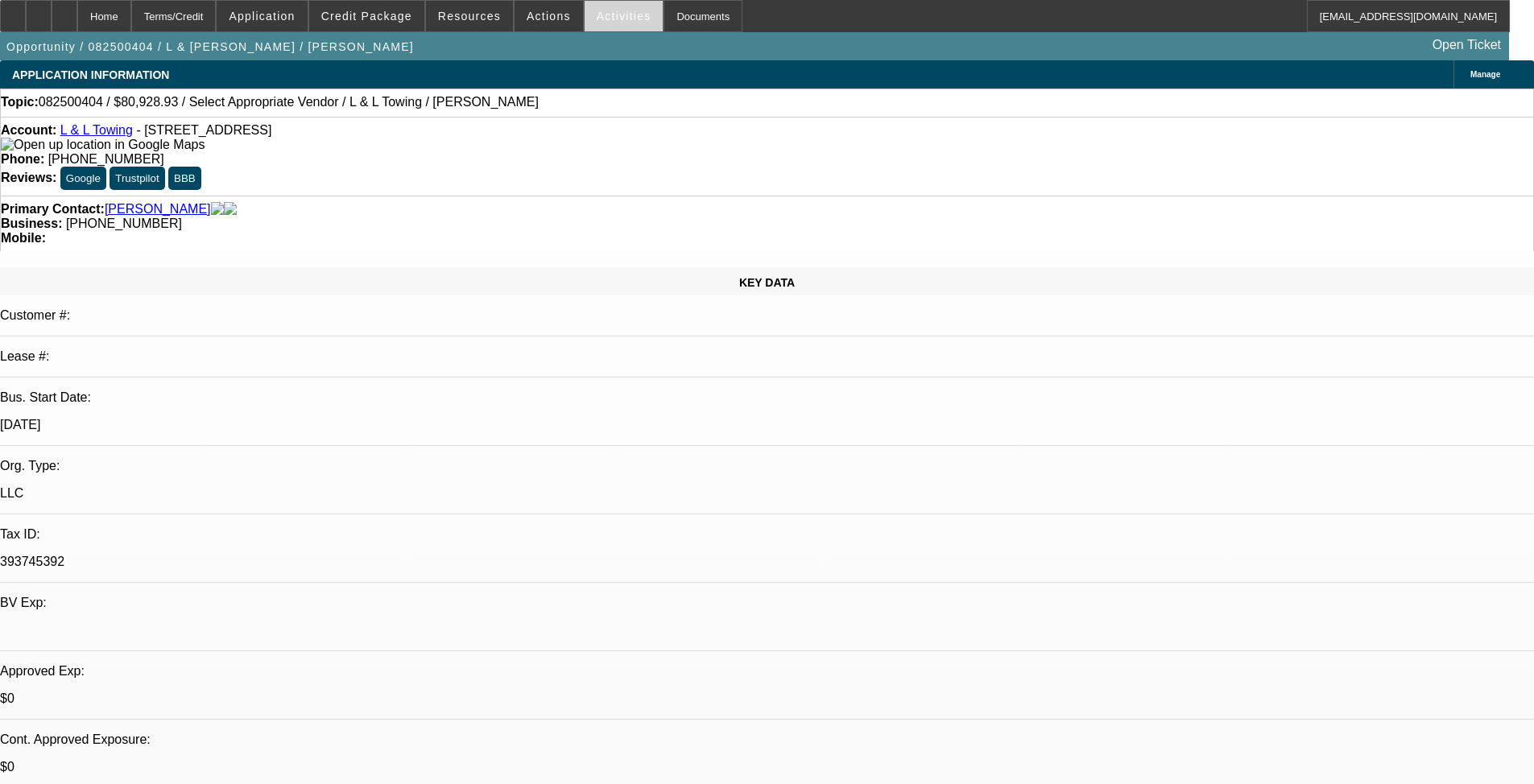
click at [597, 26] on span at bounding box center [623, 17] width 79 height 39
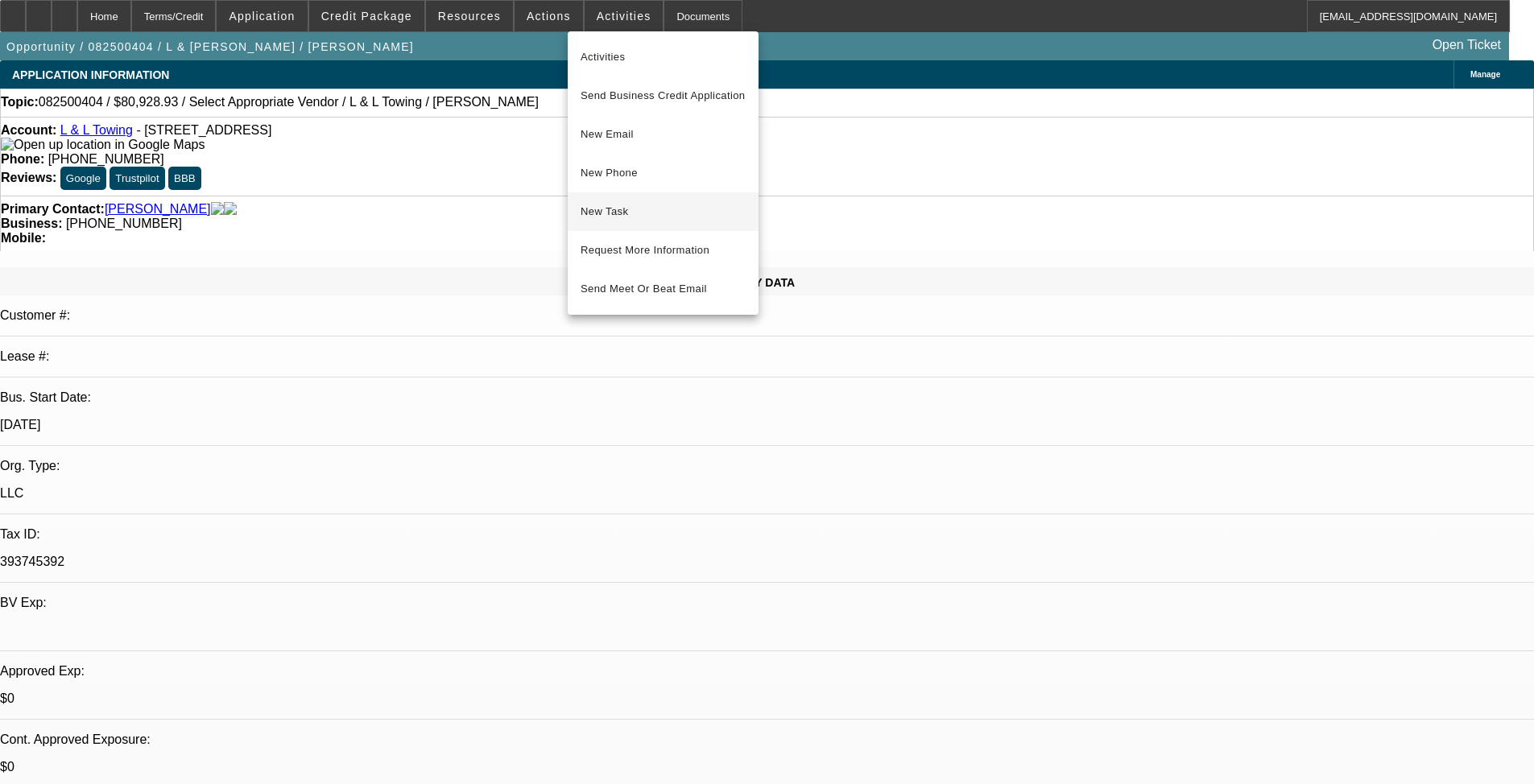
click at [621, 204] on span "New Task" at bounding box center [663, 212] width 165 height 19
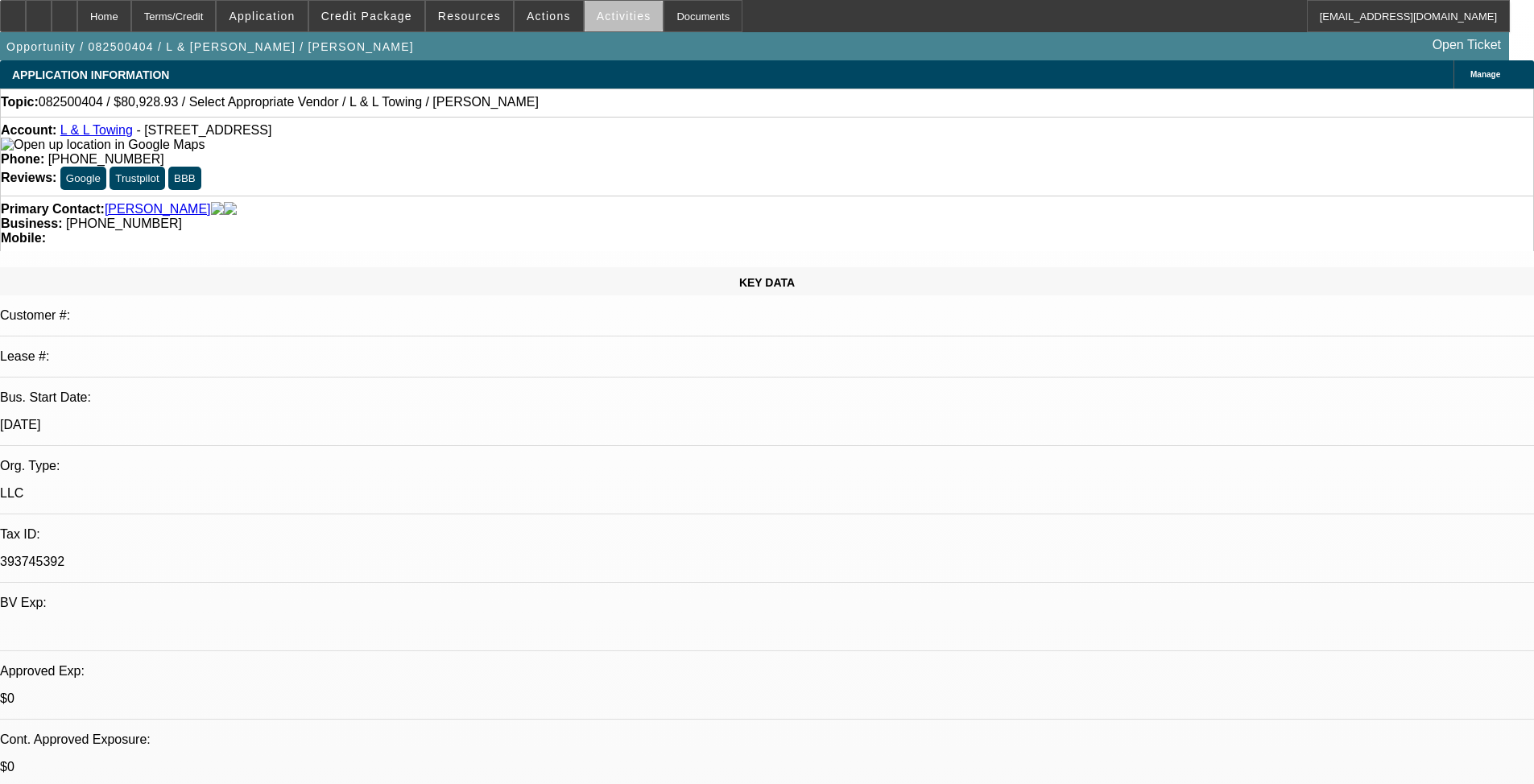
click at [610, 24] on span at bounding box center [623, 17] width 79 height 39
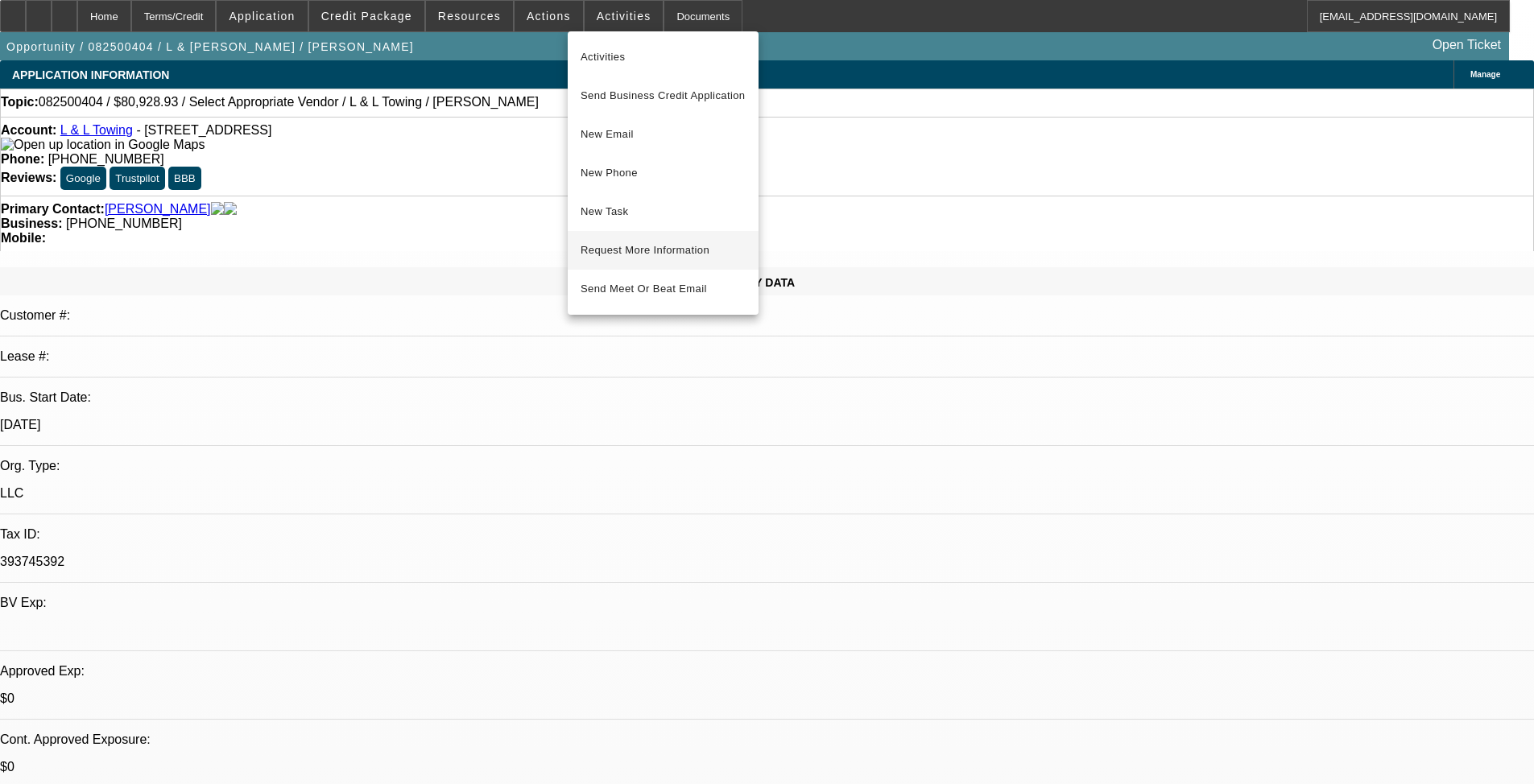
click at [696, 239] on button "Request More Information" at bounding box center [663, 251] width 191 height 39
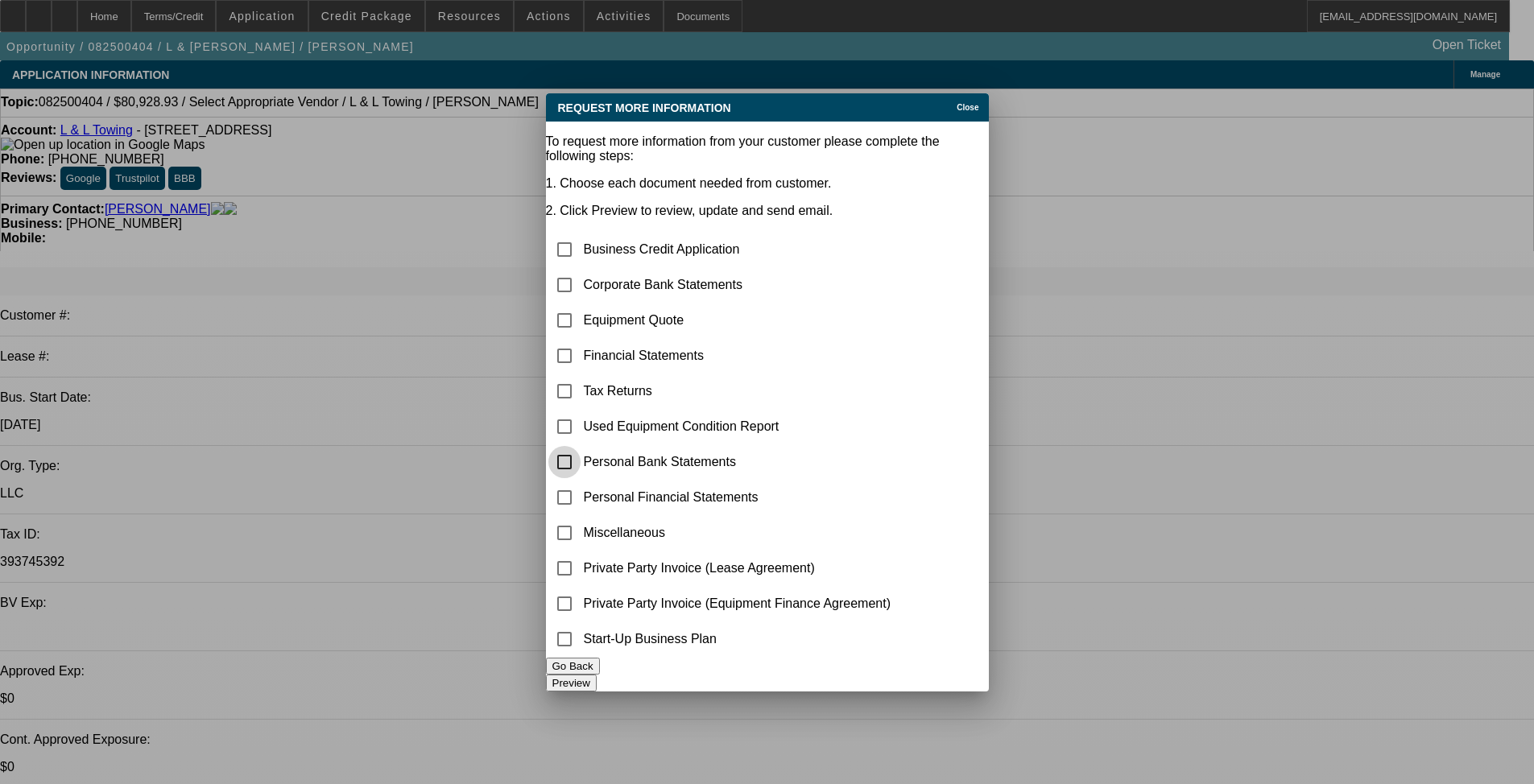
click at [580, 446] on input "checkbox" at bounding box center [564, 461] width 32 height 32
checkbox input "true"
click at [580, 517] on input "checkbox" at bounding box center [564, 532] width 32 height 32
checkbox input "true"
click at [597, 674] on button "Preview" at bounding box center [572, 682] width 51 height 17
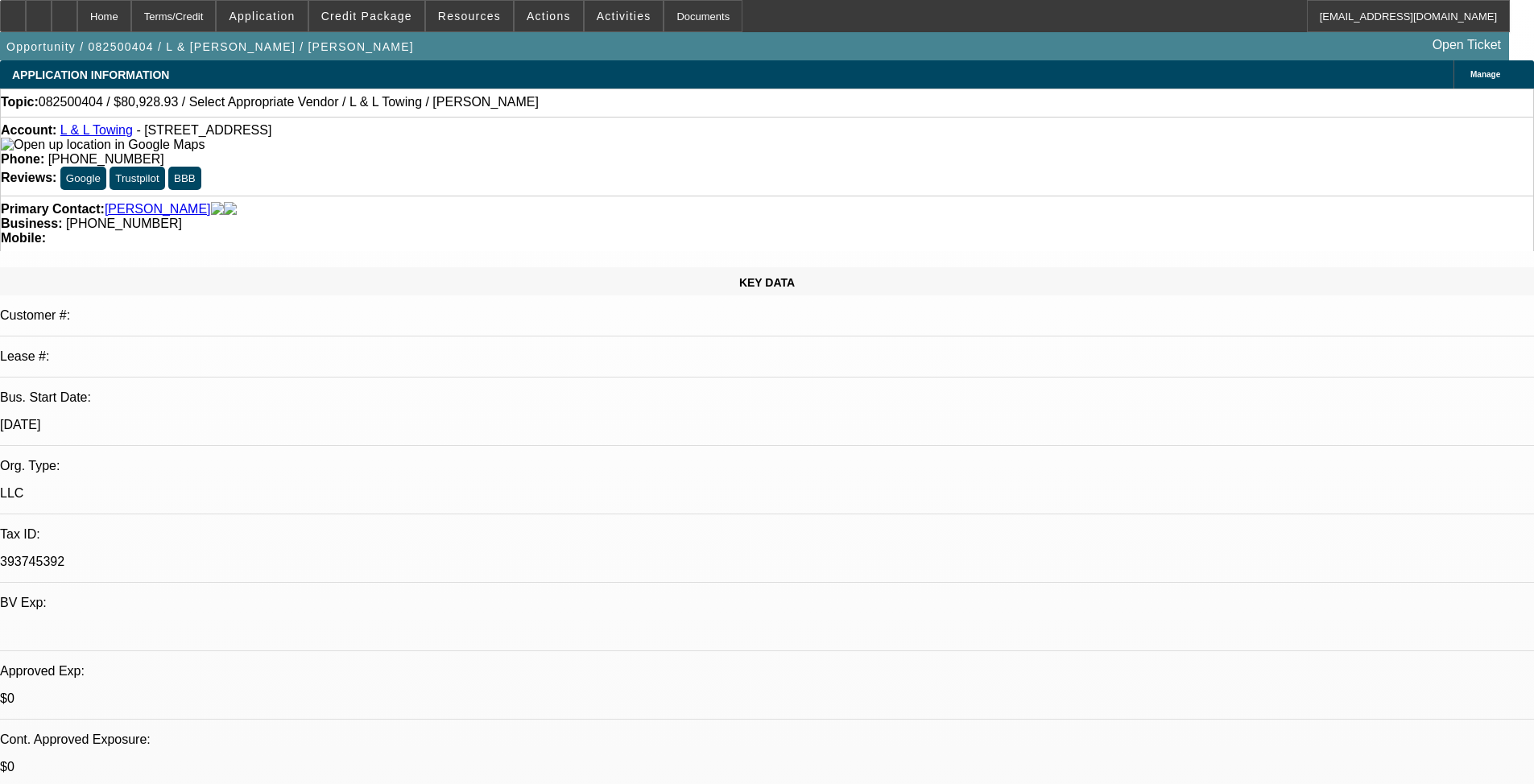
click at [136, 202] on link "[PERSON_NAME]" at bounding box center [157, 209] width 106 height 15
